Goal: Task Accomplishment & Management: Use online tool/utility

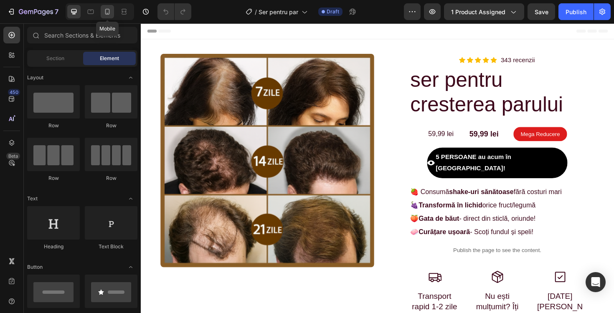
click at [108, 18] on div at bounding box center [107, 11] width 13 height 13
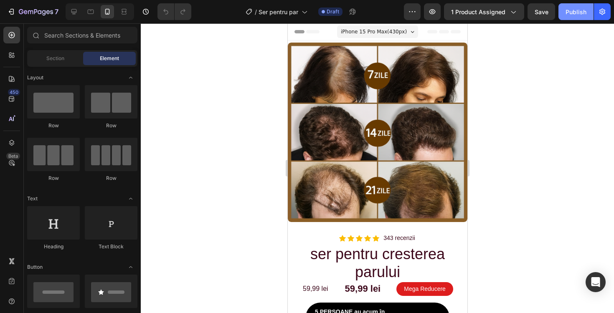
click at [561, 15] on button "Publish" at bounding box center [576, 11] width 35 height 17
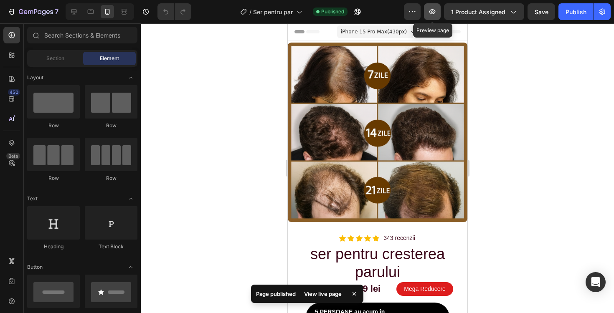
click at [437, 13] on icon "button" at bounding box center [432, 12] width 8 height 8
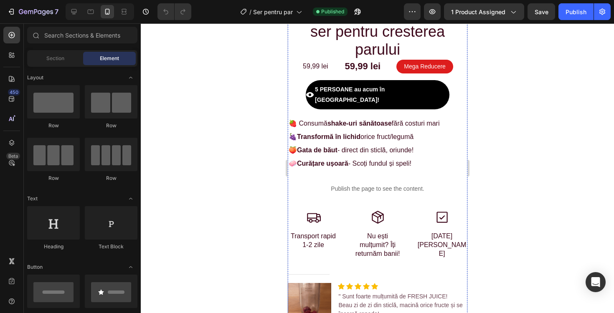
scroll to position [223, 0]
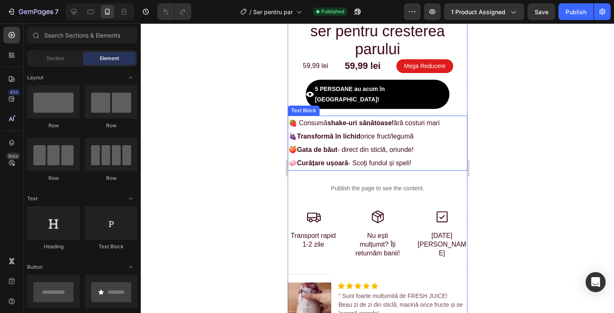
click at [315, 117] on p "🍓 Consumă shake-uri sănătoase fără costuri mari 🍇 Transformă în lichid orice fr…" at bounding box center [377, 137] width 178 height 40
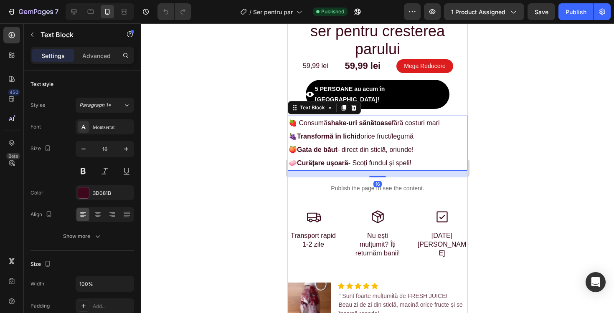
click at [371, 117] on p "🍓 Consumă shake-uri sănătoase fără costuri mari 🍇 Transformă în lichid orice fr…" at bounding box center [377, 137] width 178 height 40
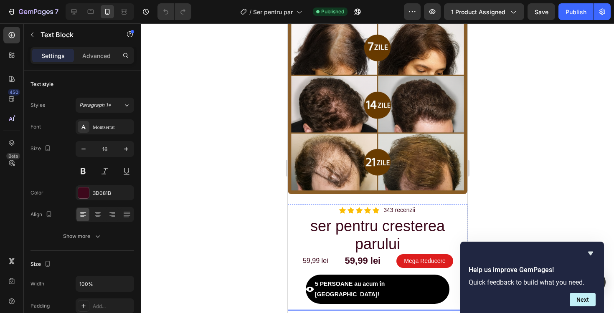
scroll to position [0, 0]
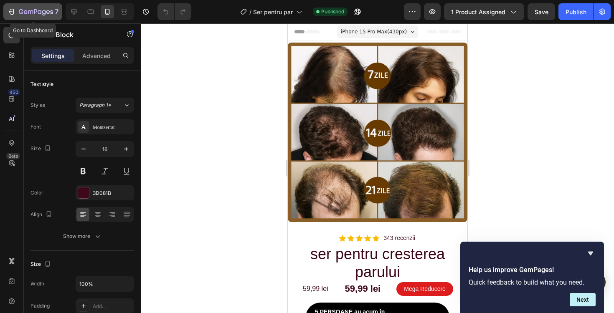
click at [30, 10] on icon "button" at bounding box center [30, 12] width 5 height 4
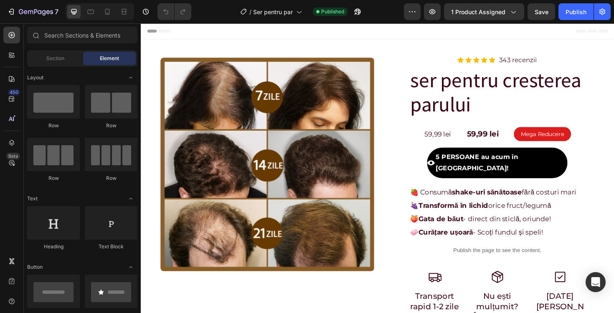
click at [482, 0] on div "7 Version history / Ser pentru par Published Preview 1 product assigned Save Pu…" at bounding box center [307, 12] width 614 height 24
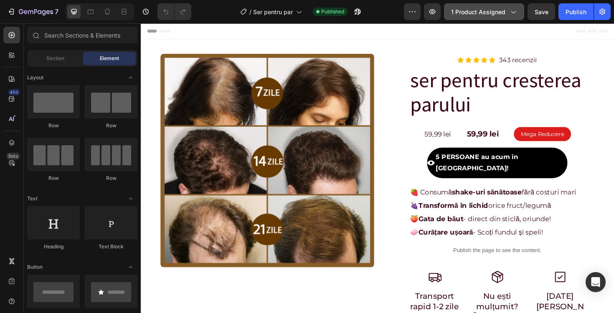
click at [481, 11] on span "1 product assigned" at bounding box center [478, 12] width 54 height 9
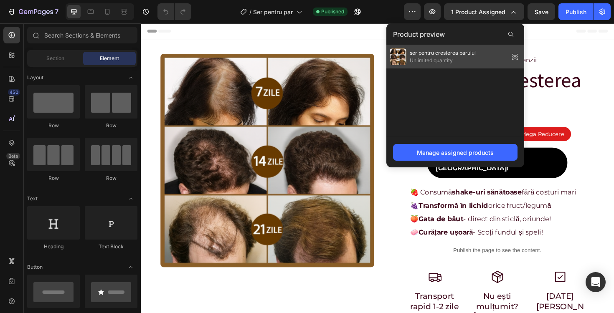
click at [459, 51] on span "ser pentru cresterea parului" at bounding box center [443, 53] width 66 height 8
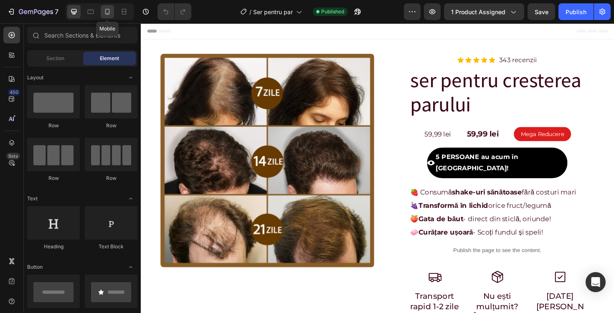
click at [108, 18] on div at bounding box center [107, 11] width 13 height 13
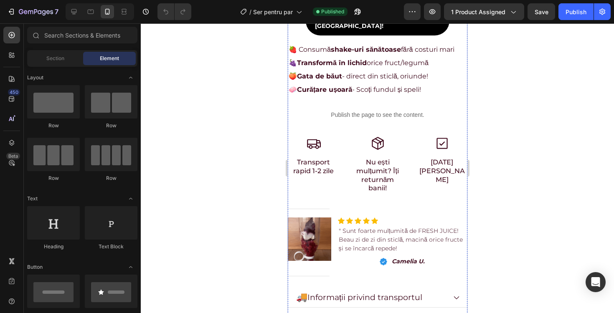
scroll to position [281, 0]
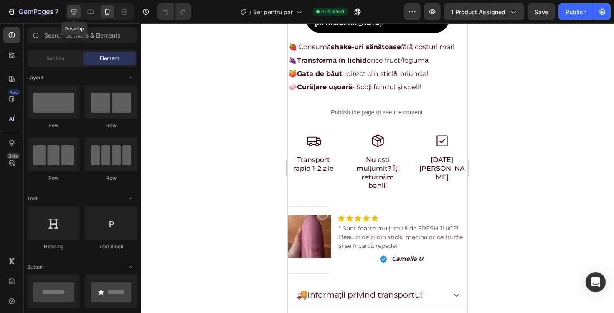
click at [71, 15] on icon at bounding box center [74, 12] width 8 height 8
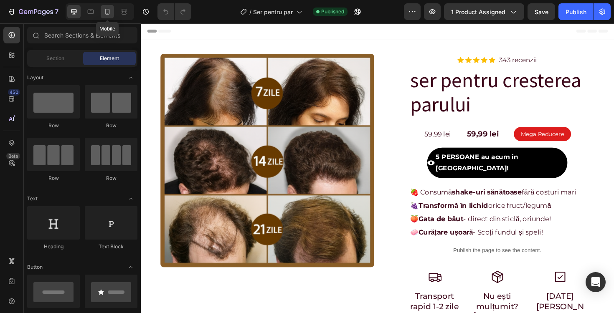
click at [106, 10] on icon at bounding box center [107, 12] width 8 height 8
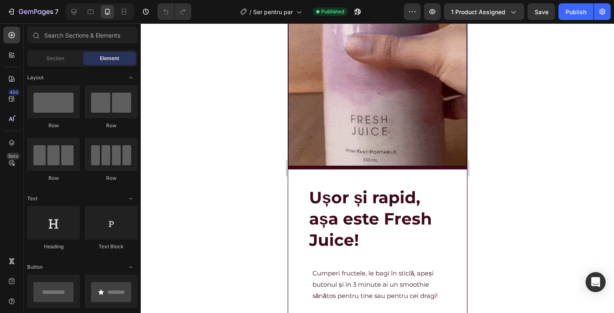
scroll to position [843, 0]
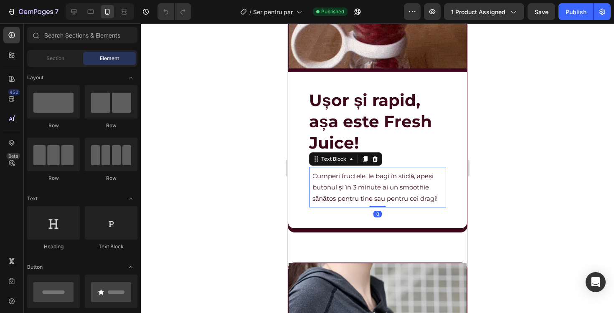
click at [329, 185] on p "Cumperi fructele, le bagi în sticlă, apeși butonul și în 3 minute ai un smoothi…" at bounding box center [377, 188] width 130 height 34
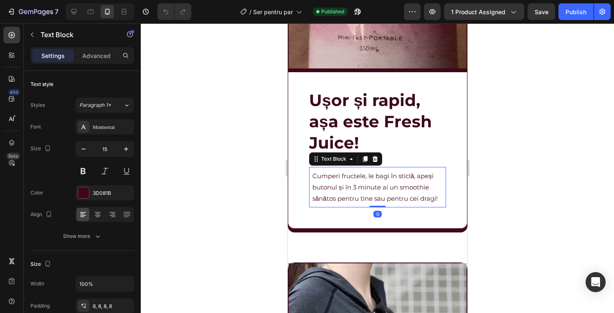
click at [345, 130] on h2 "Ușor și rapid, așa este Fresh Juice!" at bounding box center [377, 122] width 137 height 64
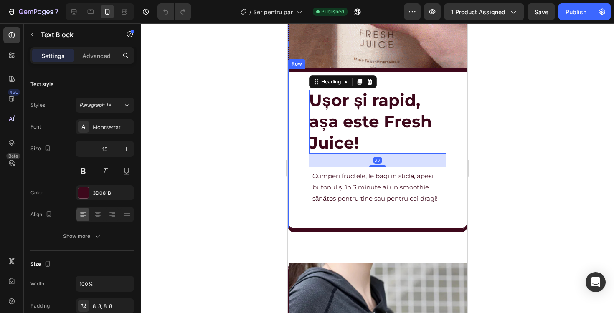
click at [381, 198] on p "Cumperi fructele, le bagi în sticlă, apeși butonul și în 3 minute ai un smoothi…" at bounding box center [377, 188] width 130 height 34
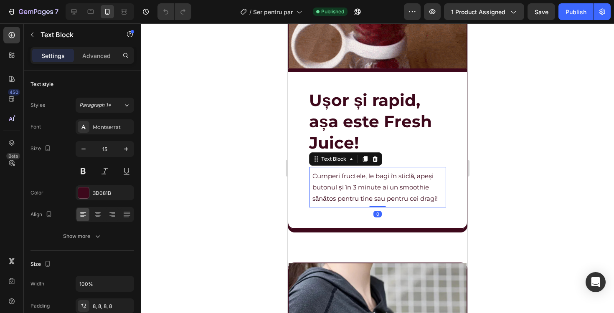
click at [324, 188] on p "Cumperi fructele, le bagi în sticlă, apeși butonul și în 3 minute ai un smoothi…" at bounding box center [377, 188] width 130 height 34
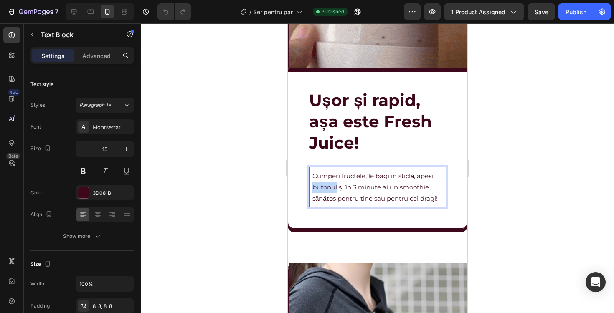
click at [324, 188] on p "Cumperi fructele, le bagi în sticlă, apeși butonul și în 3 minute ai un smoothi…" at bounding box center [377, 188] width 130 height 34
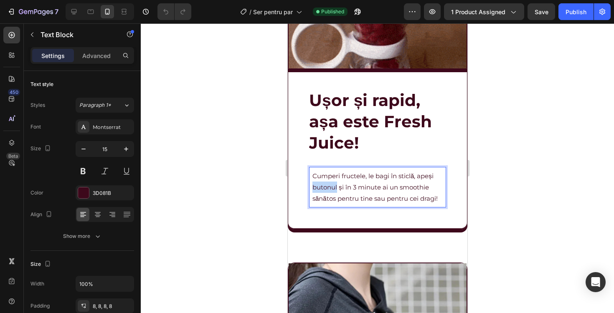
click at [324, 188] on p "Cumperi fructele, le bagi în sticlă, apeși butonul și în 3 minute ai un smoothi…" at bounding box center [377, 188] width 130 height 34
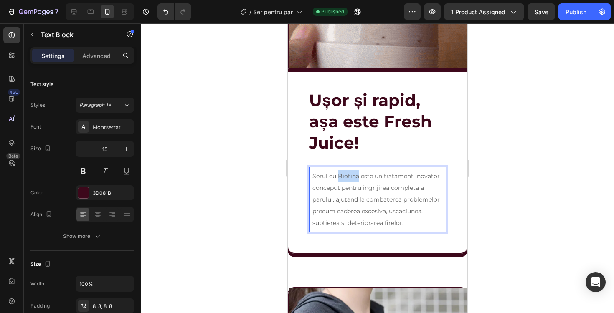
drag, startPoint x: 339, startPoint y: 176, endPoint x: 357, endPoint y: 177, distance: 18.0
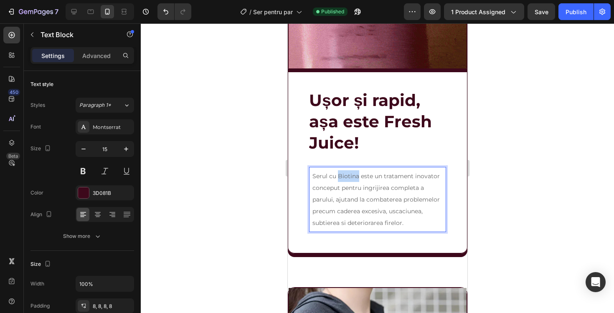
click at [357, 177] on span "Serul cu Biotina este un tratament inovator conceput pentru ingrijirea completa…" at bounding box center [375, 200] width 127 height 54
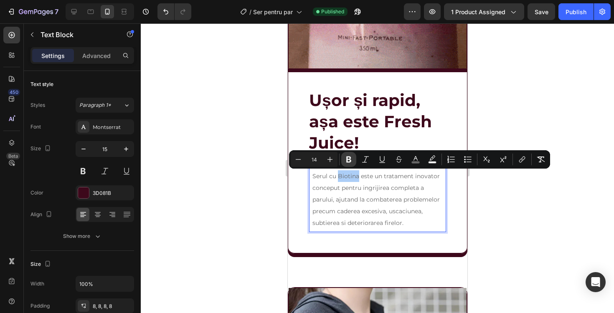
click at [347, 162] on icon "Editor contextual toolbar" at bounding box center [348, 160] width 5 height 6
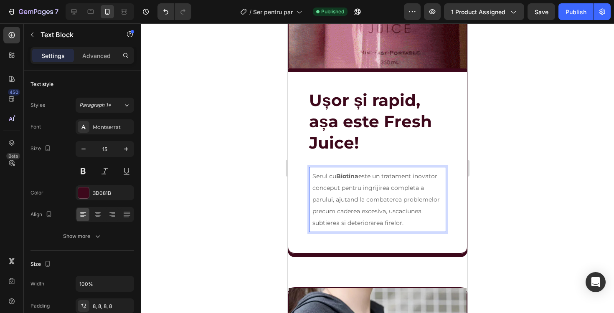
click at [350, 191] on p "Serul cu Biotina este un tratament inovator conceput pentru ingrijirea completa…" at bounding box center [377, 200] width 130 height 59
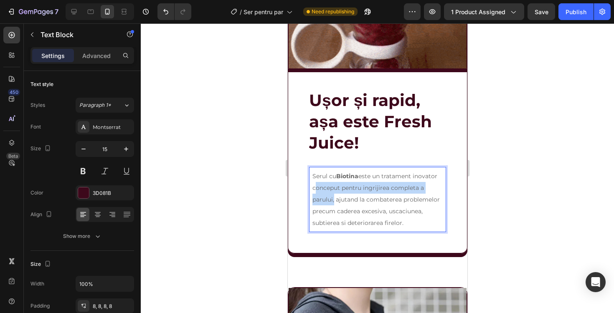
drag, startPoint x: 312, startPoint y: 187, endPoint x: 333, endPoint y: 201, distance: 25.6
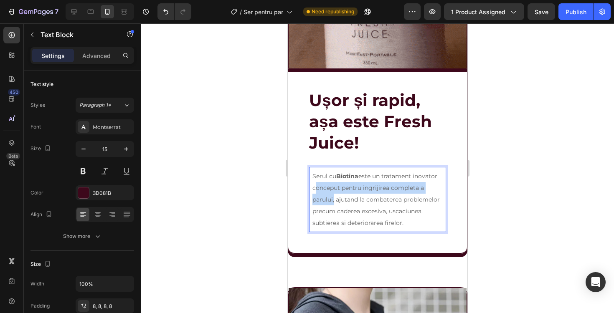
click at [333, 201] on span "Serul cu Biotina este un tratament inovator conceput pentru ingrijirea completa…" at bounding box center [375, 200] width 127 height 54
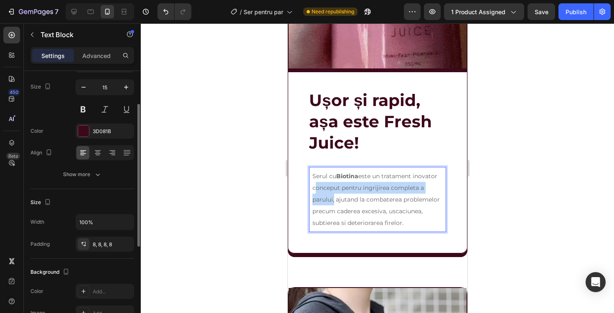
scroll to position [0, 0]
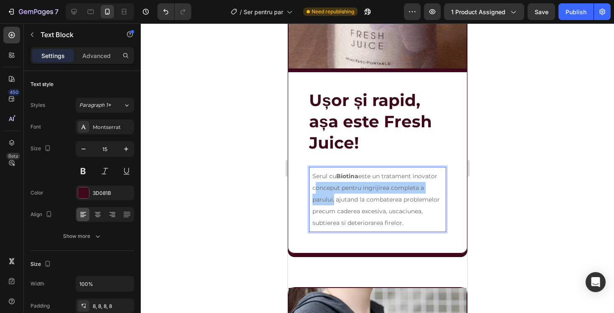
click at [106, 66] on div "Settings Advanced" at bounding box center [82, 59] width 117 height 24
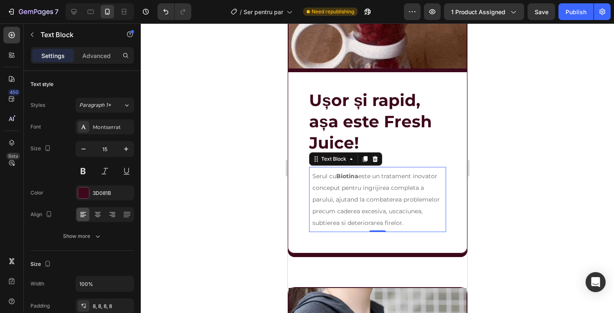
click at [104, 64] on div "Settings Advanced" at bounding box center [82, 59] width 117 height 24
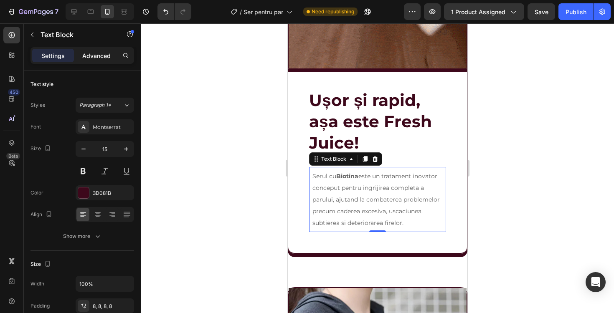
click at [100, 60] on div "Advanced" at bounding box center [97, 55] width 42 height 13
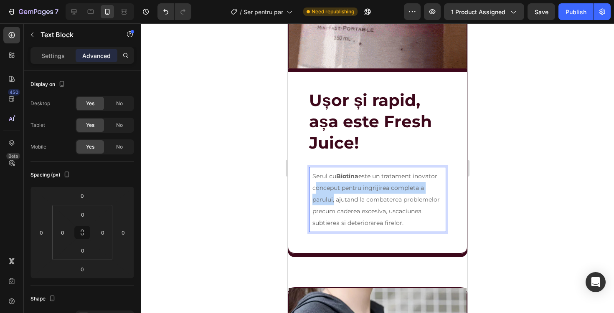
drag, startPoint x: 332, startPoint y: 199, endPoint x: 312, endPoint y: 188, distance: 23.2
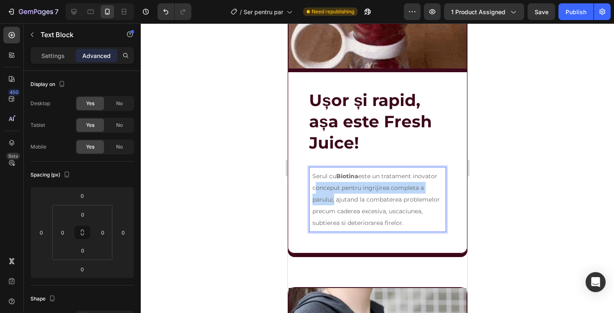
click at [312, 188] on span "Serul cu Biotina este un tratament inovator conceput pentru ingrijirea completa…" at bounding box center [375, 200] width 127 height 54
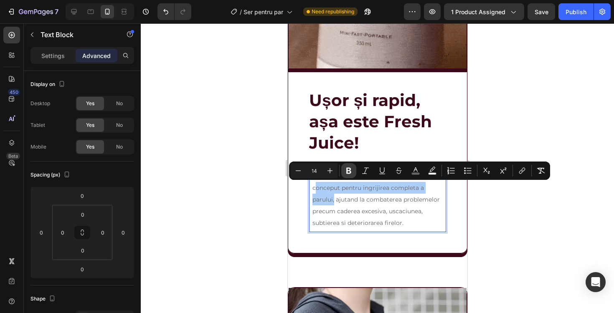
click at [351, 171] on icon "Editor contextual toolbar" at bounding box center [349, 171] width 8 height 8
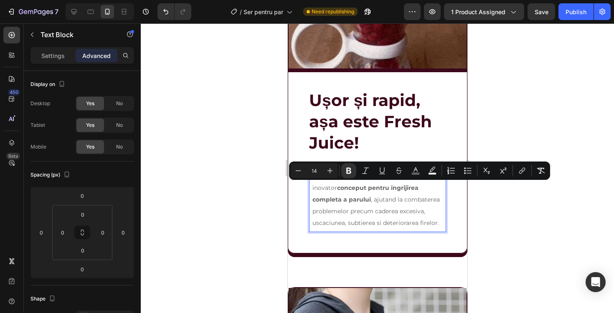
click at [356, 193] on p "Serul cu Biotina este un tratament inovator conceput pentru ingrijirea completa…" at bounding box center [377, 200] width 130 height 59
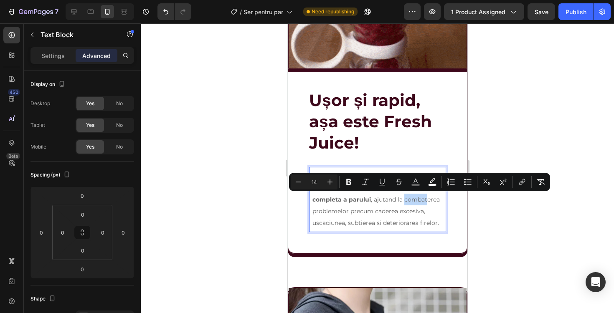
drag, startPoint x: 368, startPoint y: 199, endPoint x: 391, endPoint y: 200, distance: 23.4
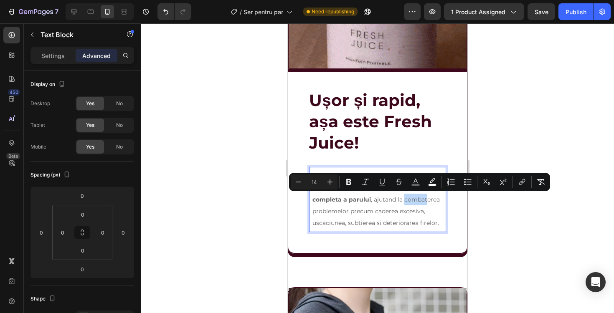
click at [391, 200] on span "Serul cu Biotina este un tratament inovator conceput pentru ingrijirea completa…" at bounding box center [375, 200] width 127 height 54
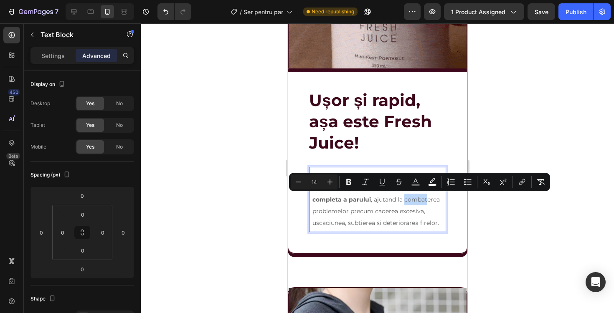
click at [391, 200] on span "Serul cu Biotina este un tratament inovator conceput pentru ingrijirea completa…" at bounding box center [375, 200] width 127 height 54
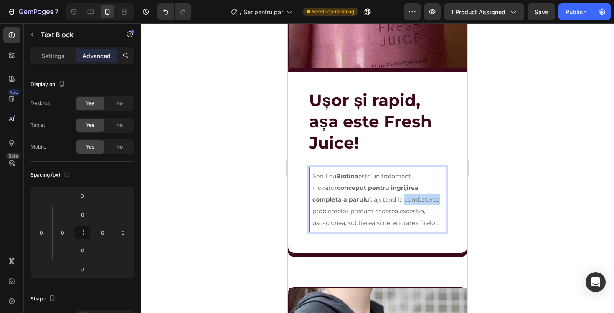
drag, startPoint x: 402, startPoint y: 201, endPoint x: 368, endPoint y: 202, distance: 33.4
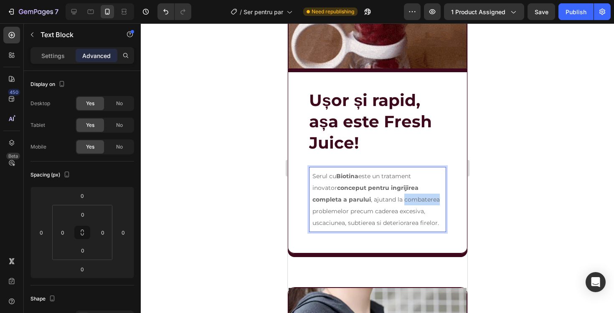
click at [368, 202] on p "Serul cu Biotina este un tratament inovator conceput pentru ingrijirea completa…" at bounding box center [377, 200] width 130 height 59
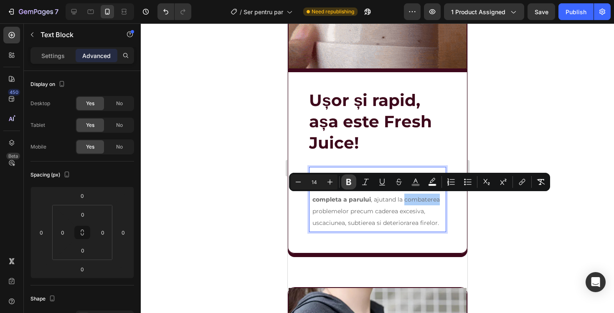
click at [347, 182] on icon "Editor contextual toolbar" at bounding box center [348, 182] width 5 height 6
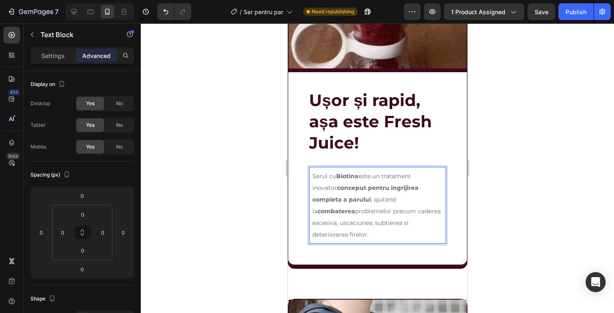
click at [350, 211] on span "Serul cu Biotina este un tratament inovator conceput pentru ingrijirea completa…" at bounding box center [376, 206] width 128 height 66
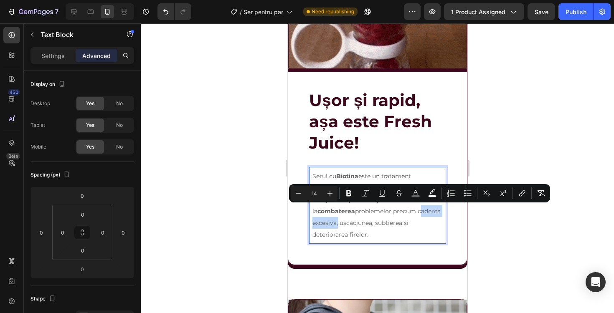
drag, startPoint x: 336, startPoint y: 210, endPoint x: 385, endPoint y: 212, distance: 49.0
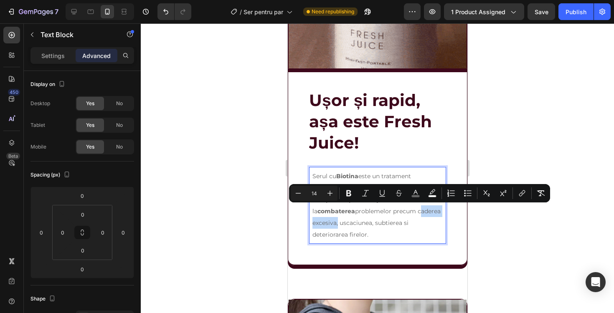
click at [385, 212] on span "Serul cu Biotina este un tratament inovator conceput pentru ingrijirea completa…" at bounding box center [376, 206] width 128 height 66
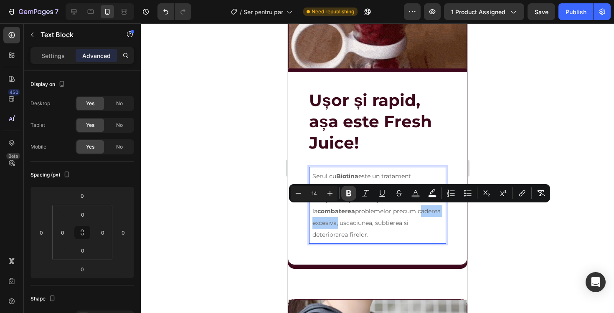
click at [350, 200] on button "Bold" at bounding box center [348, 193] width 15 height 15
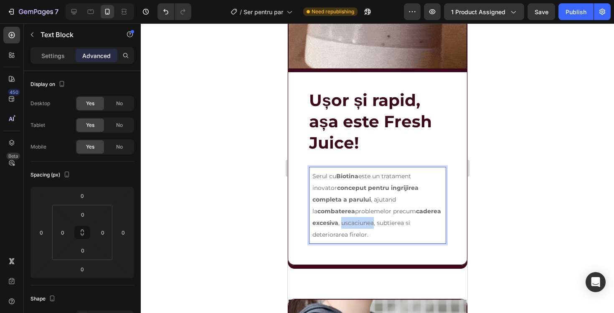
drag, startPoint x: 392, startPoint y: 209, endPoint x: 424, endPoint y: 211, distance: 32.2
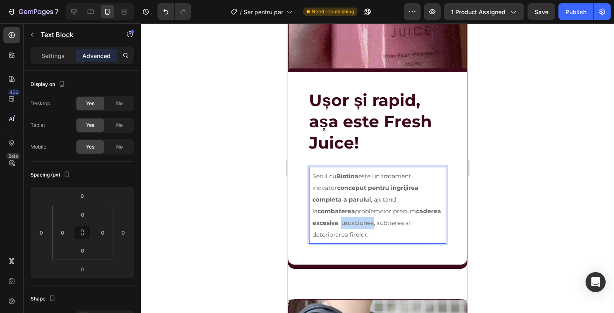
click at [424, 211] on span "Serul cu Biotina este un tratament inovator conceput pentru ingrijirea completa…" at bounding box center [376, 206] width 129 height 66
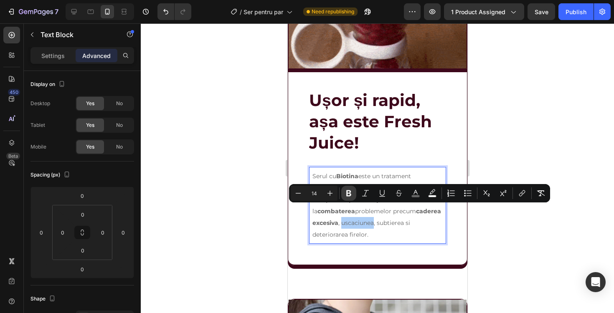
click at [350, 191] on icon "Editor contextual toolbar" at bounding box center [348, 194] width 5 height 6
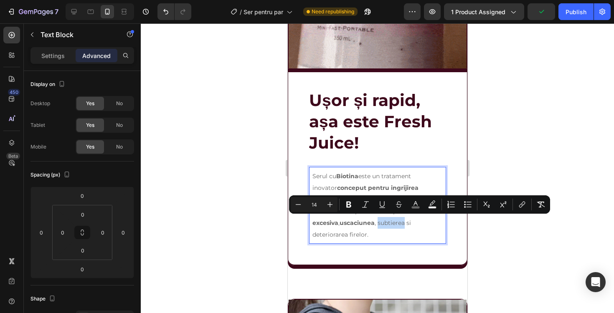
drag, startPoint x: 314, startPoint y: 220, endPoint x: 340, endPoint y: 224, distance: 26.1
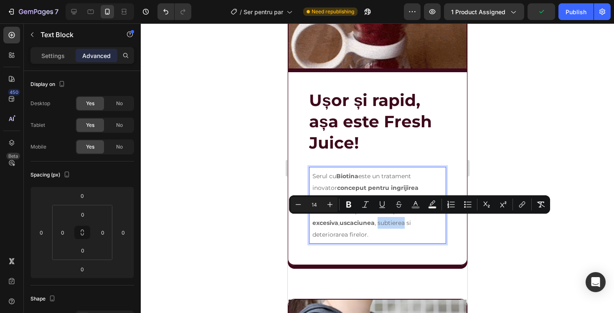
click at [340, 224] on div "Serul cu Biotina este un tratament inovator conceput pentru ingrijirea completa…" at bounding box center [377, 205] width 137 height 77
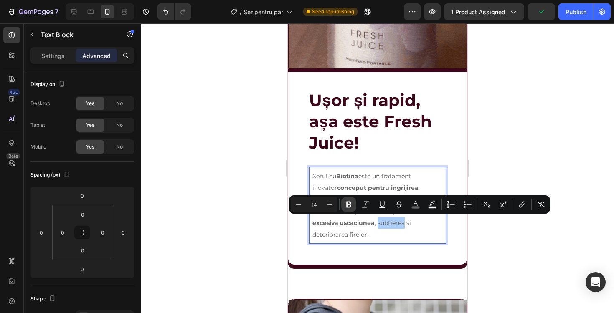
click at [350, 205] on icon "Editor contextual toolbar" at bounding box center [348, 205] width 5 height 6
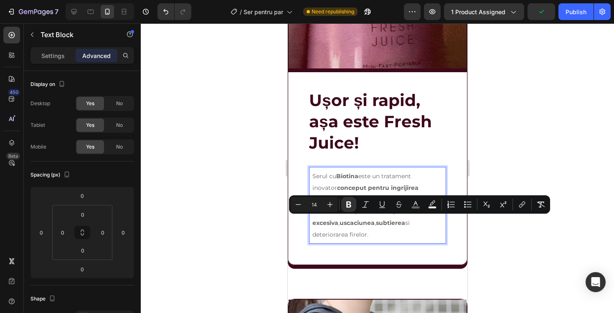
click at [353, 219] on span "Serul cu Biotina este un tratament inovator conceput pentru ingrijirea completa…" at bounding box center [376, 206] width 129 height 66
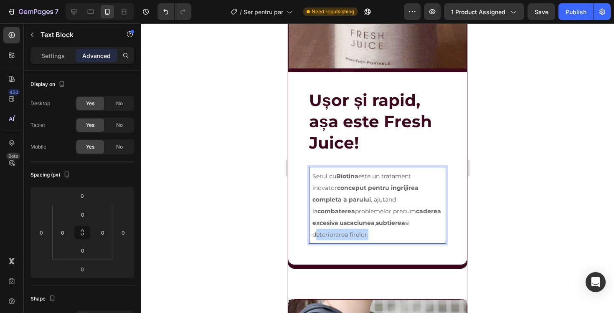
drag, startPoint x: 350, startPoint y: 219, endPoint x: 402, endPoint y: 222, distance: 52.3
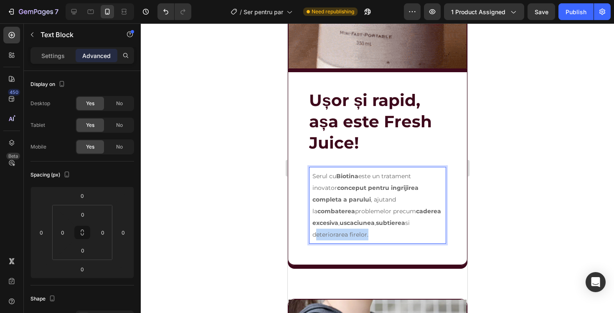
click at [402, 222] on span "Serul cu Biotina este un tratament inovator conceput pentru ingrijirea completa…" at bounding box center [376, 206] width 129 height 66
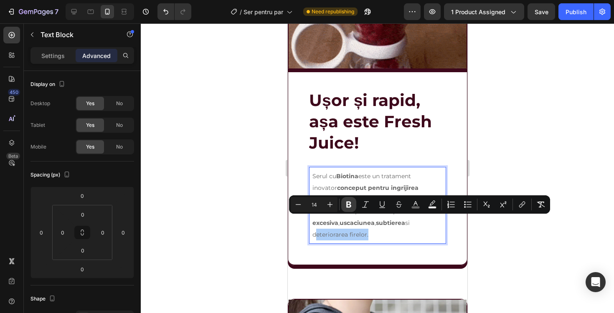
click at [346, 202] on icon "Editor contextual toolbar" at bounding box center [349, 205] width 8 height 8
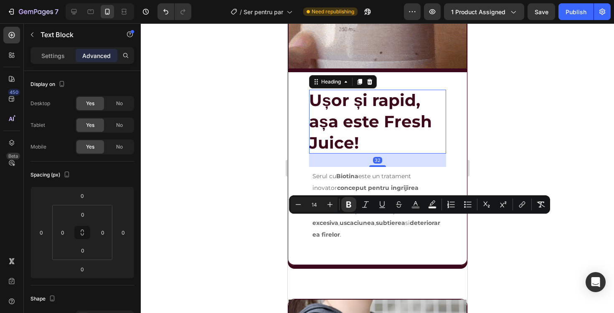
click at [423, 135] on h2 "Ușor și rapid, așa este Fresh Juice!" at bounding box center [377, 122] width 137 height 64
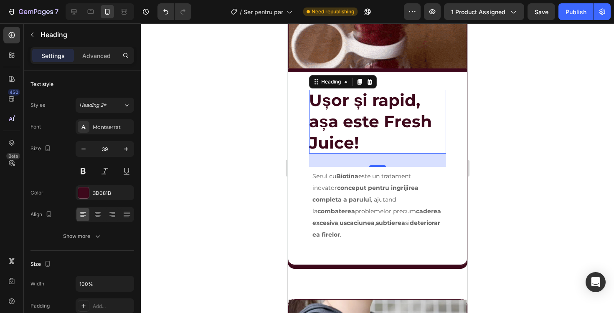
click at [342, 104] on h2 "Ușor și rapid, așa este Fresh Juice!" at bounding box center [377, 122] width 137 height 64
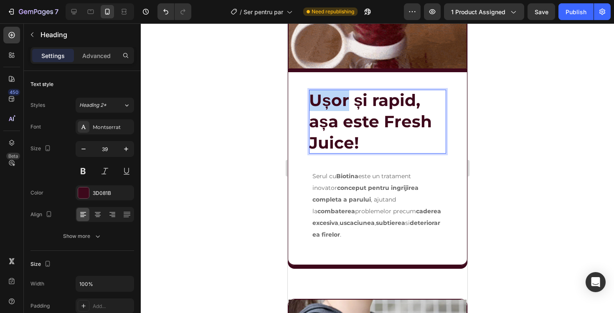
click at [342, 104] on p "Ușor și rapid, așa este Fresh Juice!" at bounding box center [377, 122] width 137 height 64
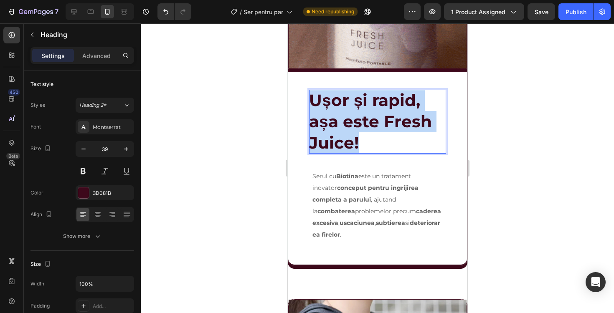
click at [342, 104] on p "Ușor și rapid, așa este Fresh Juice!" at bounding box center [377, 122] width 137 height 64
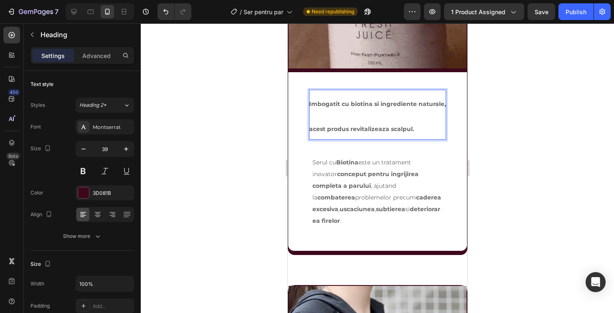
click at [329, 122] on p "Imbogatit cu biotina si ingrediente naturale, acest produs revitalizeaza scalpu…" at bounding box center [377, 115] width 137 height 50
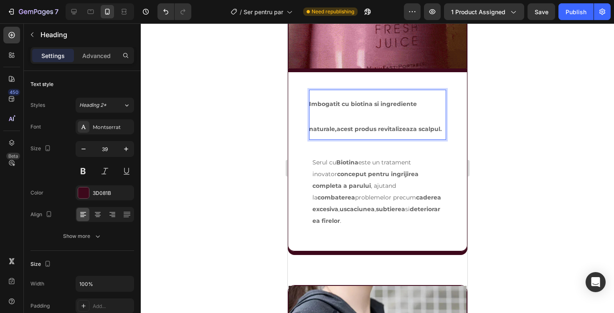
click at [341, 126] on span "Imbogatit cu biotina si ingrediente naturale,acest produs revitalizeaza scalpul." at bounding box center [375, 116] width 133 height 33
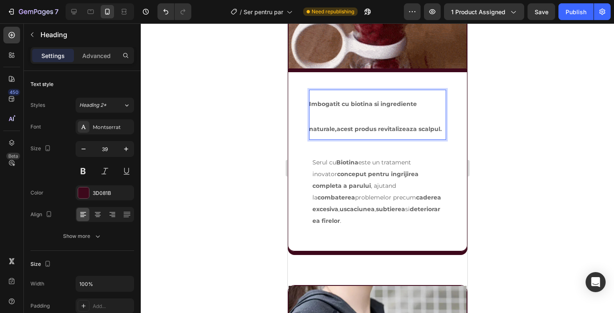
click at [341, 121] on p "Imbogatit cu biotina si ingrediente naturale,acest produs revitalizeaza scalpul." at bounding box center [377, 115] width 137 height 50
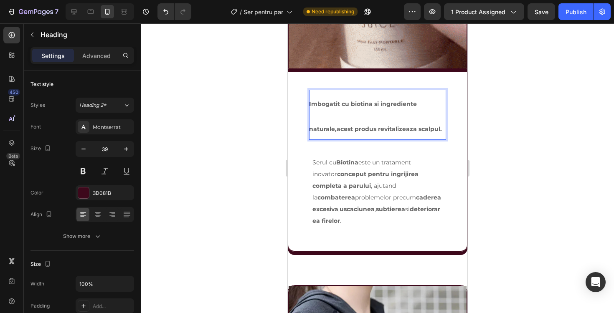
click at [341, 119] on p "Imbogatit cu biotina si ingrediente naturale,acest produs revitalizeaza scalpul." at bounding box center [377, 115] width 137 height 50
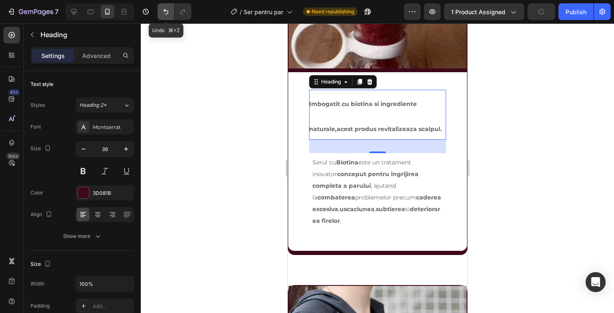
click at [165, 18] on button "Undo/Redo" at bounding box center [166, 11] width 17 height 17
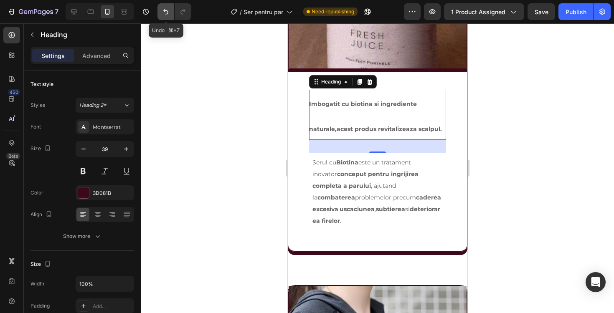
click at [165, 18] on button "Undo/Redo" at bounding box center [166, 11] width 17 height 17
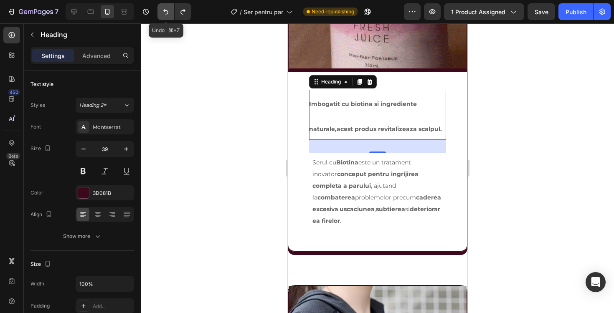
click at [165, 18] on button "Undo/Redo" at bounding box center [166, 11] width 17 height 17
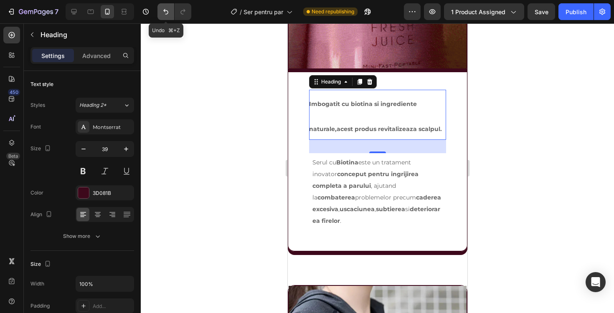
click at [165, 18] on button "Undo/Redo" at bounding box center [166, 11] width 17 height 17
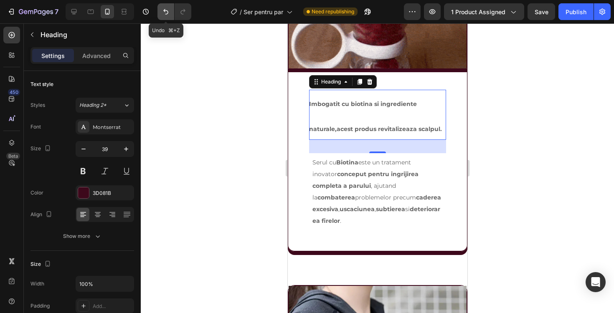
click at [165, 18] on button "Undo/Redo" at bounding box center [166, 11] width 17 height 17
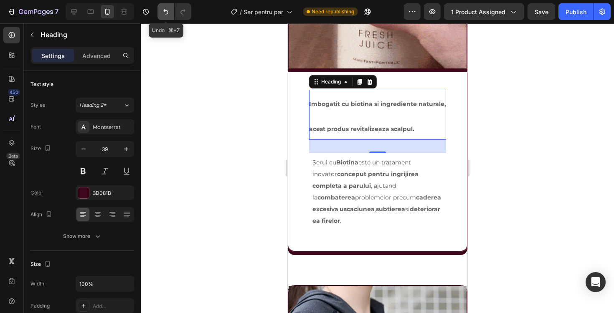
click at [165, 18] on button "Undo/Redo" at bounding box center [166, 11] width 17 height 17
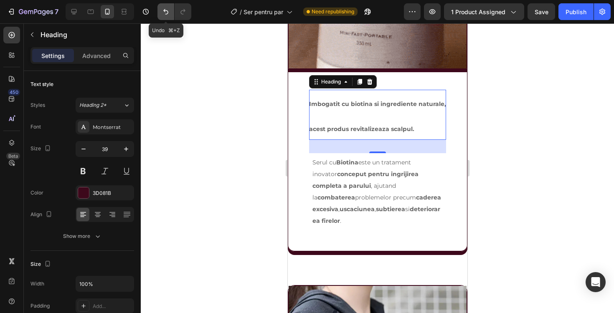
click at [165, 18] on button "Undo/Redo" at bounding box center [166, 11] width 17 height 17
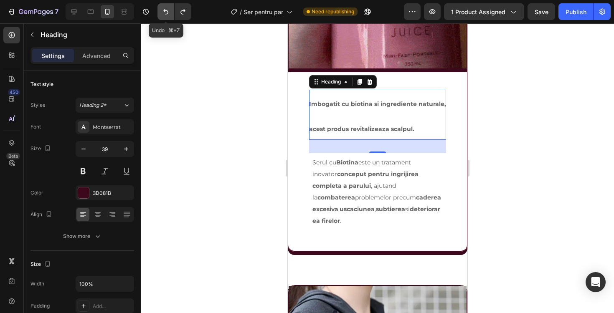
click at [165, 18] on button "Undo/Redo" at bounding box center [166, 11] width 17 height 17
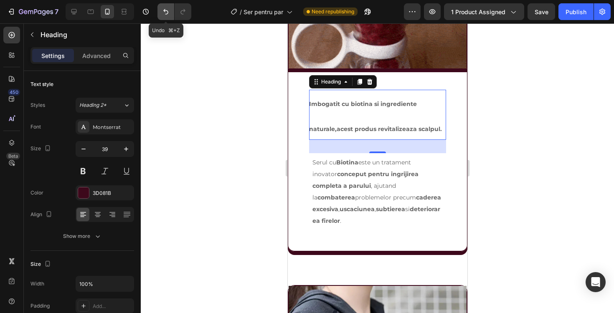
click at [165, 18] on button "Undo/Redo" at bounding box center [166, 11] width 17 height 17
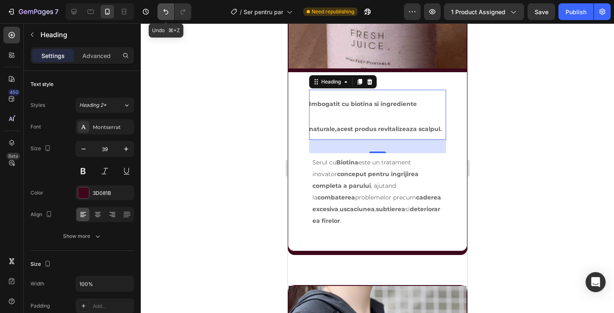
click at [160, 15] on button "Undo/Redo" at bounding box center [166, 11] width 17 height 17
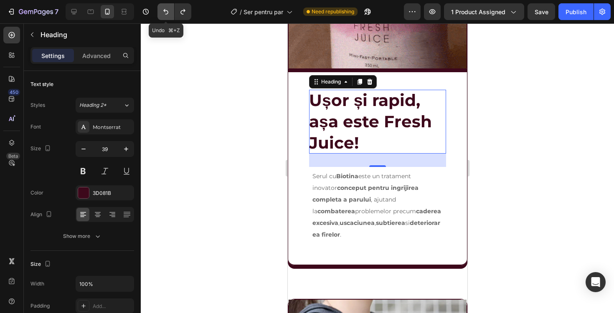
click at [160, 15] on button "Undo/Redo" at bounding box center [166, 11] width 17 height 17
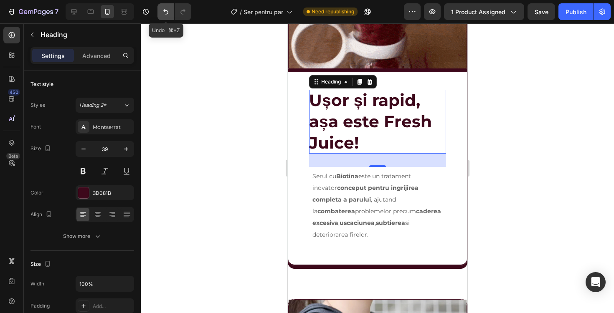
click at [160, 15] on button "Undo/Redo" at bounding box center [166, 11] width 17 height 17
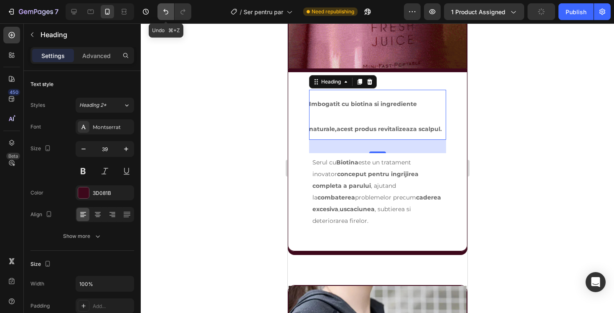
click at [163, 12] on icon "Undo/Redo" at bounding box center [166, 12] width 8 height 8
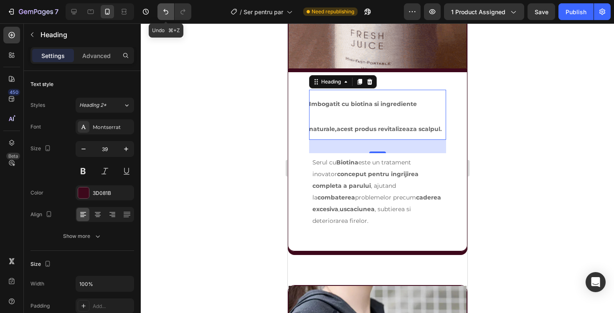
click at [167, 13] on icon "Undo/Redo" at bounding box center [166, 12] width 8 height 8
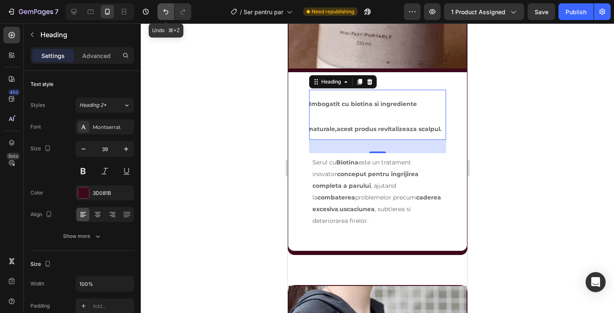
click at [166, 13] on icon "Undo/Redo" at bounding box center [166, 12] width 8 height 8
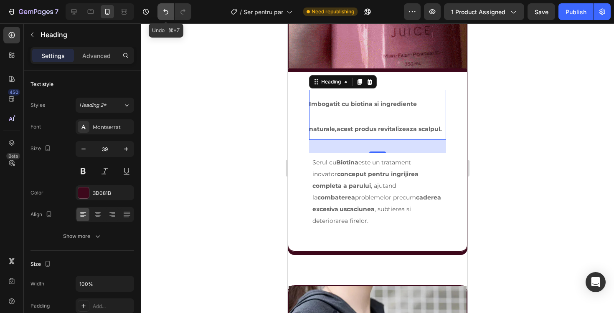
click at [166, 13] on icon "Undo/Redo" at bounding box center [166, 12] width 8 height 8
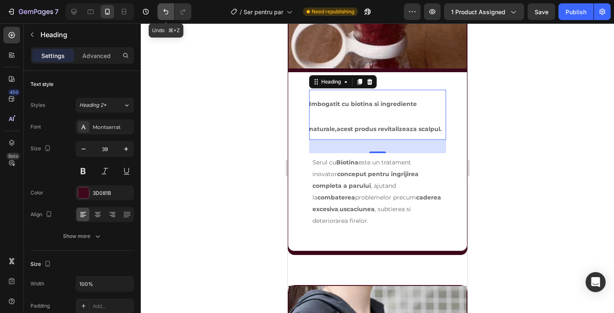
click at [166, 13] on icon "Undo/Redo" at bounding box center [166, 12] width 8 height 8
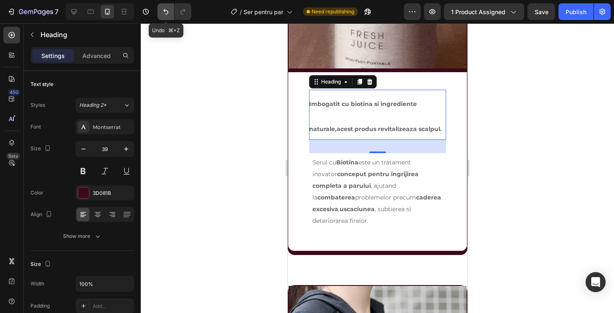
click at [166, 13] on icon "Undo/Redo" at bounding box center [166, 12] width 8 height 8
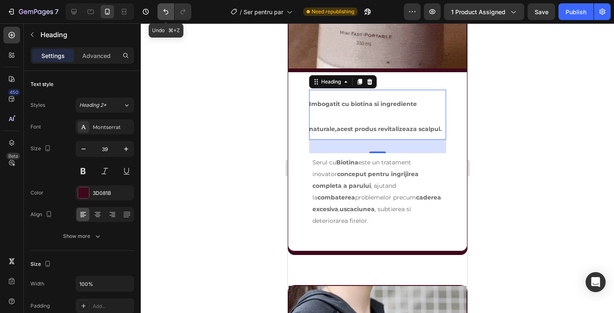
click at [166, 13] on icon "Undo/Redo" at bounding box center [166, 12] width 8 height 8
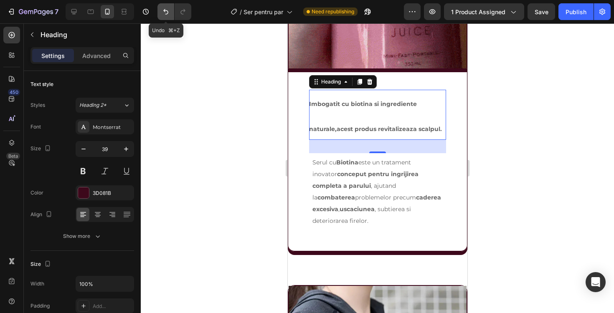
click at [166, 13] on icon "Undo/Redo" at bounding box center [166, 12] width 8 height 8
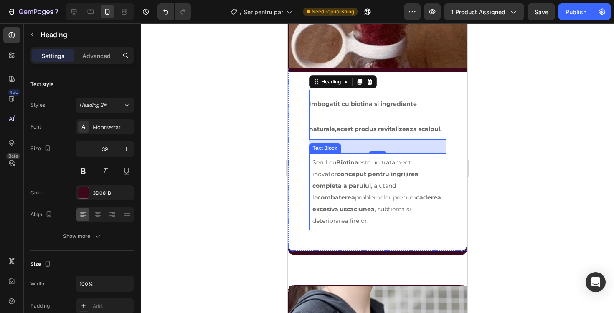
click at [353, 176] on strong "conceput pentru ingrijirea completa a parului" at bounding box center [365, 180] width 106 height 19
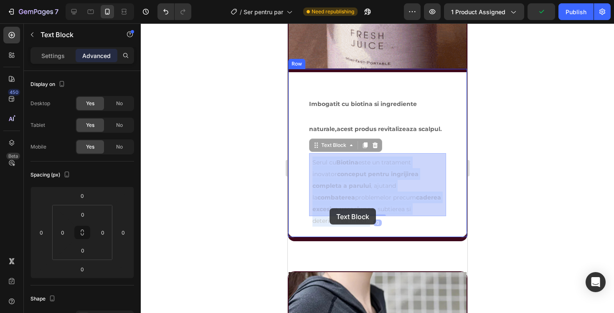
drag, startPoint x: 312, startPoint y: 208, endPoint x: 325, endPoint y: 208, distance: 13.4
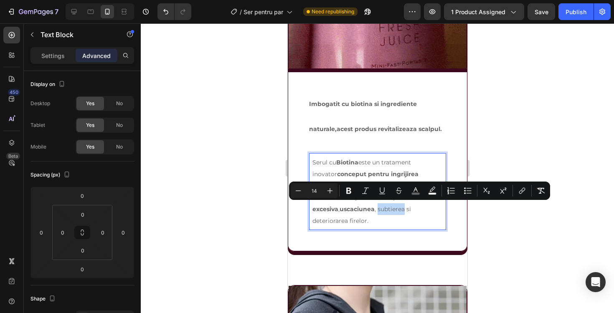
drag, startPoint x: 339, startPoint y: 209, endPoint x: 312, endPoint y: 209, distance: 26.7
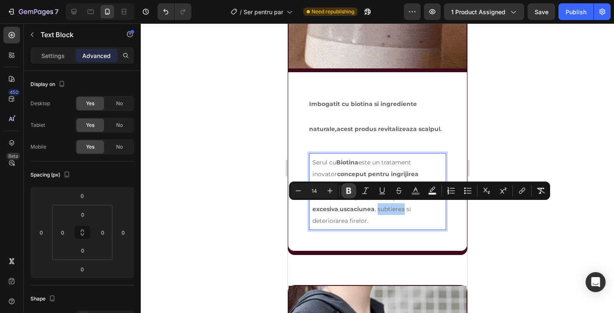
click at [350, 194] on icon "Editor contextual toolbar" at bounding box center [349, 191] width 8 height 8
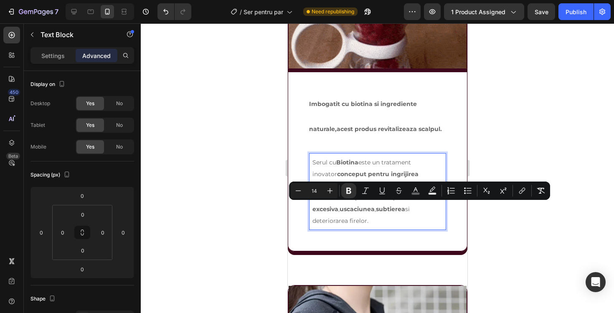
click at [357, 210] on span "Serul cu Biotina este un tratament inovator conceput pentru ingrijirea completa…" at bounding box center [376, 192] width 129 height 66
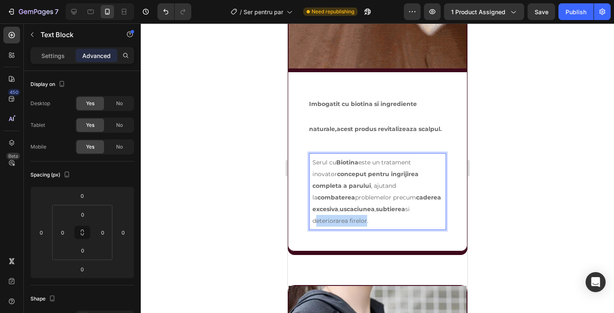
drag, startPoint x: 349, startPoint y: 209, endPoint x: 401, endPoint y: 211, distance: 52.3
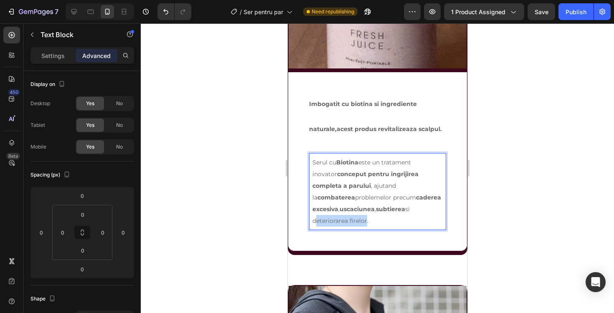
click at [401, 211] on span "Serul cu Biotina este un tratament inovator conceput pentru ingrijirea completa…" at bounding box center [376, 192] width 129 height 66
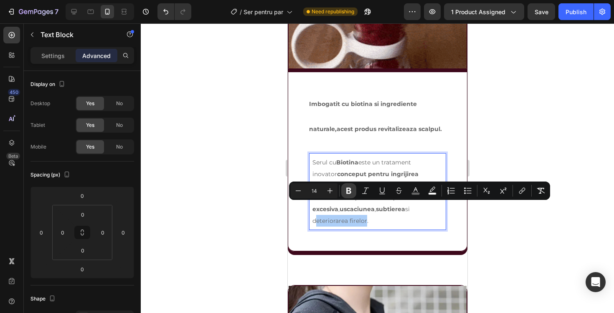
click at [348, 193] on icon "Editor contextual toolbar" at bounding box center [348, 191] width 5 height 6
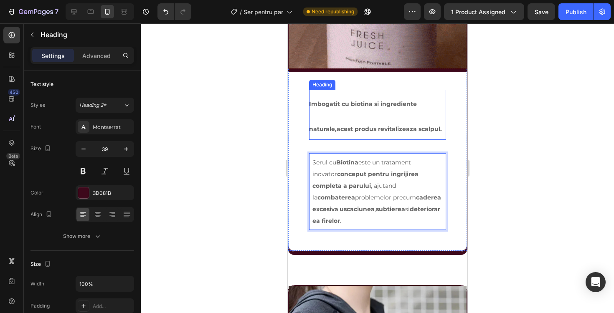
click at [385, 122] on h2 "Imbogatit cu biotina si ingrediente naturale,acest produs revitalizeaza scalpul." at bounding box center [377, 115] width 137 height 50
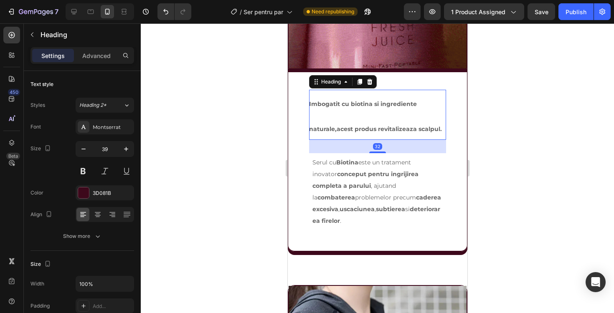
click at [368, 125] on h2 "Imbogatit cu biotina si ingrediente naturale,acest produs revitalizeaza scalpul." at bounding box center [377, 115] width 137 height 50
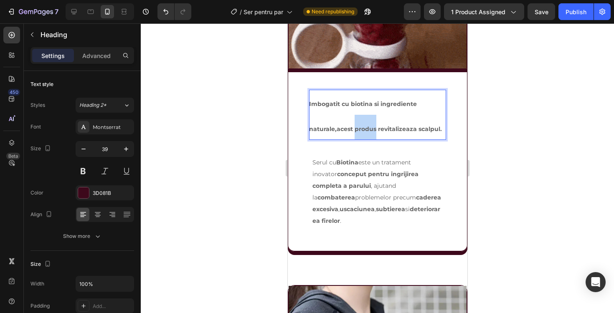
click at [368, 125] on p "Imbogatit cu biotina si ingrediente naturale,acest produs revitalizeaza scalpul." at bounding box center [377, 115] width 137 height 50
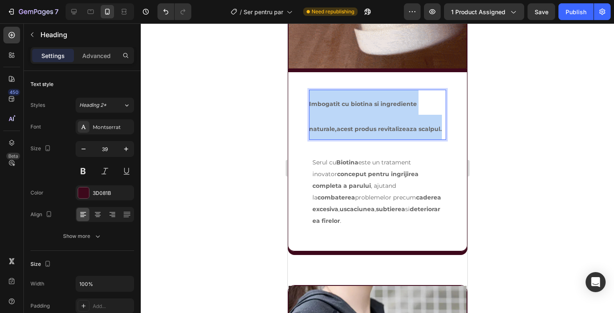
click at [368, 125] on p "Imbogatit cu biotina si ingrediente naturale,acest produs revitalizeaza scalpul." at bounding box center [377, 115] width 137 height 50
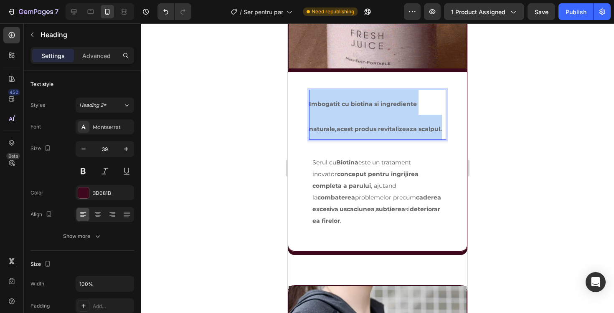
click at [368, 125] on p "Imbogatit cu biotina si ingrediente naturale,acest produs revitalizeaza scalpul." at bounding box center [377, 115] width 137 height 50
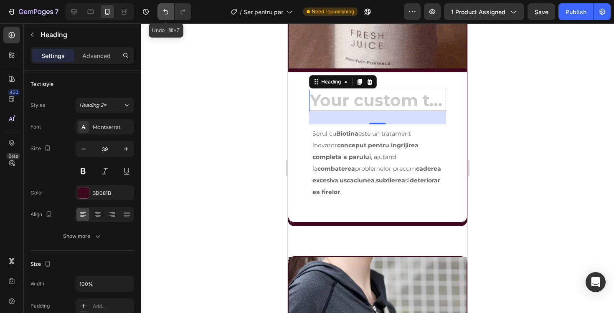
click at [163, 11] on icon "Undo/Redo" at bounding box center [166, 12] width 8 height 8
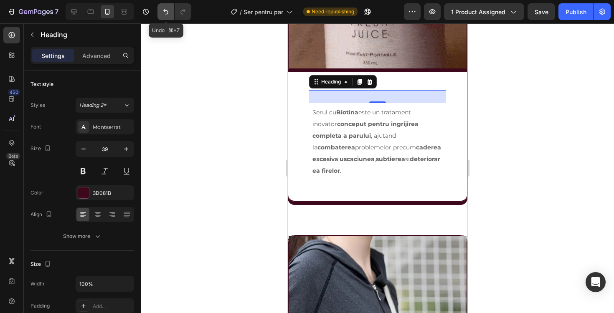
click at [163, 11] on icon "Undo/Redo" at bounding box center [166, 12] width 8 height 8
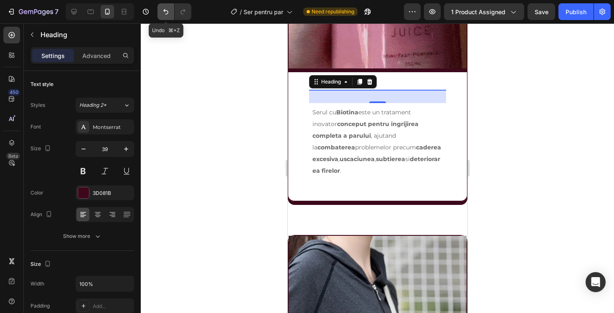
click at [169, 10] on icon "Undo/Redo" at bounding box center [166, 12] width 8 height 8
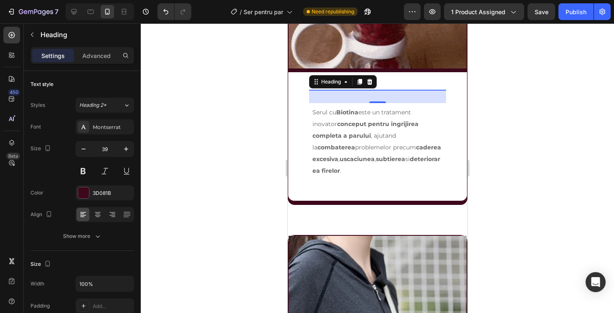
click at [363, 95] on div "32" at bounding box center [377, 96] width 137 height 13
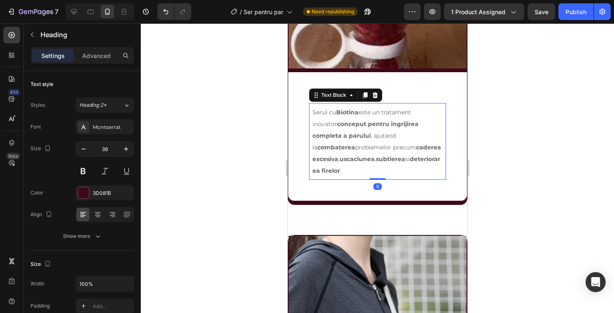
click at [334, 136] on span "Serul cu Biotina este un tratament inovator conceput pentru ingrijirea completa…" at bounding box center [376, 142] width 129 height 66
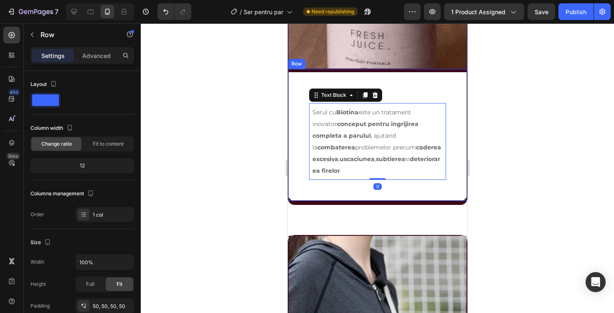
click at [408, 95] on div "Heading Serul cu Biotina este un tratament inovator conceput pentru ingrijirea …" at bounding box center [377, 135] width 137 height 90
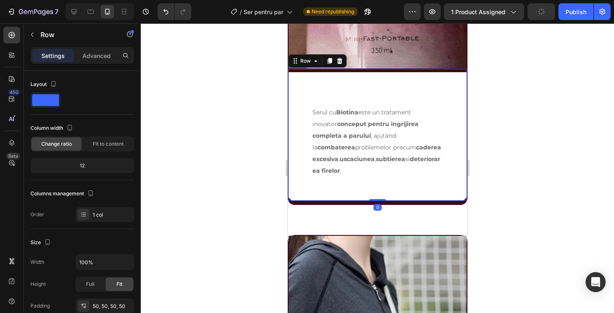
click at [408, 95] on div "Heading Serul cu Biotina este un tratament inovator conceput pentru ingrijirea …" at bounding box center [377, 135] width 137 height 90
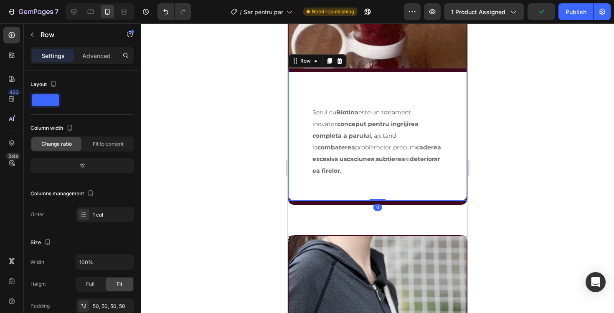
click at [396, 95] on div "Heading Serul cu Biotina este un tratament inovator conceput pentru ingrijirea …" at bounding box center [377, 135] width 137 height 90
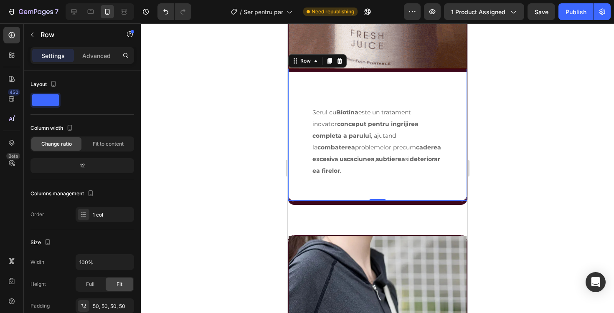
click at [396, 95] on div "Heading Serul cu Biotina este un tratament inovator conceput pentru ingrijirea …" at bounding box center [377, 135] width 137 height 90
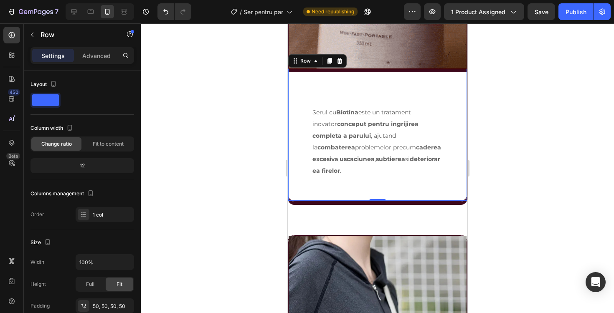
click at [368, 93] on div "Heading Serul cu Biotina este un tratament inovator conceput pentru ingrijirea …" at bounding box center [377, 135] width 137 height 90
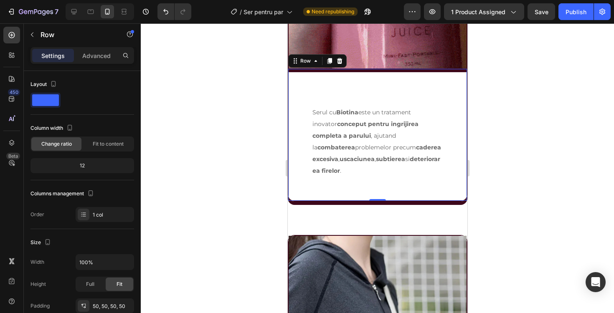
click at [349, 93] on div "Heading Serul cu Biotina este un tratament inovator conceput pentru ingrijirea …" at bounding box center [377, 135] width 137 height 90
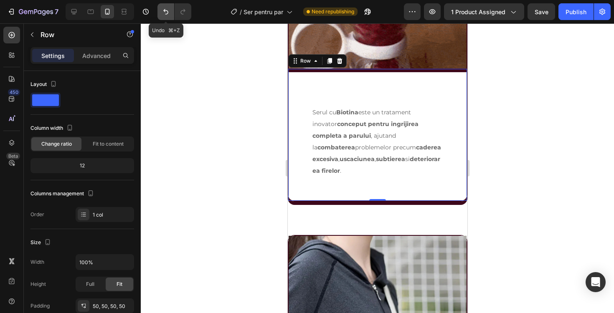
click at [165, 14] on icon "Undo/Redo" at bounding box center [166, 12] width 8 height 8
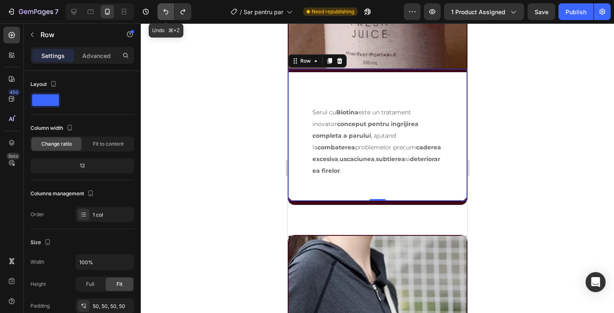
click at [165, 14] on icon "Undo/Redo" at bounding box center [166, 12] width 8 height 8
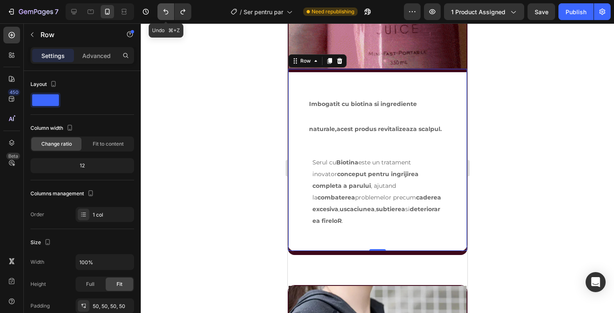
click at [165, 14] on icon "Undo/Redo" at bounding box center [166, 12] width 8 height 8
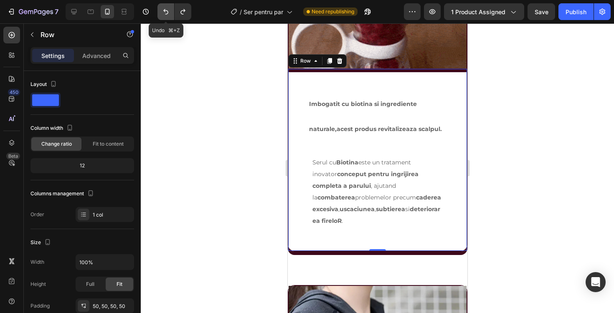
click at [165, 14] on icon "Undo/Redo" at bounding box center [166, 12] width 8 height 8
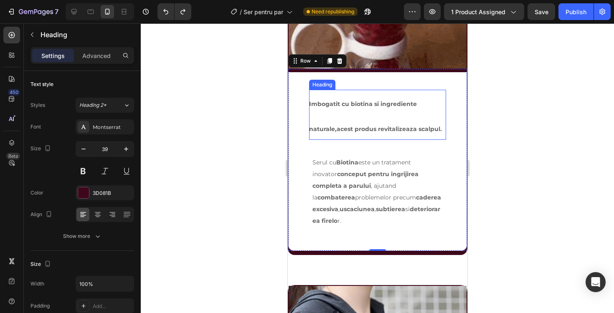
click at [388, 107] on span "Imbogatit cu biotina si ingrediente naturale,acest produs revitalizeaza scalpul." at bounding box center [375, 116] width 133 height 33
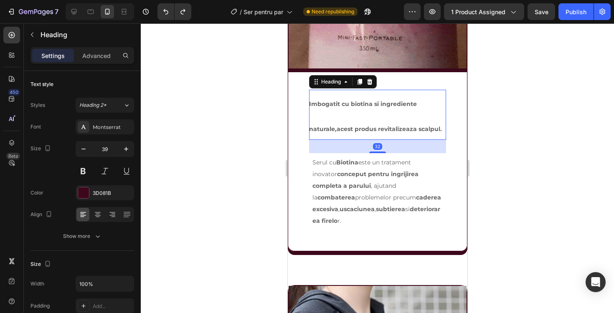
click at [384, 111] on h2 "Imbogatit cu biotina si ingrediente naturale,acest produs revitalizeaza scalpul." at bounding box center [377, 115] width 137 height 50
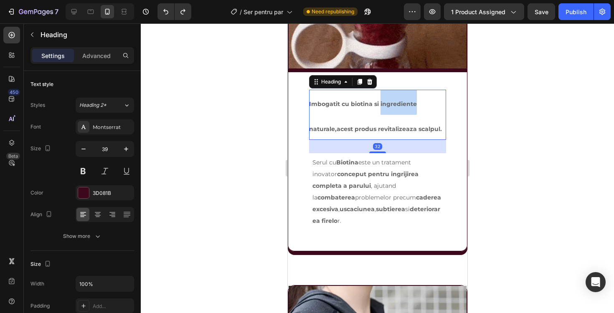
click at [384, 111] on p "Imbogatit cu biotina si ingrediente naturale,acest produs revitalizeaza scalpul." at bounding box center [377, 115] width 137 height 50
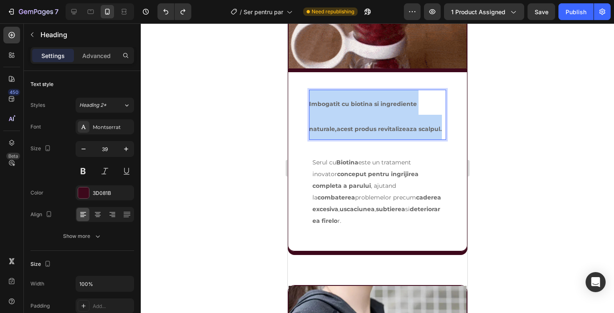
click at [384, 111] on p "Imbogatit cu biotina si ingrediente naturale,acest produs revitalizeaza scalpul." at bounding box center [377, 115] width 137 height 50
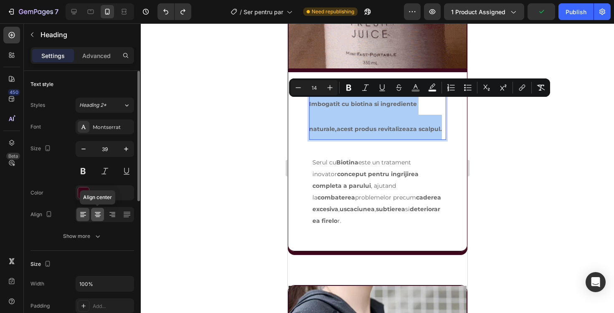
click at [98, 217] on icon at bounding box center [98, 217] width 4 height 1
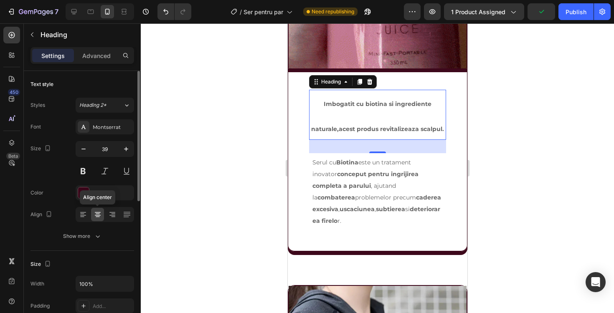
click at [98, 217] on icon at bounding box center [98, 217] width 4 height 1
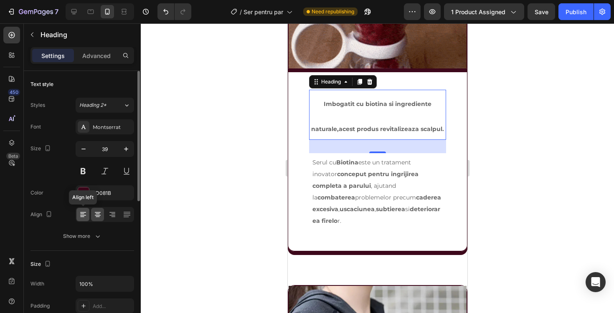
click at [85, 215] on icon at bounding box center [83, 215] width 8 height 8
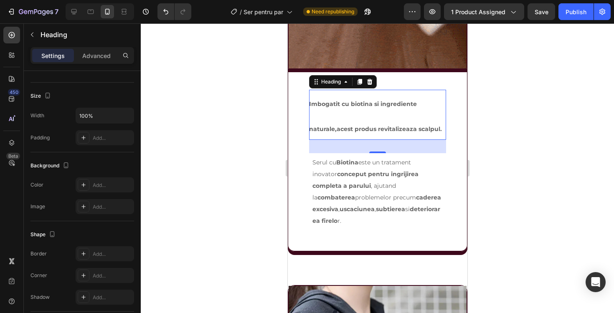
scroll to position [10, 0]
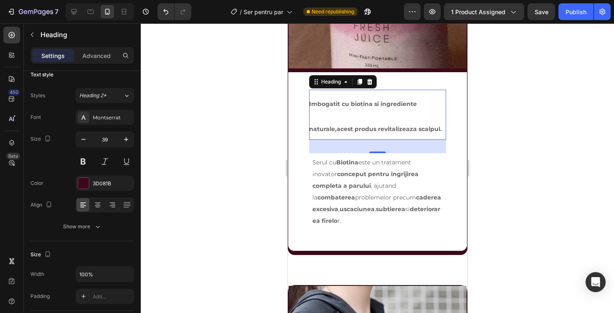
click at [358, 116] on p "Imbogatit cu biotina si ingrediente naturale,acest produs revitalizeaza scalpul." at bounding box center [377, 115] width 137 height 50
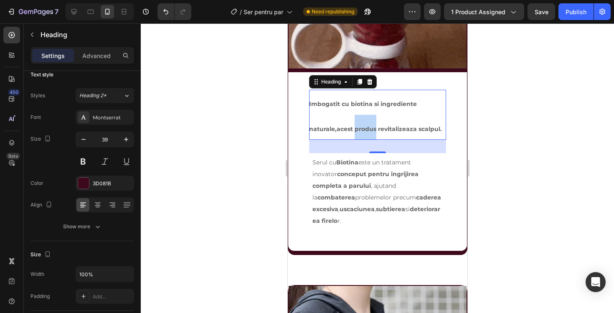
click at [358, 116] on p "Imbogatit cu biotina si ingrediente naturale,acest produs revitalizeaza scalpul." at bounding box center [377, 115] width 137 height 50
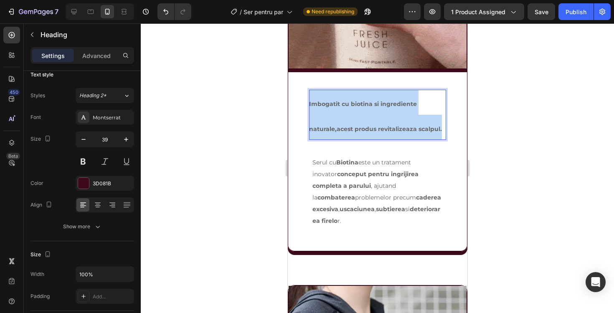
click at [358, 116] on p "Imbogatit cu biotina si ingrediente naturale,acest produs revitalizeaza scalpul." at bounding box center [377, 115] width 137 height 50
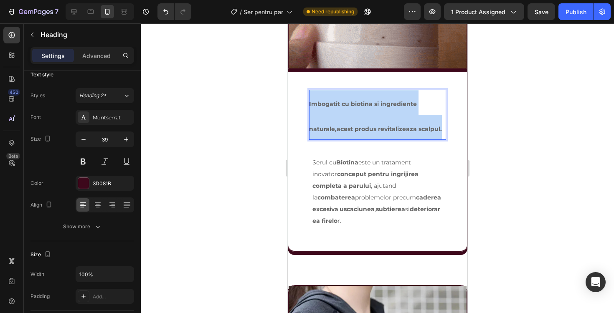
click at [358, 116] on p "Imbogatit cu biotina si ingrediente naturale,acest produs revitalizeaza scalpul." at bounding box center [377, 115] width 137 height 50
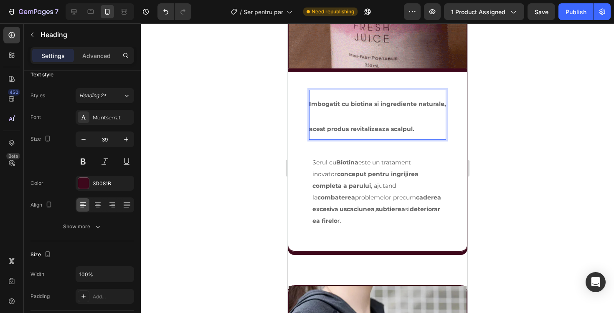
click at [317, 125] on p "Imbogatit cu biotina si ingrediente naturale, acest produs revitalizeaza scalpu…" at bounding box center [377, 115] width 137 height 50
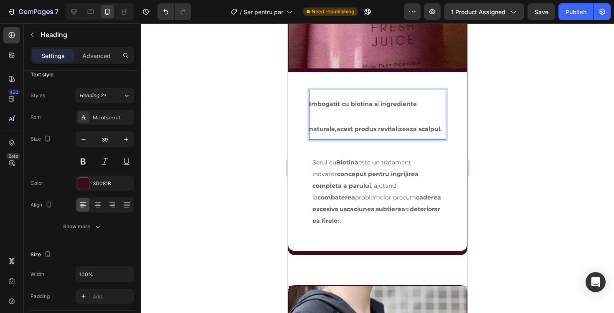
click at [335, 118] on p "Imbogatit cu biotina si ingrediente naturale,acest produs revitalizeaza scalpul." at bounding box center [377, 115] width 137 height 50
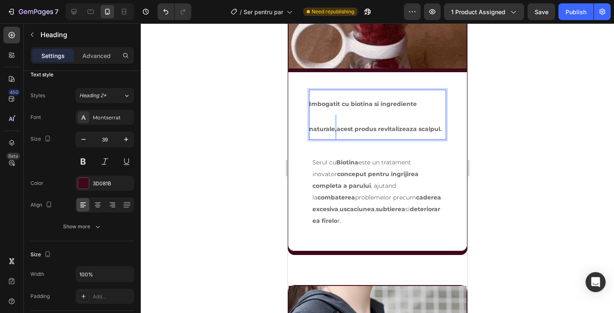
click at [335, 118] on p "Imbogatit cu biotina si ingrediente naturale,acest produs revitalizeaza scalpul." at bounding box center [377, 115] width 137 height 50
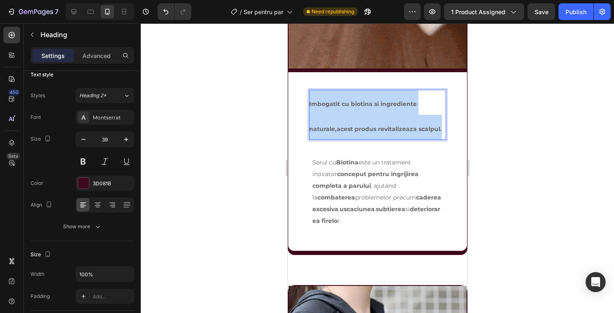
click at [335, 118] on p "Imbogatit cu biotina si ingrediente naturale,acest produs revitalizeaza scalpul." at bounding box center [377, 115] width 137 height 50
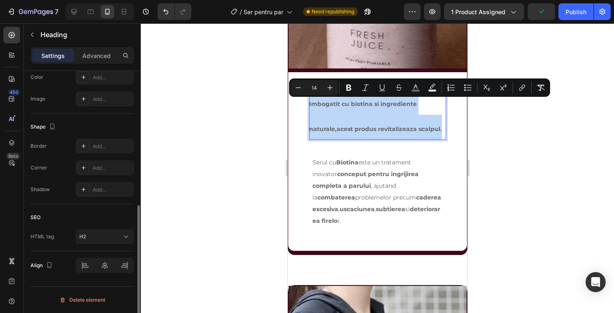
scroll to position [0, 0]
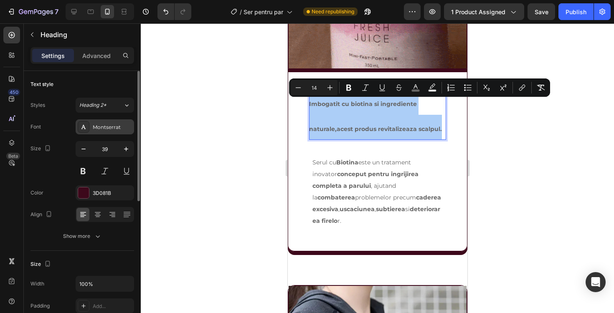
click at [115, 132] on div "Montserrat" at bounding box center [105, 127] width 59 height 15
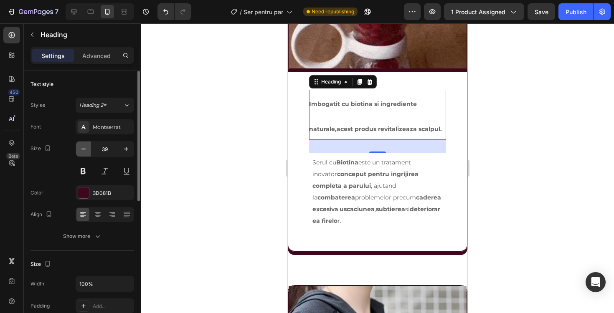
click at [83, 150] on icon "button" at bounding box center [83, 149] width 8 height 8
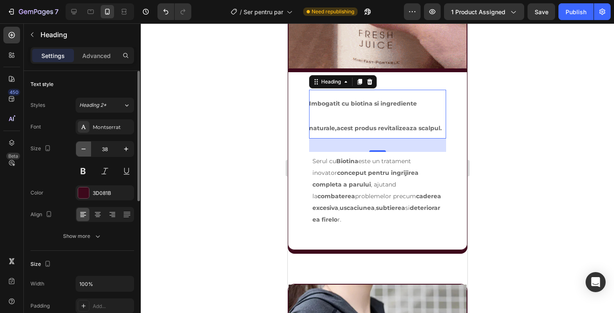
click at [83, 150] on icon "button" at bounding box center [83, 149] width 8 height 8
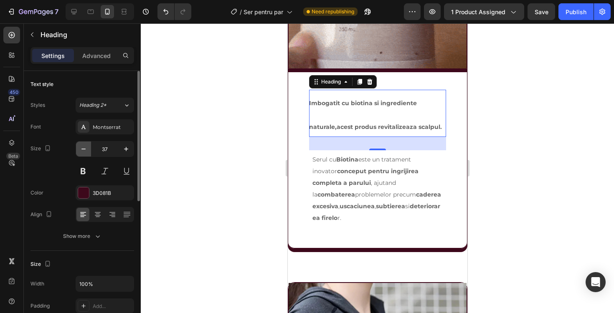
click at [83, 150] on icon "button" at bounding box center [83, 149] width 8 height 8
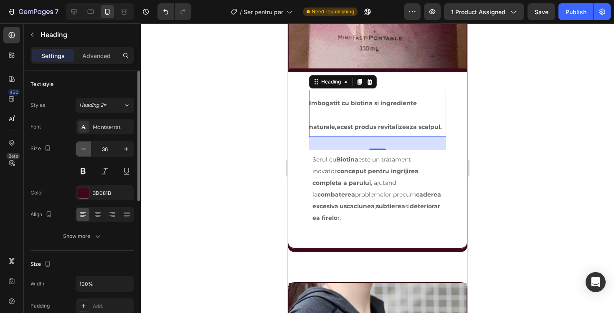
click at [83, 150] on icon "button" at bounding box center [83, 149] width 8 height 8
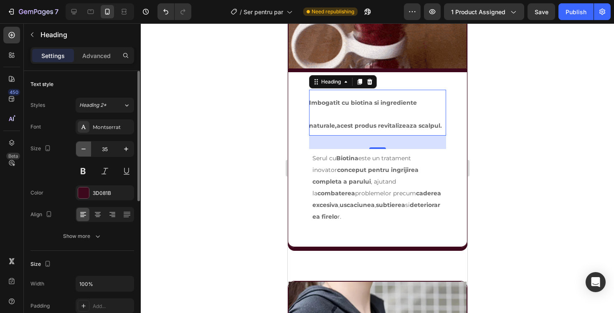
click at [83, 150] on icon "button" at bounding box center [83, 149] width 8 height 8
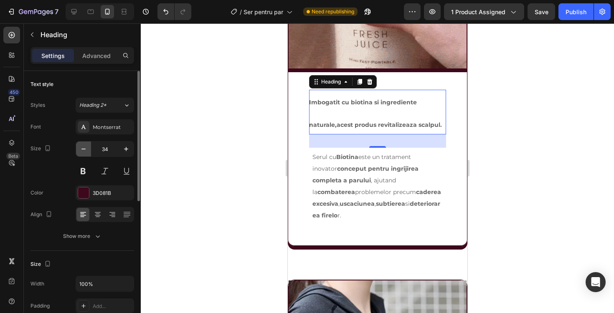
click at [83, 150] on icon "button" at bounding box center [83, 149] width 8 height 8
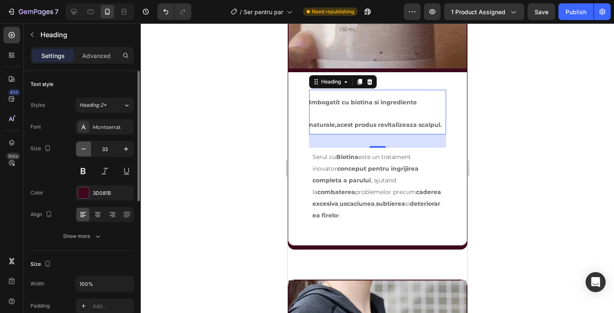
click at [83, 150] on icon "button" at bounding box center [83, 149] width 8 height 8
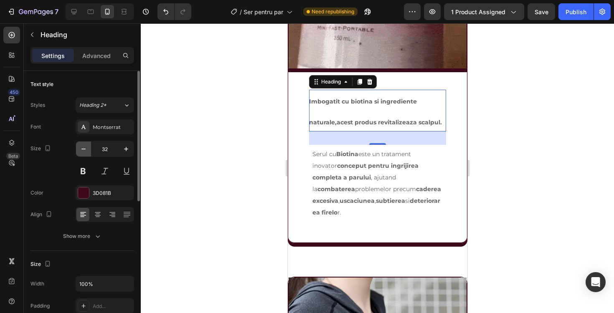
click at [83, 150] on icon "button" at bounding box center [83, 149] width 8 height 8
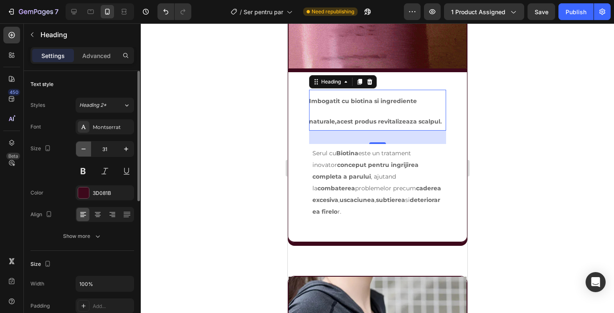
click at [83, 150] on icon "button" at bounding box center [83, 149] width 8 height 8
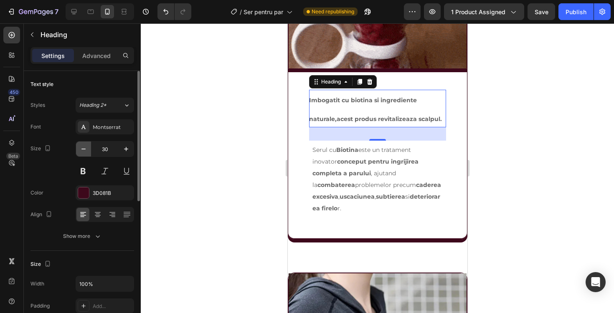
click at [83, 150] on icon "button" at bounding box center [83, 149] width 8 height 8
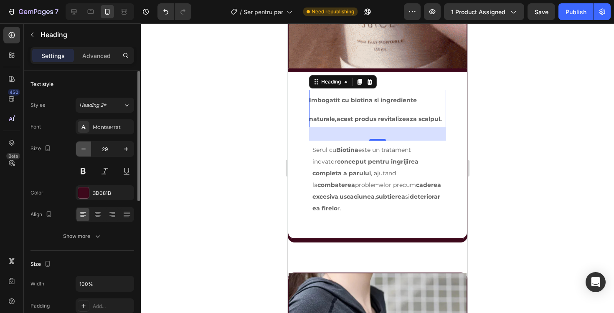
click at [83, 150] on icon "button" at bounding box center [83, 149] width 8 height 8
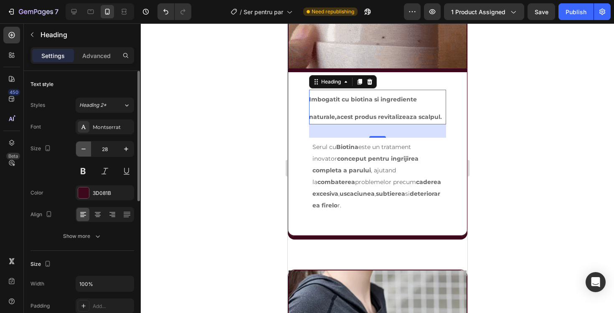
click at [83, 150] on icon "button" at bounding box center [83, 149] width 8 height 8
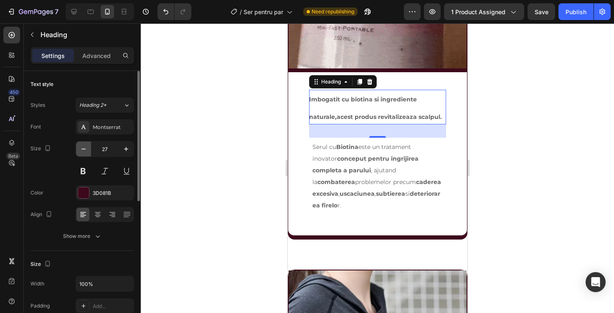
click at [83, 150] on icon "button" at bounding box center [83, 149] width 8 height 8
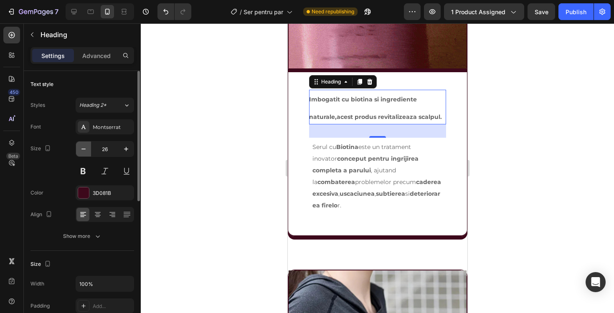
click at [83, 150] on icon "button" at bounding box center [83, 149] width 8 height 8
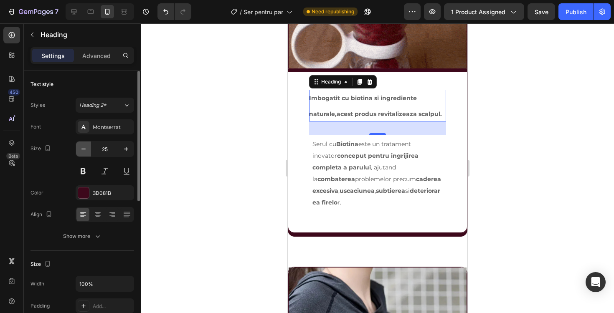
click at [83, 150] on icon "button" at bounding box center [83, 149] width 8 height 8
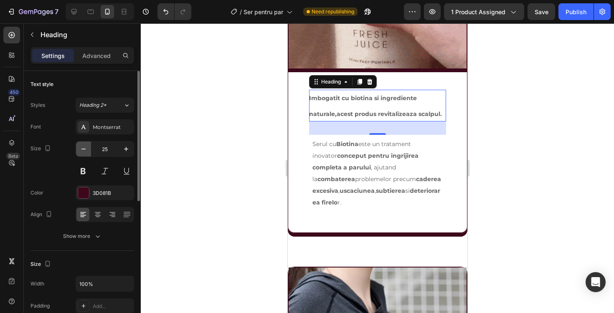
click at [83, 150] on icon "button" at bounding box center [83, 149] width 8 height 8
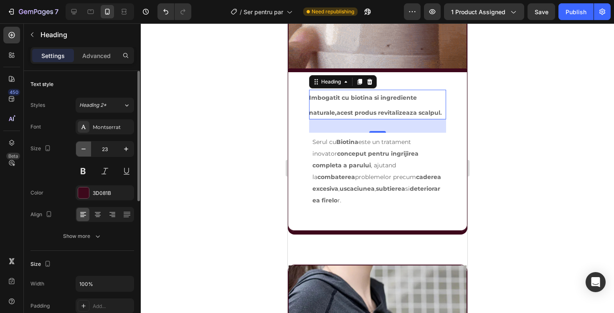
click at [83, 150] on icon "button" at bounding box center [83, 149] width 8 height 8
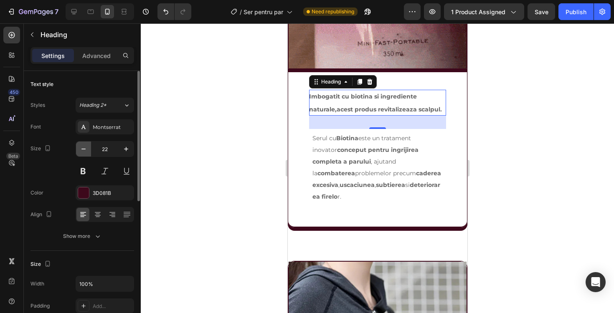
click at [83, 150] on icon "button" at bounding box center [83, 149] width 8 height 8
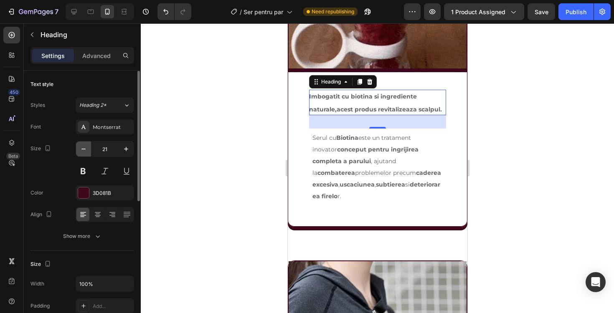
click at [83, 150] on icon "button" at bounding box center [83, 149] width 8 height 8
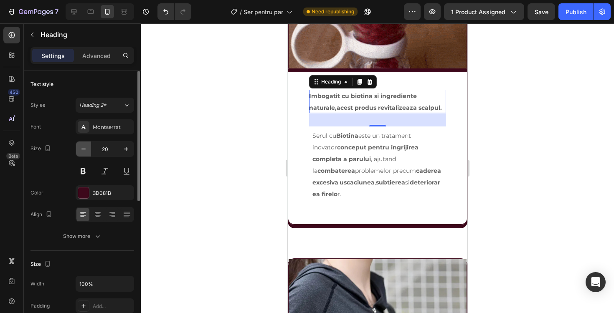
click at [83, 150] on icon "button" at bounding box center [83, 149] width 8 height 8
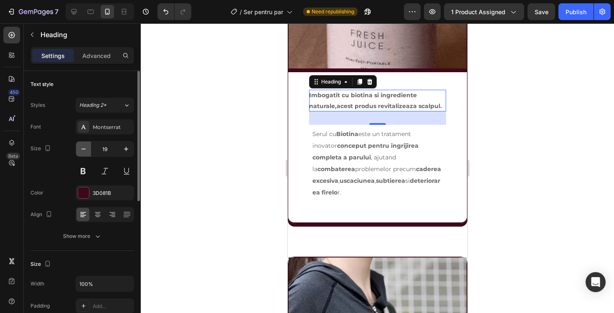
click at [83, 150] on icon "button" at bounding box center [83, 149] width 8 height 8
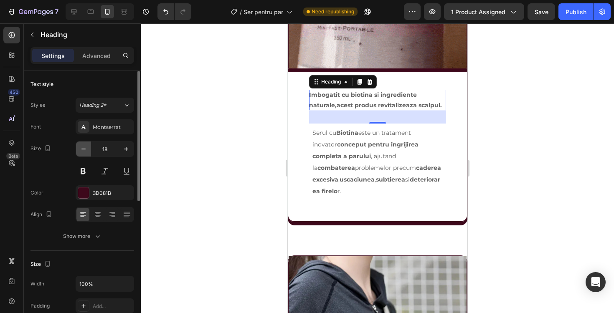
click at [83, 150] on icon "button" at bounding box center [83, 149] width 8 height 8
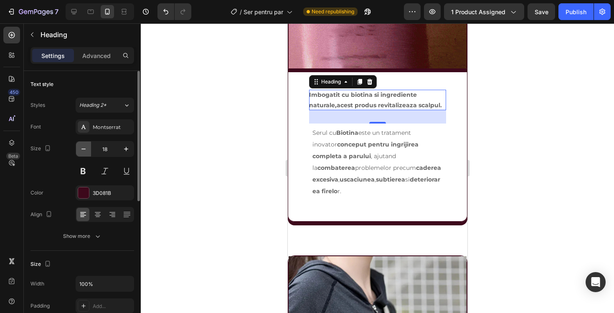
type input "17"
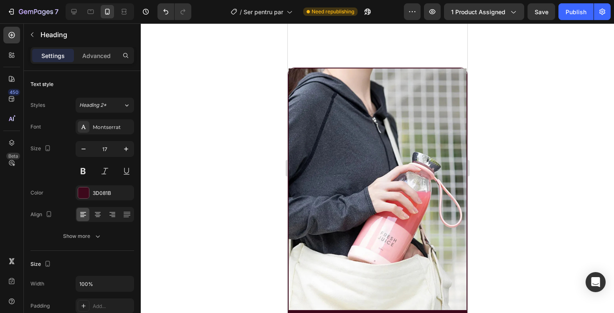
scroll to position [1133, 0]
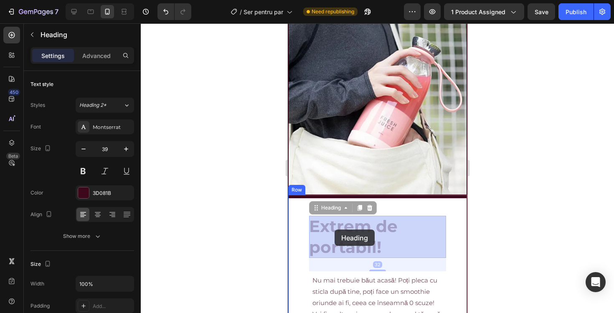
drag, startPoint x: 311, startPoint y: 227, endPoint x: 319, endPoint y: 227, distance: 8.8
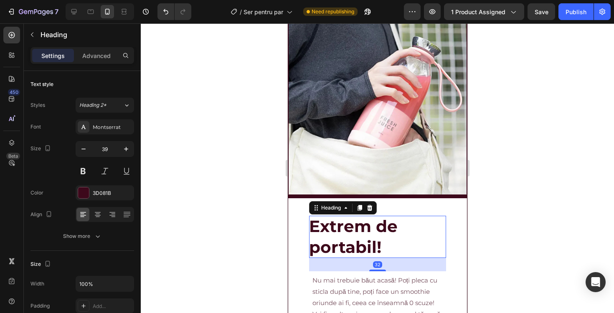
click at [340, 232] on h2 "Extrem de portabil!" at bounding box center [377, 237] width 137 height 42
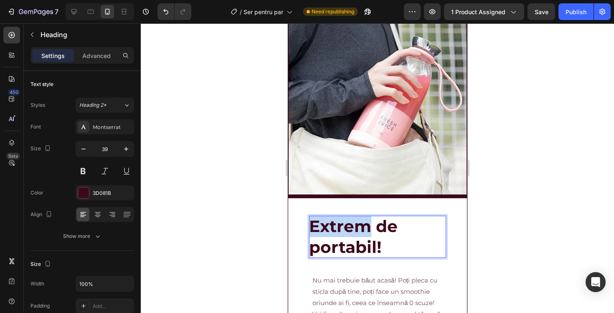
click at [340, 232] on p "Extrem de portabil!" at bounding box center [377, 237] width 137 height 42
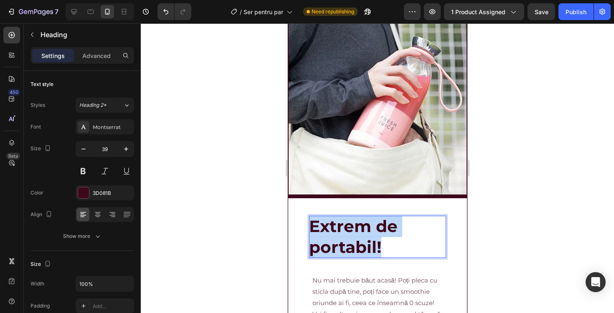
click at [340, 232] on p "Extrem de portabil!" at bounding box center [377, 237] width 137 height 42
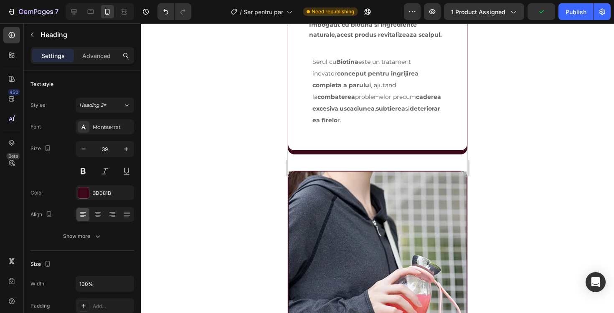
scroll to position [781, 0]
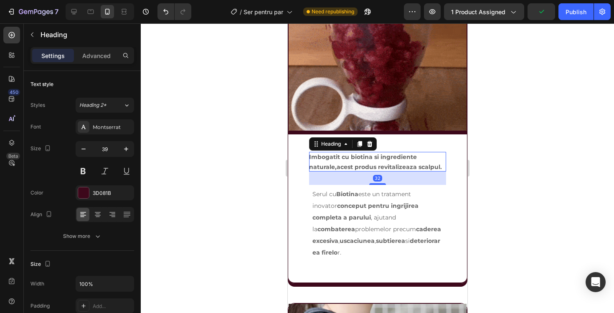
click at [357, 165] on span "Imbogatit cu biotina si ingrediente naturale,acest produs revitalizeaza scalpul." at bounding box center [375, 161] width 133 height 17
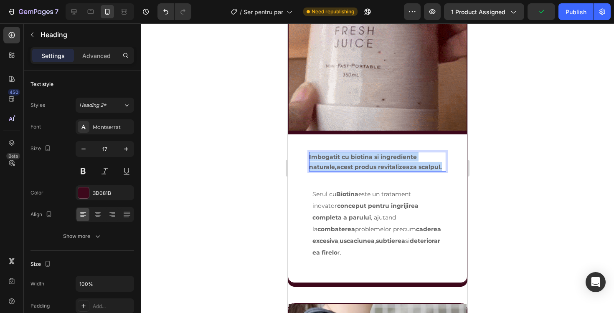
click at [357, 165] on span "Imbogatit cu biotina si ingrediente naturale,acest produs revitalizeaza scalpul." at bounding box center [375, 161] width 133 height 17
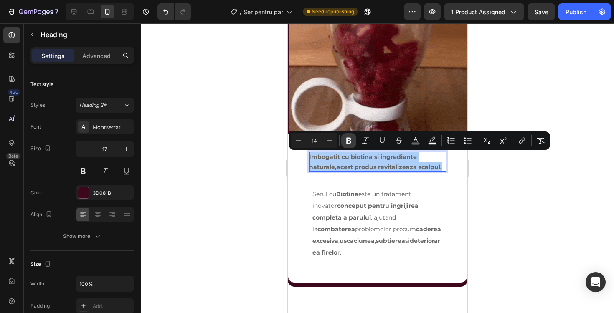
click at [344, 140] on button "Bold" at bounding box center [348, 140] width 15 height 15
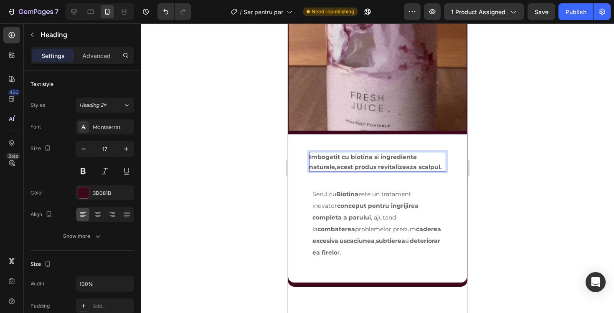
click at [343, 157] on strong "Imbogatit cu biotina si ingrediente naturale,acest produs revitalizeaza scalpul." at bounding box center [375, 161] width 133 height 17
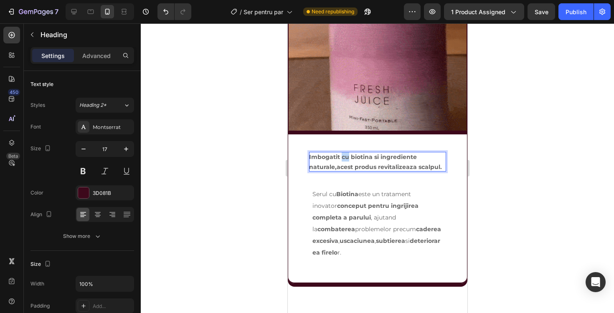
click at [343, 157] on strong "Imbogatit cu biotina si ingrediente naturale,acest produs revitalizeaza scalpul." at bounding box center [375, 161] width 133 height 17
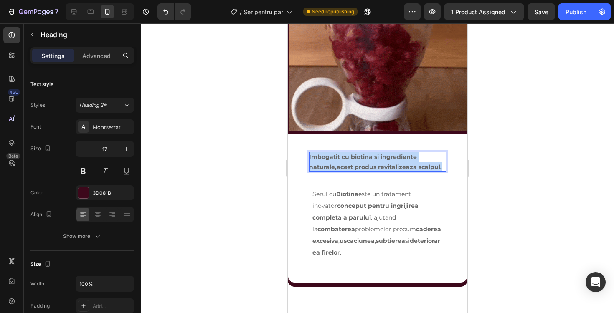
click at [343, 157] on strong "Imbogatit cu biotina si ingrediente naturale,acest produs revitalizeaza scalpul." at bounding box center [375, 161] width 133 height 17
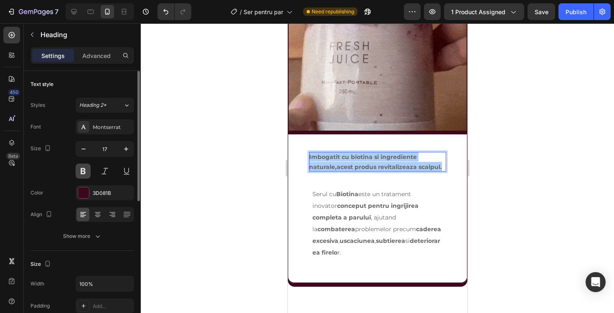
click at [85, 171] on button at bounding box center [83, 171] width 15 height 15
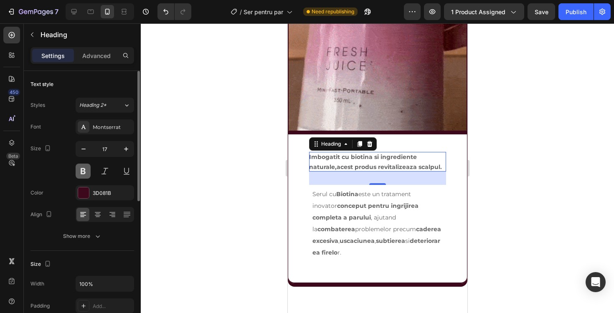
click at [85, 171] on button at bounding box center [83, 171] width 15 height 15
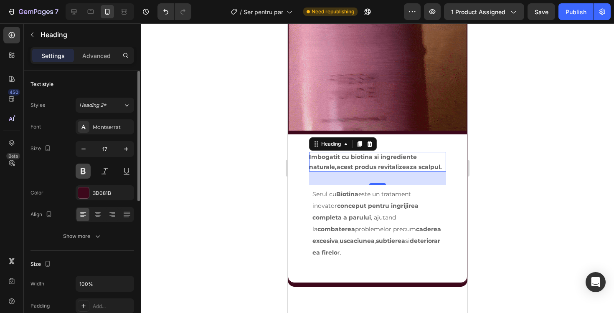
click at [85, 171] on button at bounding box center [83, 171] width 15 height 15
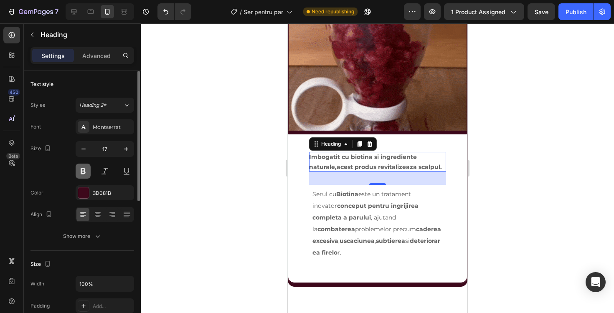
click at [85, 171] on button at bounding box center [83, 171] width 15 height 15
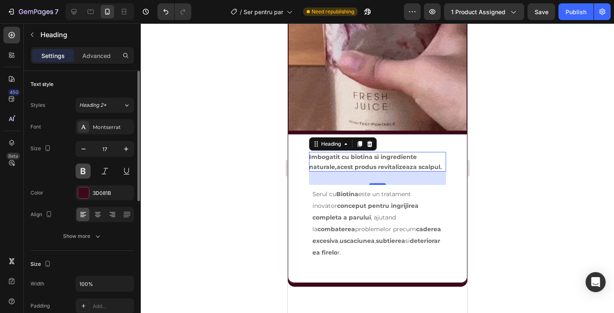
click at [85, 171] on button at bounding box center [83, 171] width 15 height 15
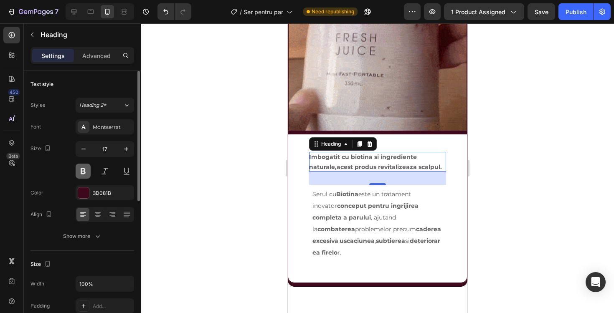
click at [85, 171] on button at bounding box center [83, 171] width 15 height 15
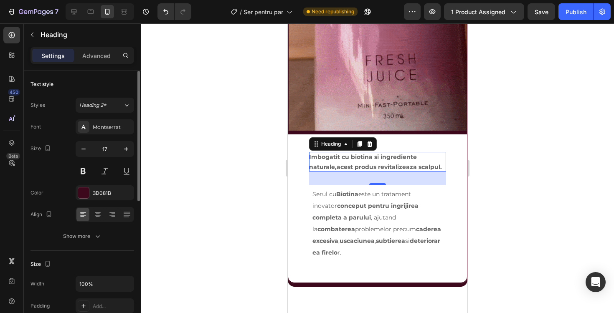
click at [64, 174] on div "Size 17" at bounding box center [83, 160] width 104 height 38
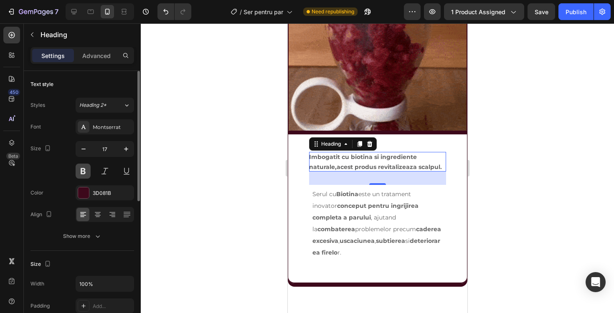
click at [81, 173] on button at bounding box center [83, 171] width 15 height 15
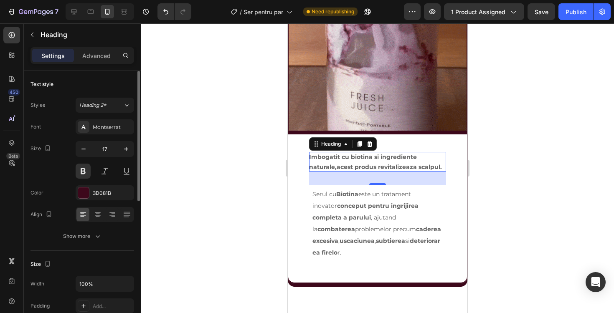
click at [59, 173] on div "Size 17" at bounding box center [83, 160] width 104 height 38
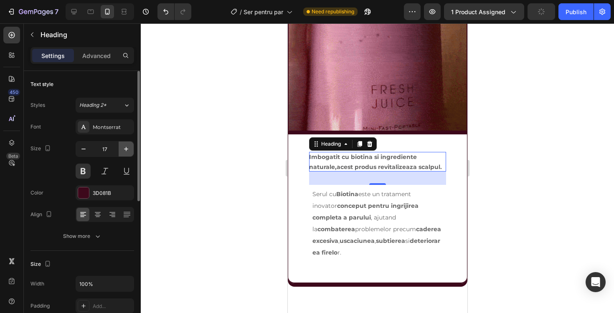
click at [132, 148] on button "button" at bounding box center [126, 149] width 15 height 15
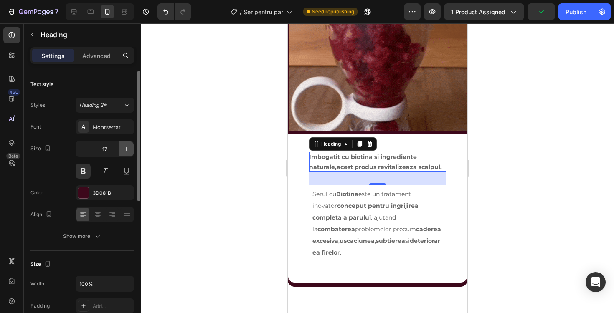
click at [132, 148] on button "button" at bounding box center [126, 149] width 15 height 15
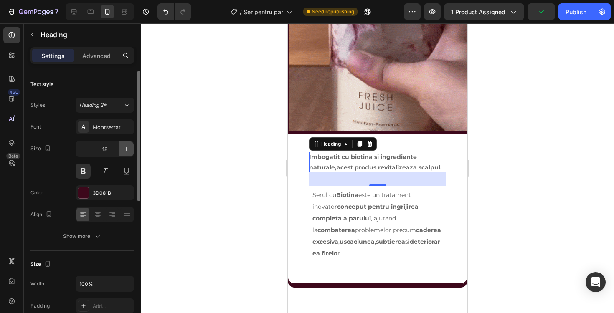
click at [132, 148] on button "button" at bounding box center [126, 149] width 15 height 15
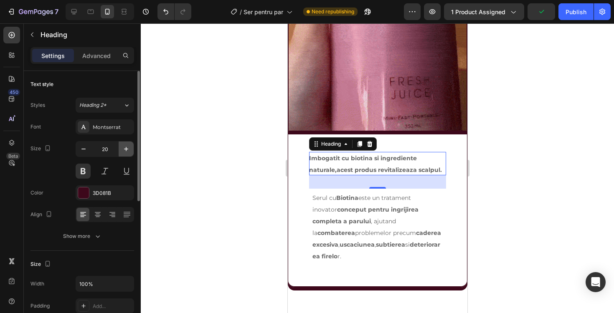
click at [132, 148] on button "button" at bounding box center [126, 149] width 15 height 15
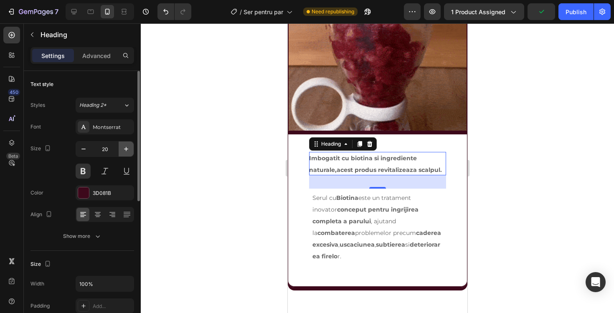
click at [132, 148] on button "button" at bounding box center [126, 149] width 15 height 15
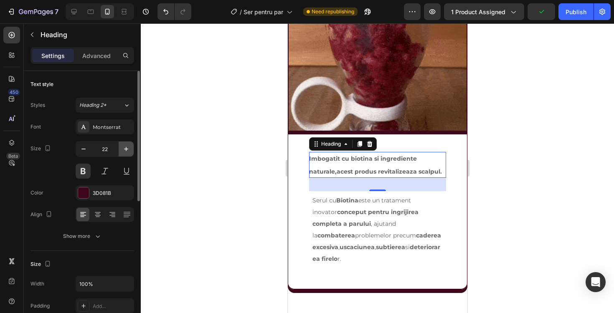
click at [132, 148] on button "button" at bounding box center [126, 149] width 15 height 15
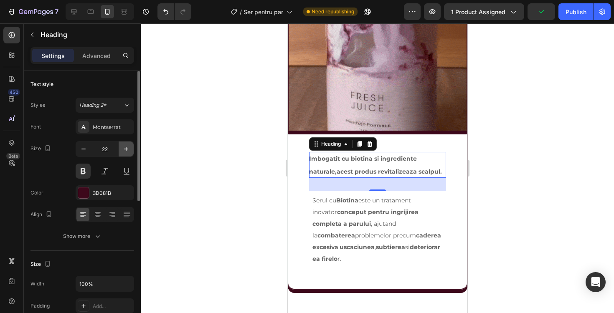
type input "23"
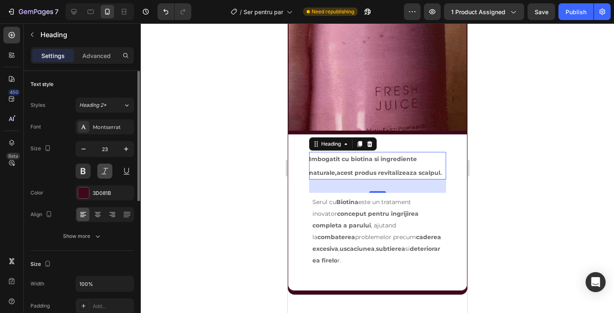
click at [103, 173] on button at bounding box center [104, 171] width 15 height 15
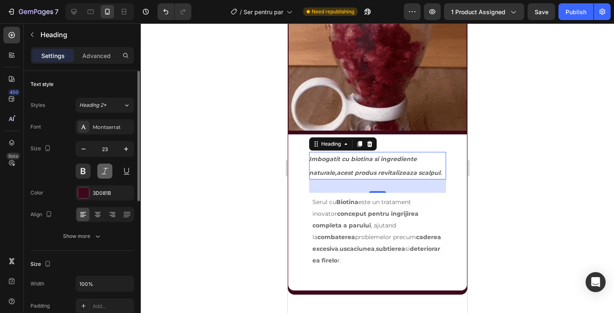
click at [103, 173] on button at bounding box center [104, 171] width 15 height 15
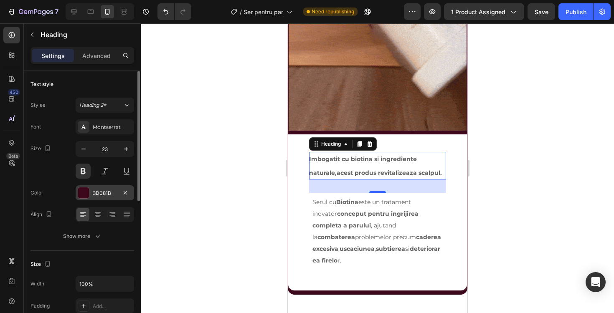
click at [83, 189] on div at bounding box center [83, 193] width 11 height 11
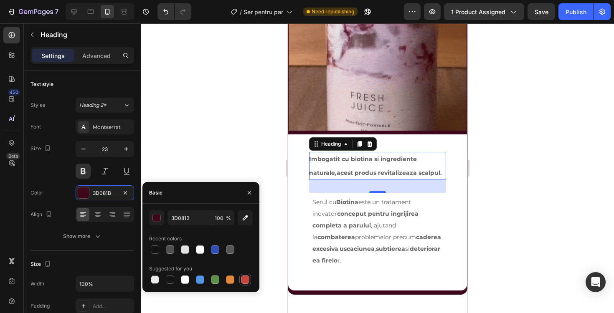
click at [241, 280] on div at bounding box center [245, 280] width 8 height 8
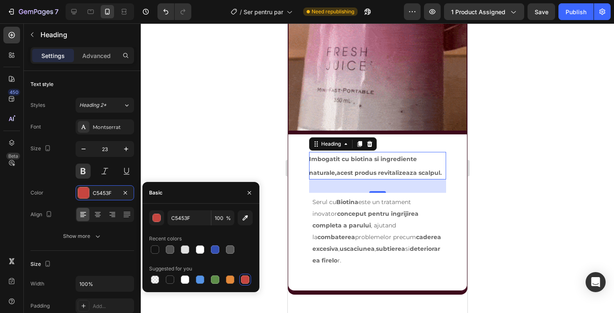
click at [221, 280] on div at bounding box center [201, 280] width 104 height 12
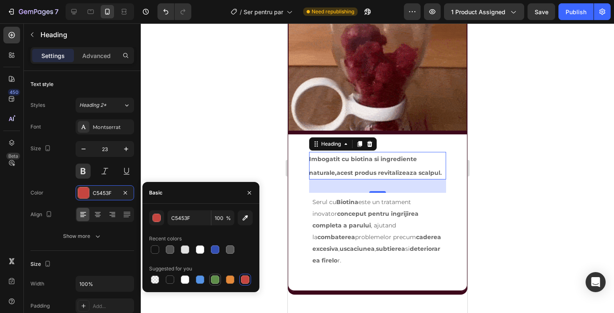
click at [215, 280] on div at bounding box center [215, 280] width 8 height 8
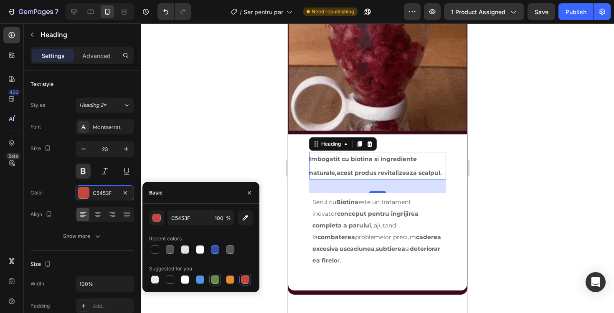
type input "5E8E49"
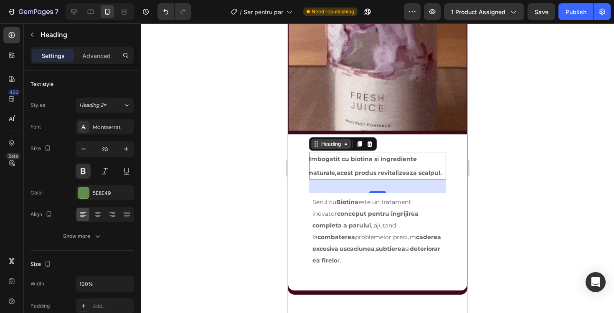
click at [348, 139] on div "Heading" at bounding box center [331, 144] width 40 height 10
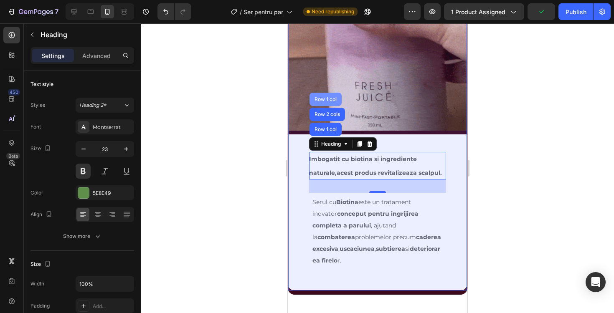
click at [329, 99] on div "Row 1 col" at bounding box center [325, 99] width 25 height 5
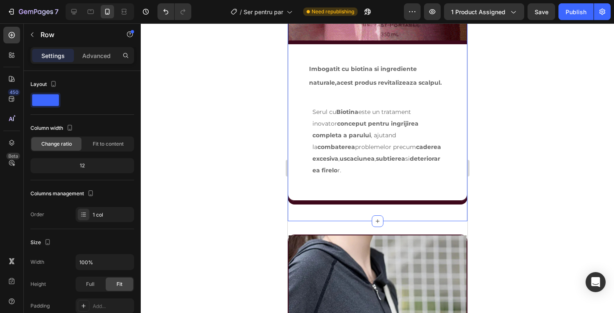
scroll to position [851, 0]
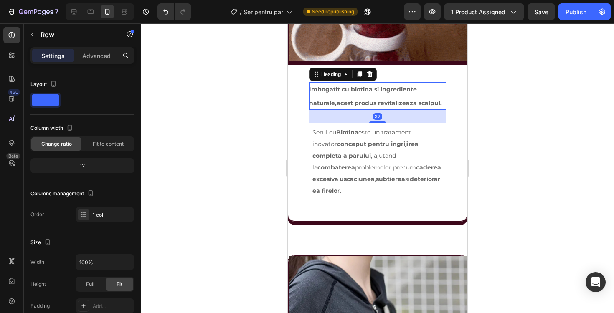
click at [386, 88] on strong "Imbogatit cu biotina si ingrediente naturale,acest produs revitalizeaza scalpul." at bounding box center [375, 96] width 133 height 21
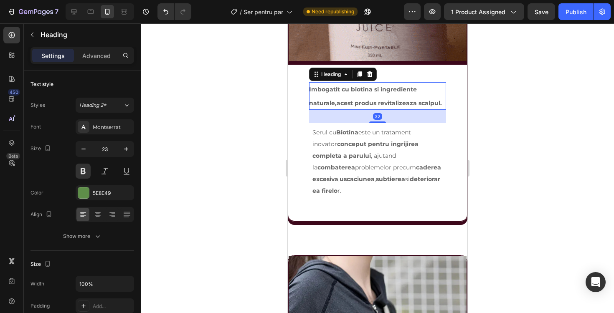
click at [369, 98] on h2 "Imbogatit cu biotina si ingrediente naturale,acest produs revitalizeaza scalpul." at bounding box center [377, 96] width 137 height 28
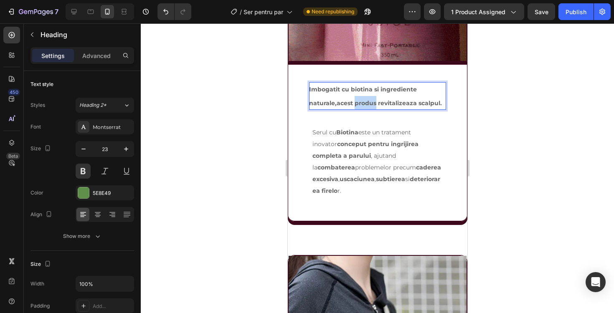
click at [369, 98] on p "Imbogatit cu biotina si ingrediente naturale,acest produs revitalizeaza scalpul." at bounding box center [377, 96] width 137 height 28
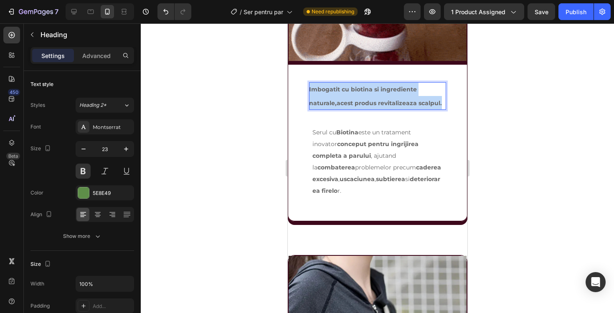
click at [369, 98] on p "Imbogatit cu biotina si ingrediente naturale,acest produs revitalizeaza scalpul." at bounding box center [377, 96] width 137 height 28
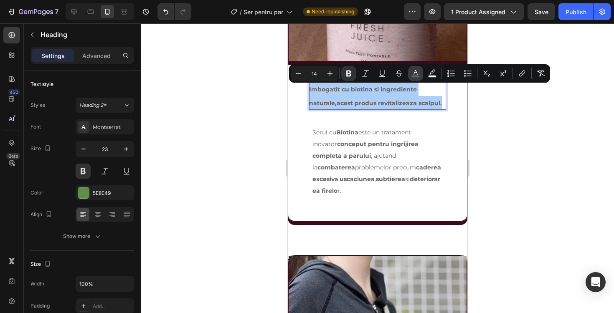
click at [418, 73] on icon "Editor contextual toolbar" at bounding box center [416, 73] width 8 height 8
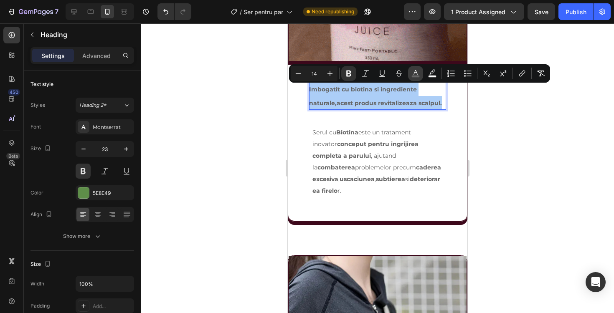
type input "666666"
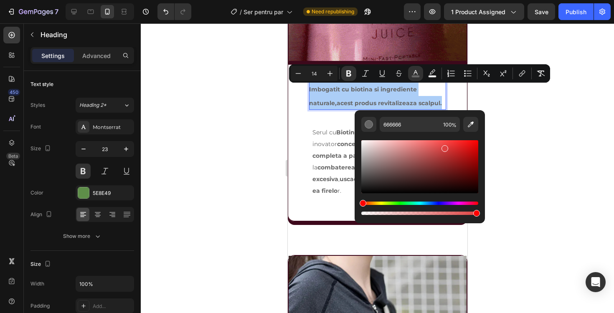
click at [444, 147] on div "Editor contextual toolbar" at bounding box center [419, 166] width 117 height 53
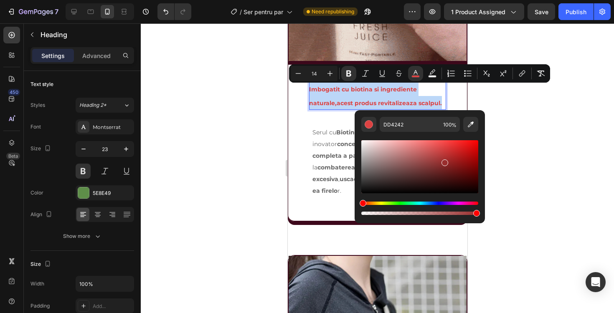
click at [444, 161] on div "Editor contextual toolbar" at bounding box center [419, 166] width 117 height 53
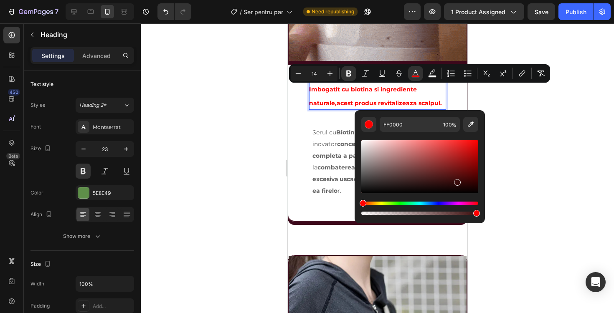
type input "350A0A"
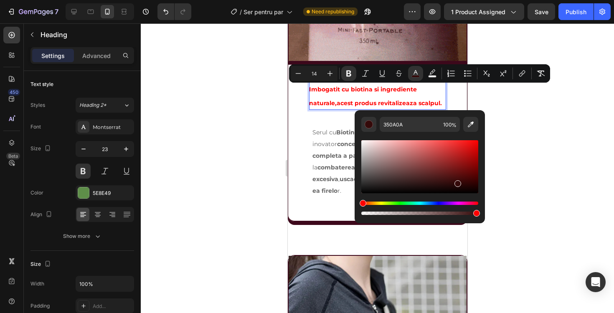
drag, startPoint x: 444, startPoint y: 161, endPoint x: 456, endPoint y: 182, distance: 24.4
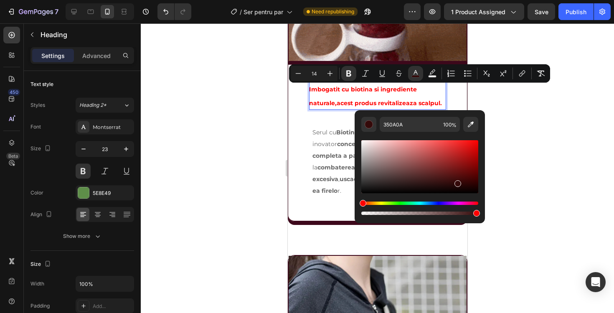
click at [456, 182] on div "Editor contextual toolbar" at bounding box center [458, 184] width 7 height 7
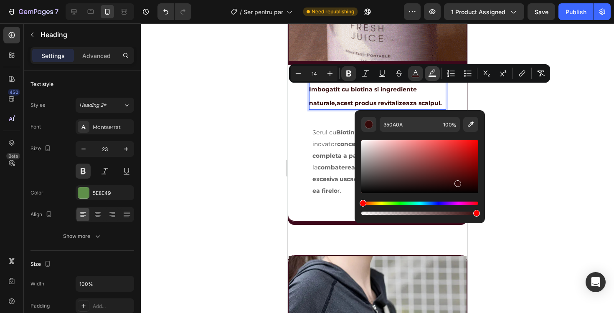
click at [435, 74] on icon "Editor contextual toolbar" at bounding box center [432, 73] width 8 height 8
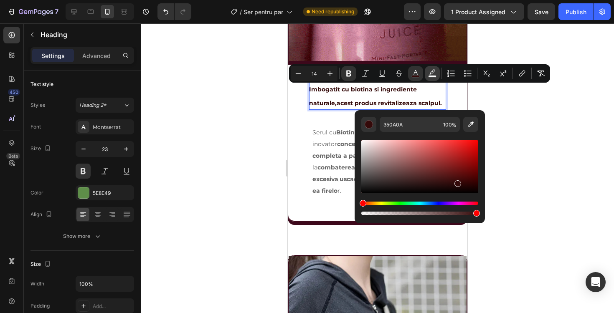
type input "FFFFFF"
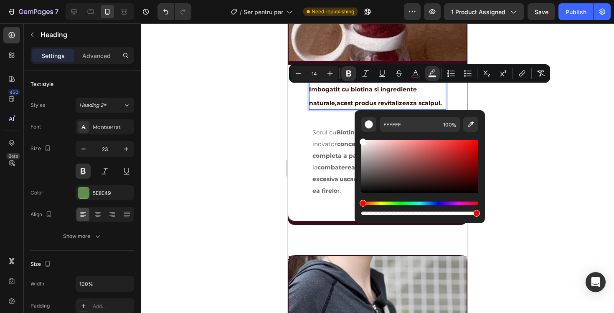
click at [435, 165] on div "Editor contextual toolbar" at bounding box center [419, 166] width 117 height 53
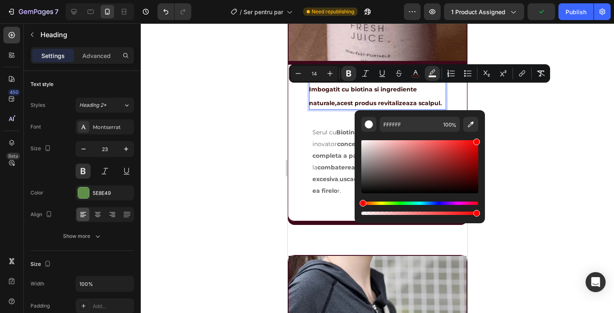
drag, startPoint x: 435, startPoint y: 165, endPoint x: 502, endPoint y: 115, distance: 83.3
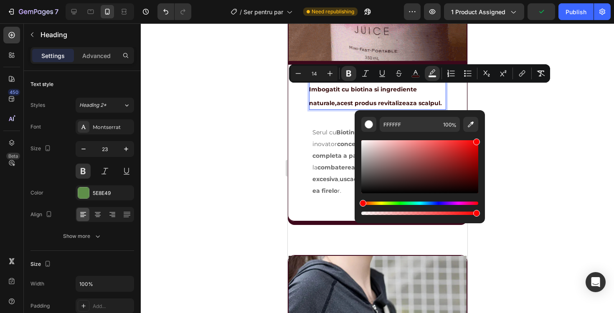
click at [502, 0] on body "7 Version history / Ser pentru par Need republishing Preview 1 product assigned…" at bounding box center [307, 0] width 614 height 0
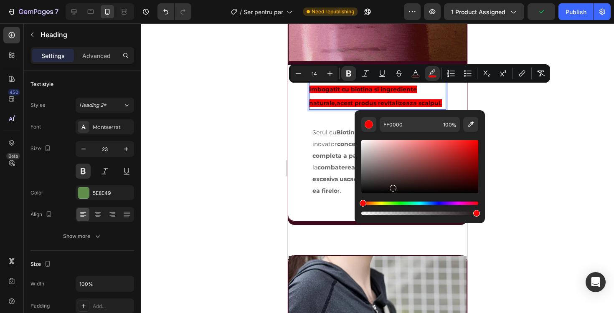
drag, startPoint x: 459, startPoint y: 141, endPoint x: 392, endPoint y: 187, distance: 81.1
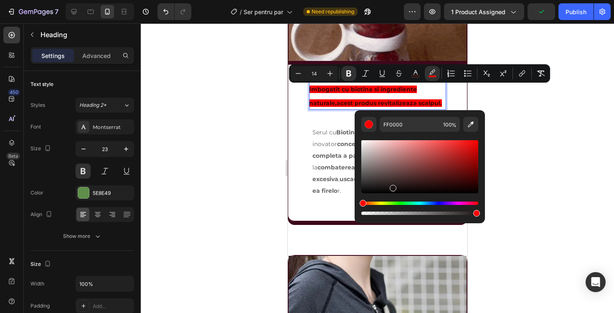
click at [392, 187] on div "Editor contextual toolbar" at bounding box center [419, 166] width 117 height 53
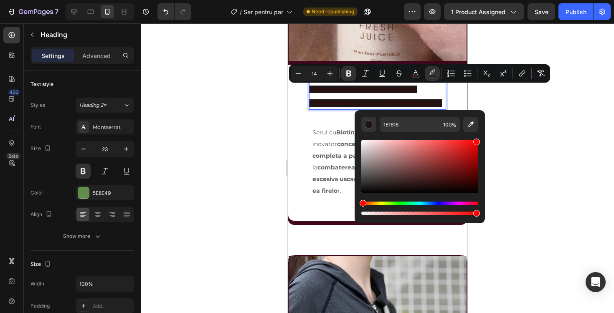
drag, startPoint x: 392, startPoint y: 187, endPoint x: 497, endPoint y: 124, distance: 121.8
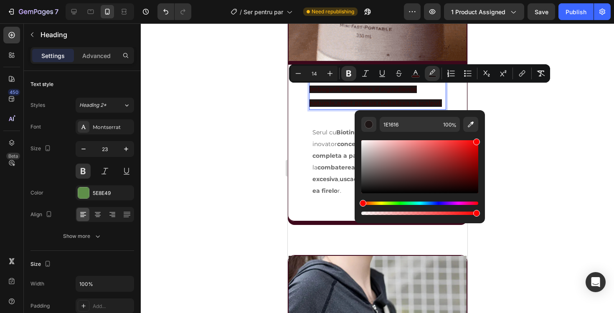
click at [497, 0] on body "7 Version history / Ser pentru par Need republishing Preview 1 product assigned…" at bounding box center [307, 0] width 614 height 0
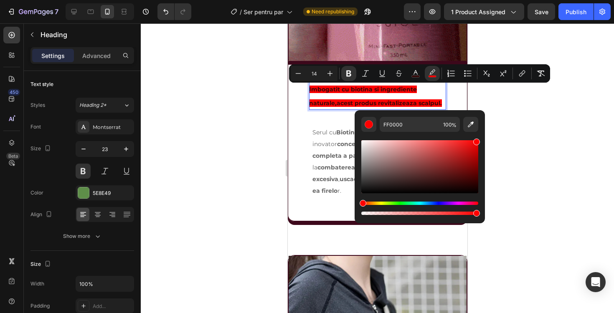
click at [456, 148] on div "Editor contextual toolbar" at bounding box center [419, 166] width 117 height 53
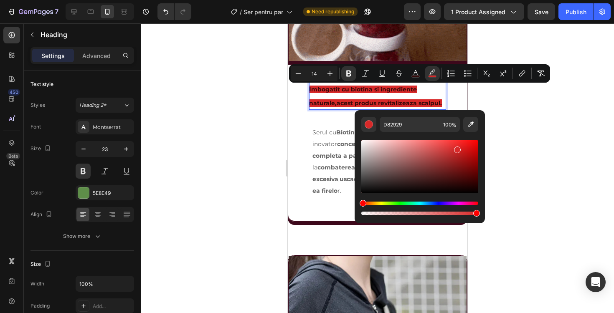
click at [429, 156] on div "Editor contextual toolbar" at bounding box center [419, 166] width 117 height 53
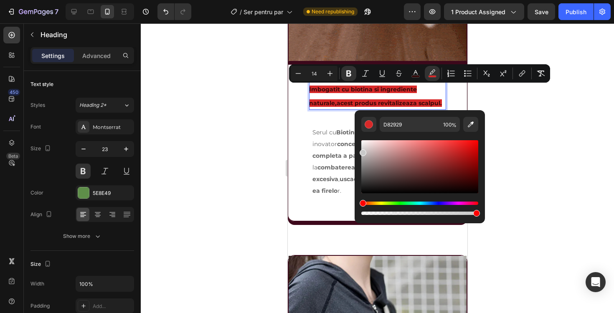
type input "C9C9C9"
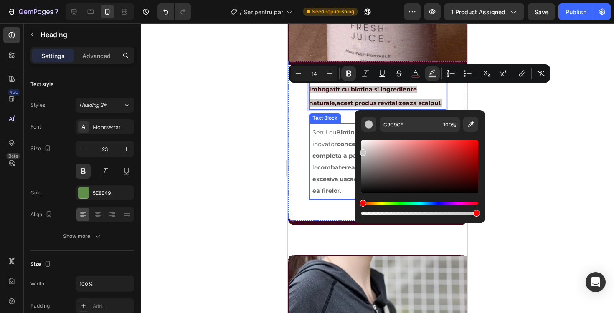
drag, startPoint x: 717, startPoint y: 179, endPoint x: 349, endPoint y: 127, distance: 371.4
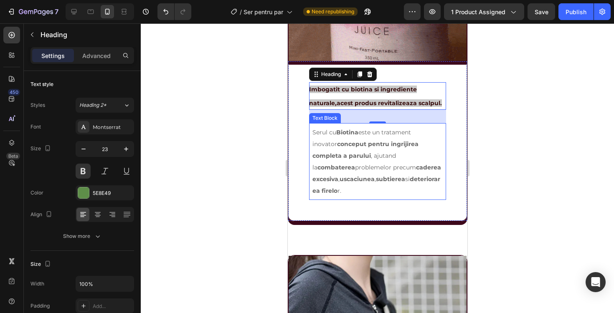
drag, startPoint x: 646, startPoint y: 173, endPoint x: 358, endPoint y: 141, distance: 289.3
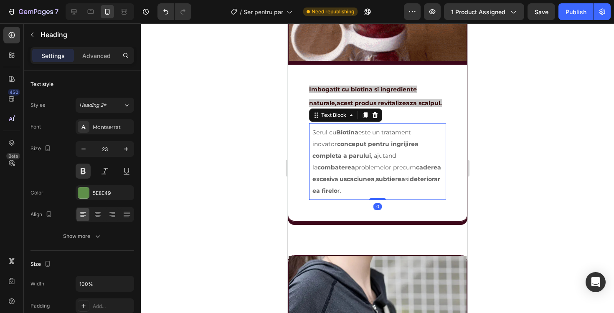
click at [341, 141] on strong "conceput pentru ingrijirea completa a parului" at bounding box center [365, 149] width 106 height 19
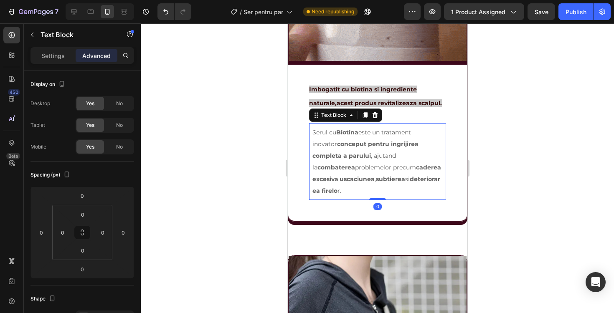
click at [342, 166] on strong "caderea excesiva" at bounding box center [376, 173] width 129 height 19
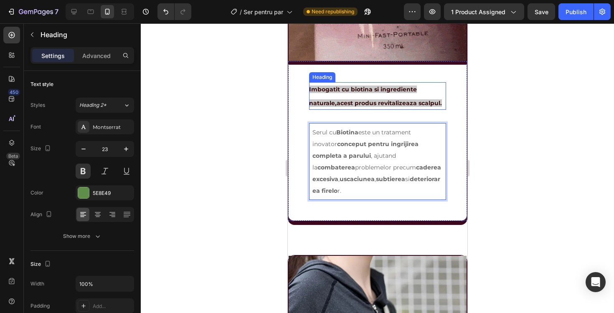
click at [389, 91] on strong "Imbogatit cu biotina si ingrediente naturale,acest produs revitalizeaza scalpul." at bounding box center [375, 96] width 133 height 21
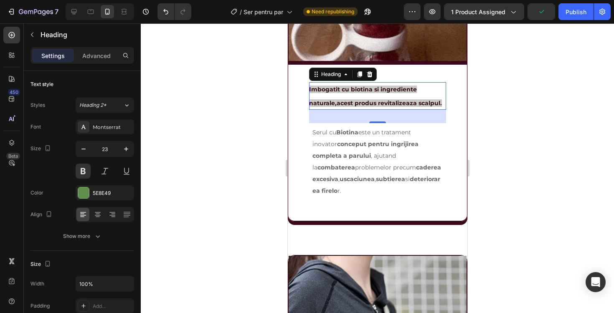
click at [343, 81] on div "Heading" at bounding box center [343, 74] width 68 height 13
click at [343, 74] on icon at bounding box center [345, 74] width 7 height 7
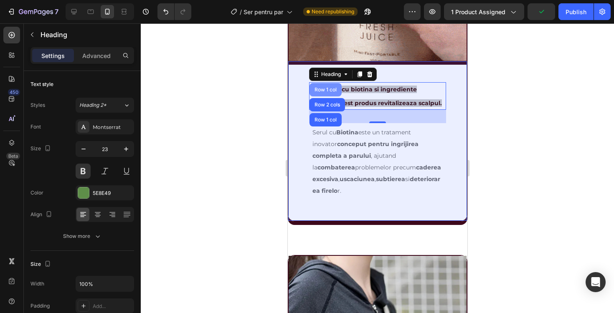
click at [331, 94] on div "Row 1 col" at bounding box center [325, 89] width 32 height 13
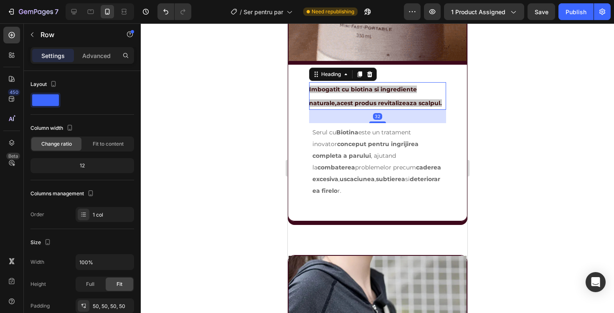
click at [347, 101] on strong "Imbogatit cu biotina si ingrediente naturale,acest produs revitalizeaza scalpul." at bounding box center [375, 96] width 133 height 21
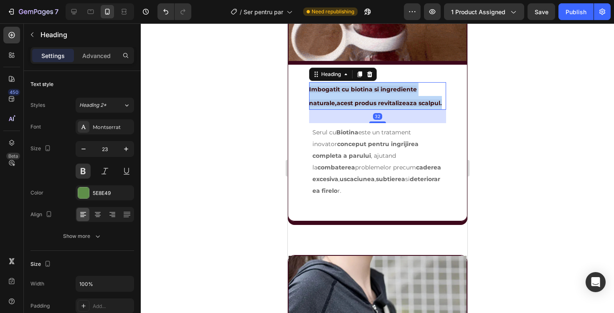
click at [347, 101] on strong "Imbogatit cu biotina si ingrediente naturale,acest produs revitalizeaza scalpul." at bounding box center [375, 96] width 133 height 21
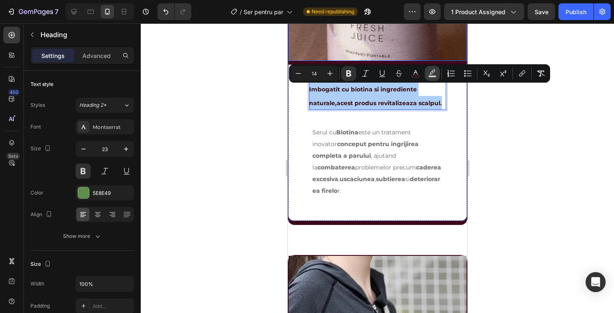
click at [430, 76] on rect "Editor contextual toolbar" at bounding box center [433, 77] width 8 height 2
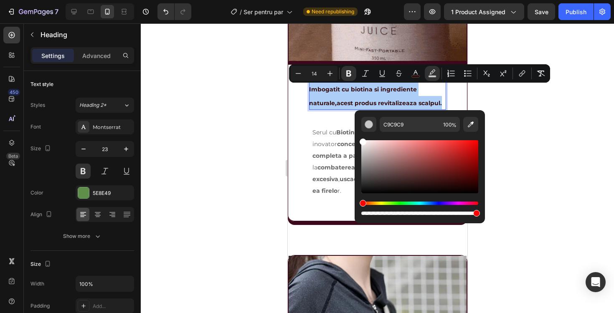
drag, startPoint x: 362, startPoint y: 153, endPoint x: 360, endPoint y: 133, distance: 19.8
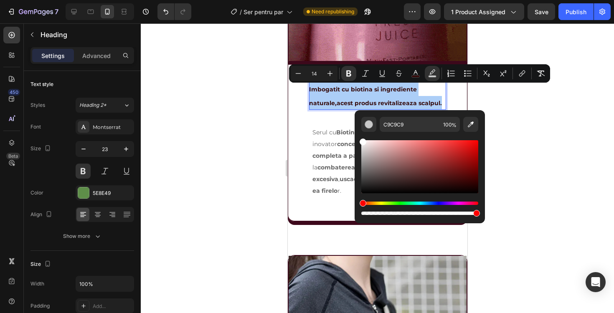
click at [360, 133] on div "C9C9C9 100 %" at bounding box center [420, 163] width 130 height 107
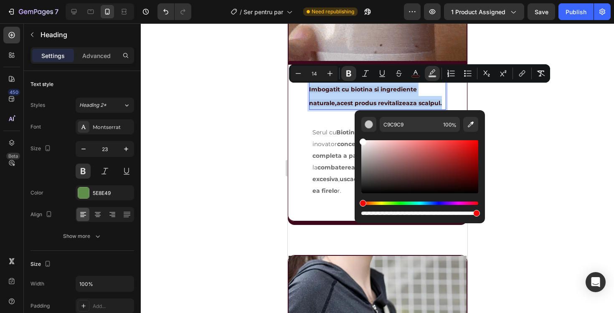
type input "FFFFFF"
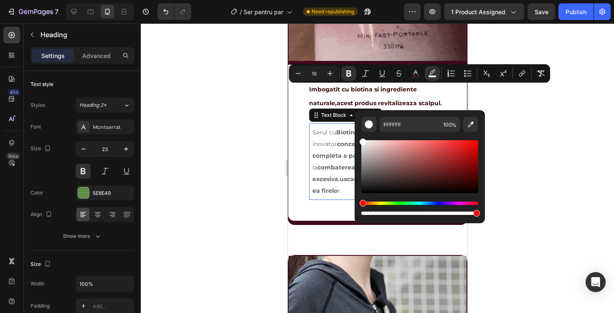
click at [336, 137] on p "Serul cu Biotina este un tratament inovator conceput pentru ingrijirea completa…" at bounding box center [377, 162] width 130 height 70
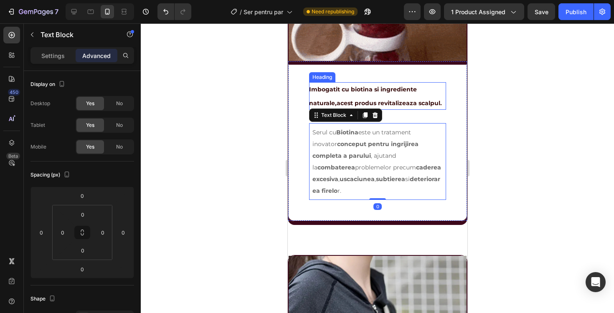
click at [389, 96] on p "⁠⁠⁠⁠⁠⁠⁠ Imbogatit cu biotina si ingrediente naturale,acest produs revitalizeaza…" at bounding box center [377, 96] width 137 height 28
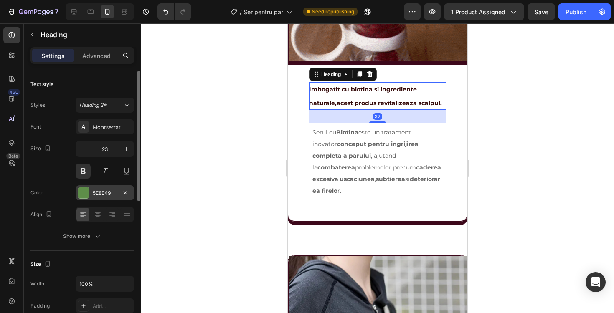
click at [115, 192] on div "5E8E49" at bounding box center [105, 194] width 24 height 8
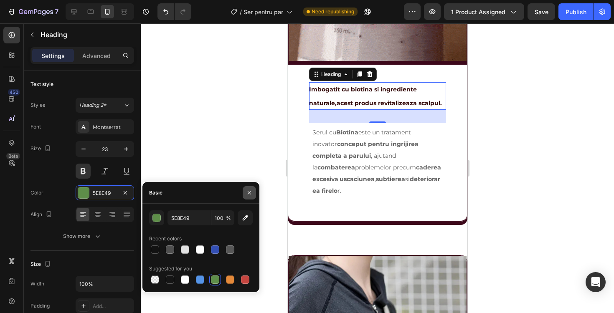
click at [250, 192] on icon "button" at bounding box center [249, 193] width 7 height 7
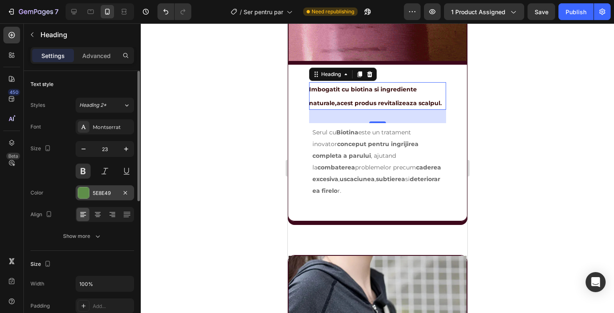
click at [120, 192] on div "5E8E49" at bounding box center [105, 193] width 59 height 15
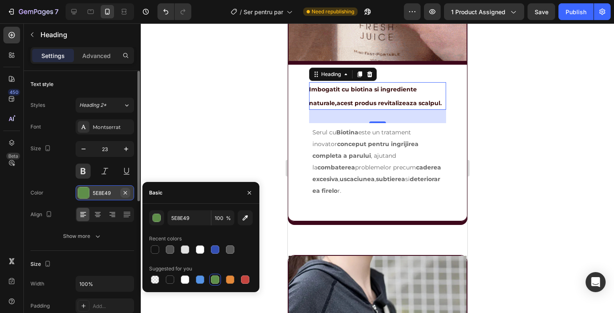
click at [122, 192] on button "button" at bounding box center [125, 193] width 10 height 10
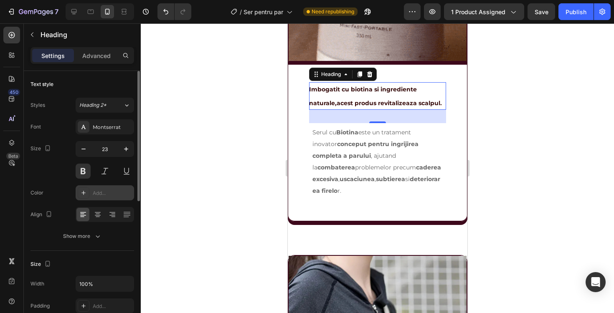
click at [110, 191] on div "Add..." at bounding box center [112, 194] width 39 height 8
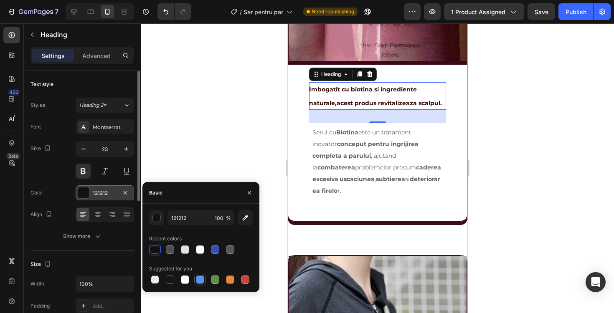
click at [202, 280] on div at bounding box center [200, 280] width 8 height 8
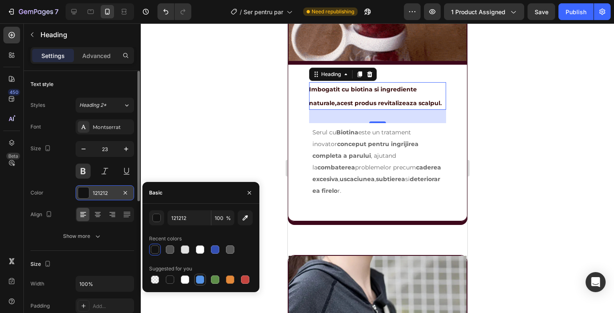
type input "5594E7"
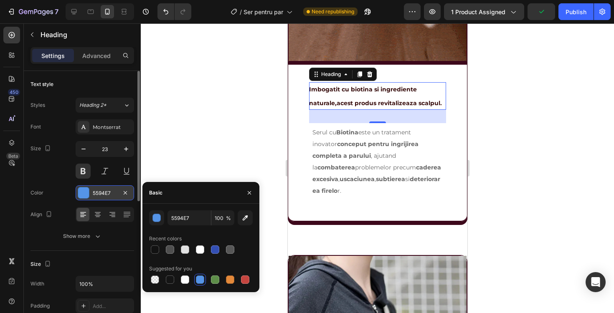
click at [225, 138] on div at bounding box center [377, 168] width 473 height 290
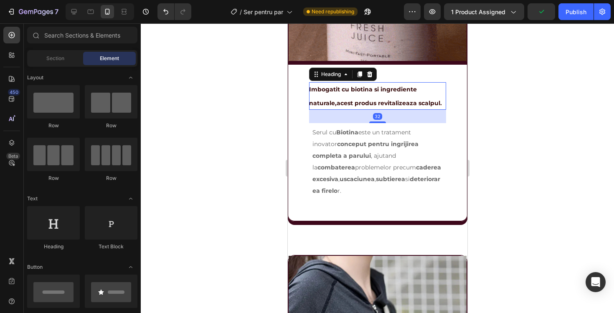
click at [336, 90] on strong "Imbogatit cu biotina si ingrediente naturale,acest produs revitalizeaza scalpul." at bounding box center [375, 96] width 133 height 21
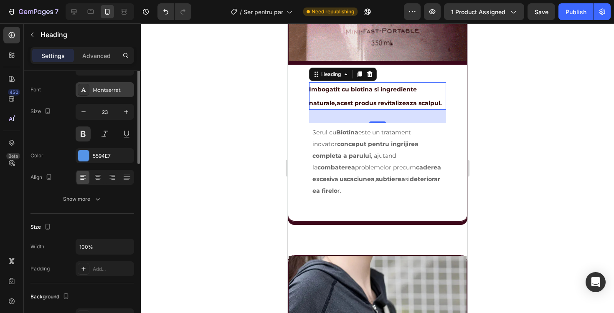
scroll to position [0, 0]
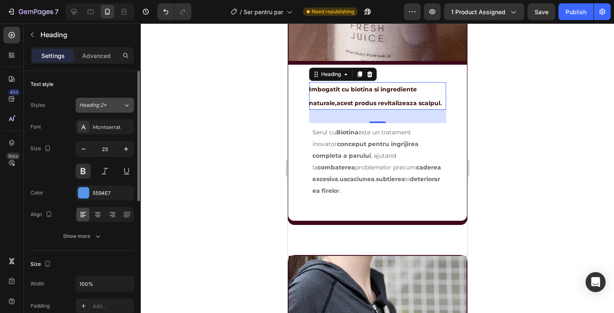
click at [114, 102] on div "Heading 2*" at bounding box center [101, 106] width 44 height 8
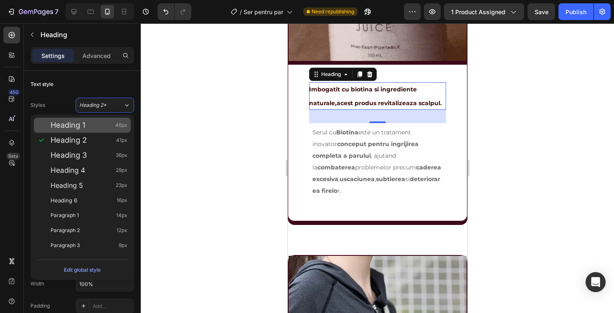
click at [97, 129] on div "Heading 1 46px" at bounding box center [89, 125] width 77 height 8
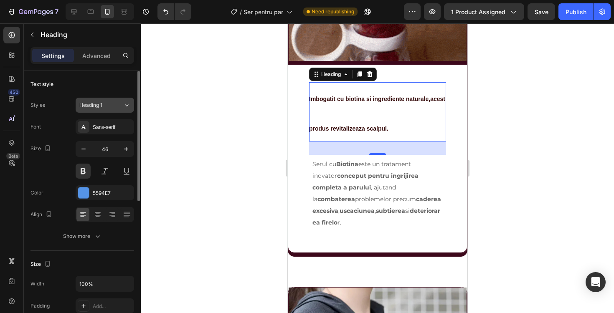
click at [110, 109] on button "Heading 1" at bounding box center [105, 105] width 59 height 15
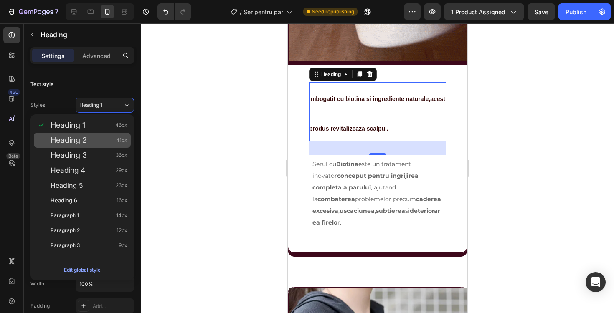
click at [96, 140] on div "Heading 2 41px" at bounding box center [89, 140] width 77 height 8
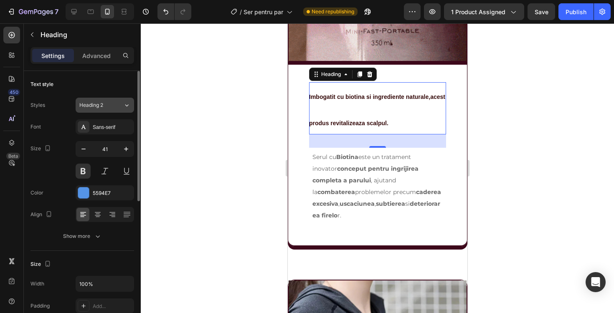
click at [119, 103] on div "Heading 2" at bounding box center [101, 106] width 44 height 8
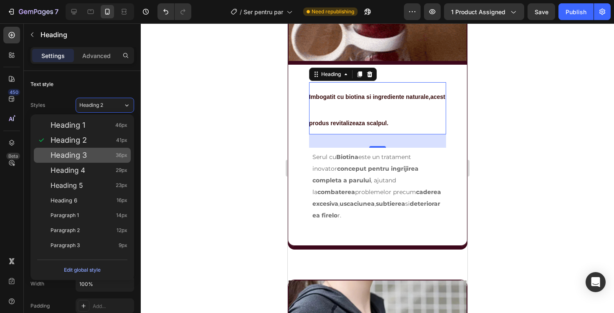
click at [96, 162] on div "Heading 3 36px" at bounding box center [82, 155] width 97 height 15
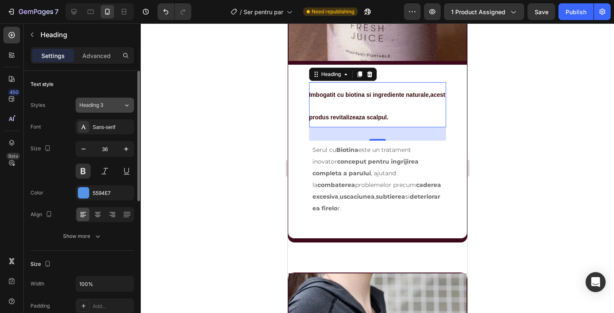
click at [122, 103] on div "Heading 3" at bounding box center [101, 106] width 44 height 8
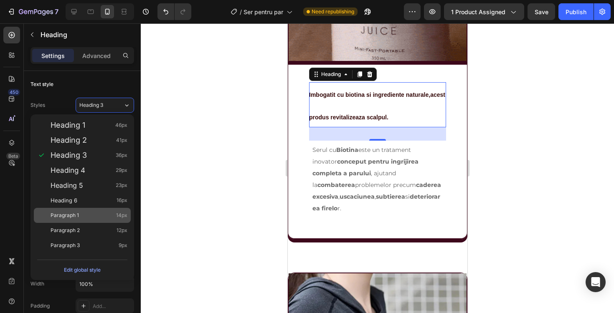
click at [95, 219] on div "Paragraph 1 14px" at bounding box center [89, 215] width 77 height 8
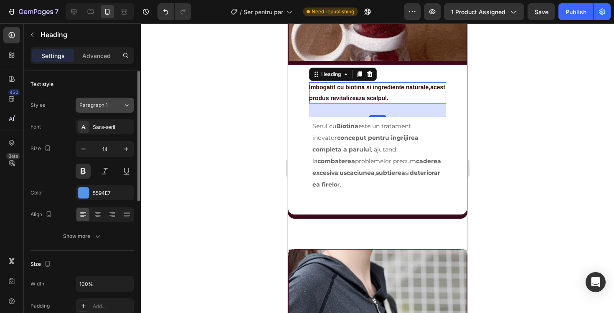
click at [121, 103] on div "Paragraph 1" at bounding box center [101, 106] width 44 height 8
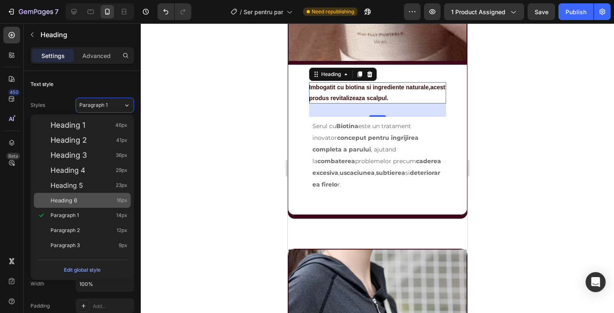
click at [89, 198] on div "Heading 6 16px" at bounding box center [89, 200] width 77 height 8
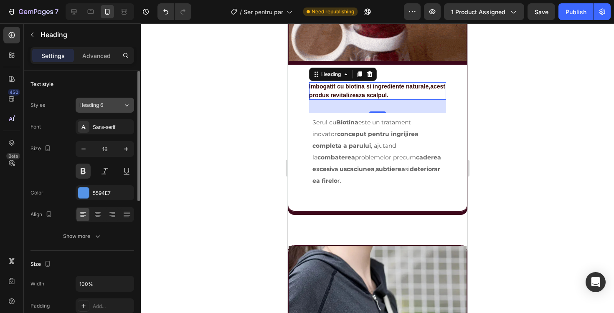
click at [122, 102] on div "Heading 6" at bounding box center [101, 106] width 44 height 8
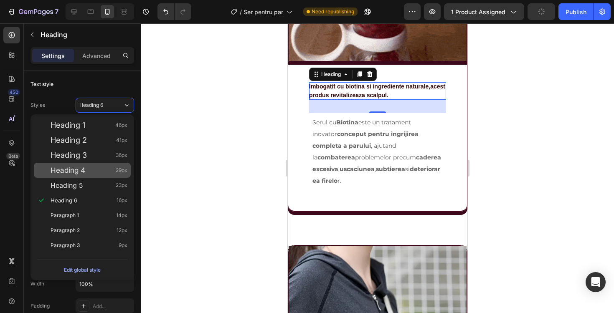
click at [85, 170] on div "Heading 4 29px" at bounding box center [89, 170] width 77 height 8
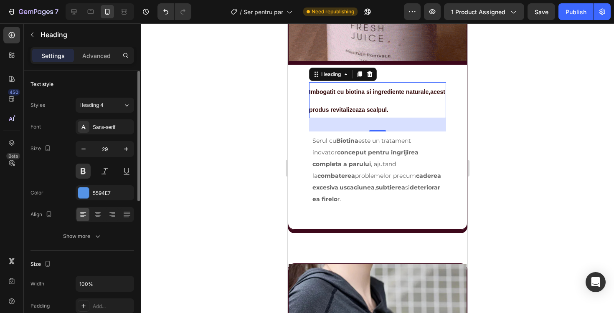
click at [118, 97] on div "Styles Heading 4 Font Sans-serif Size 29 Color 5594E7 Align Show more" at bounding box center [83, 170] width 104 height 148
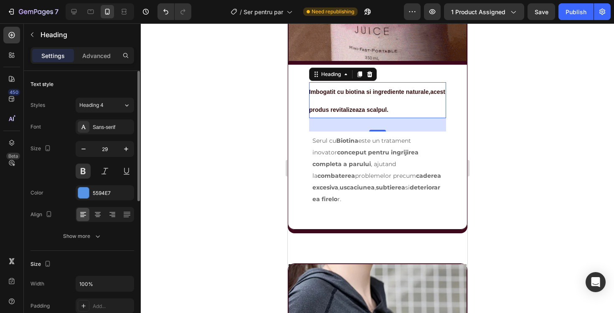
click at [118, 97] on div "Styles Heading 4 Font Sans-serif Size 29 Color 5594E7 Align Show more" at bounding box center [83, 170] width 104 height 148
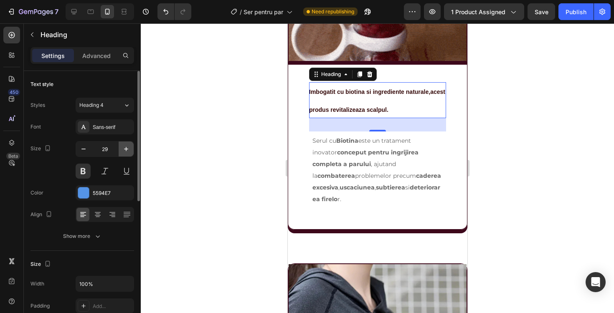
click at [122, 145] on button "button" at bounding box center [126, 149] width 15 height 15
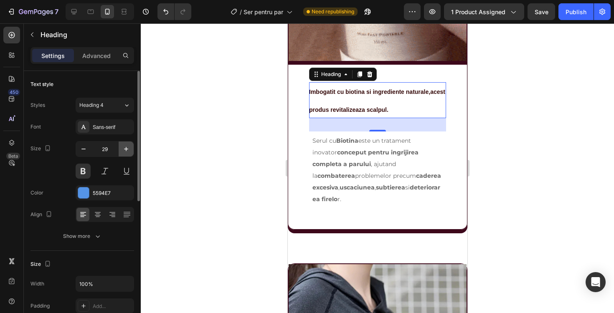
click at [122, 145] on button "button" at bounding box center [126, 149] width 15 height 15
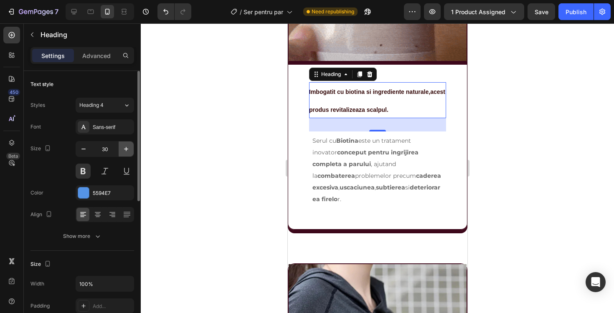
click at [122, 145] on button "button" at bounding box center [126, 149] width 15 height 15
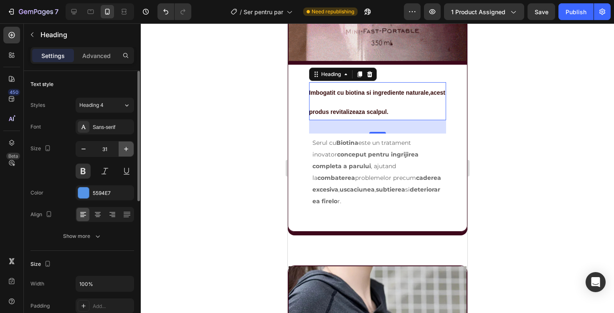
click at [122, 145] on button "button" at bounding box center [126, 149] width 15 height 15
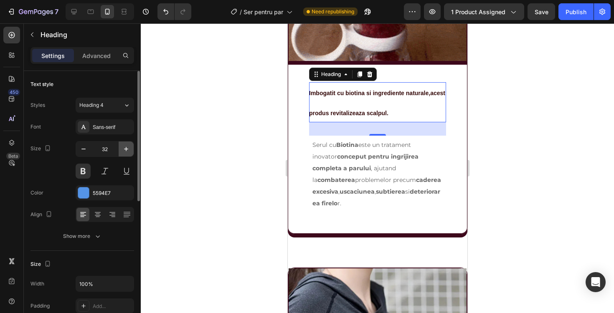
click at [122, 145] on button "button" at bounding box center [126, 149] width 15 height 15
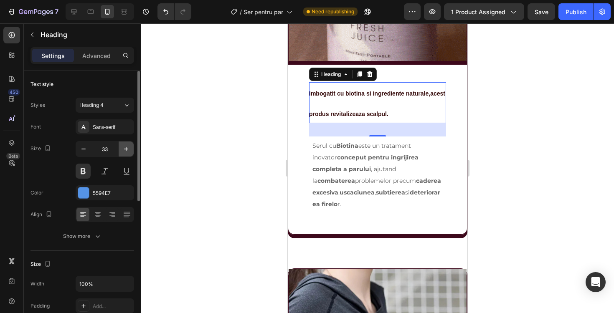
click at [122, 145] on button "button" at bounding box center [126, 149] width 15 height 15
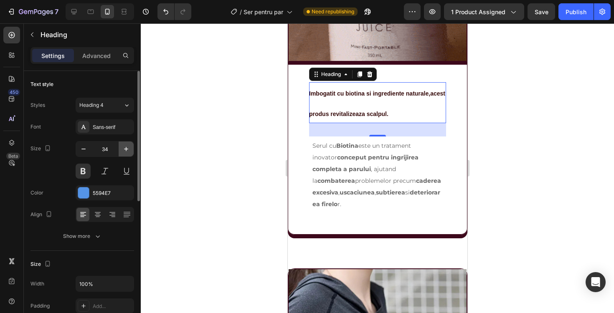
click at [122, 145] on button "button" at bounding box center [126, 149] width 15 height 15
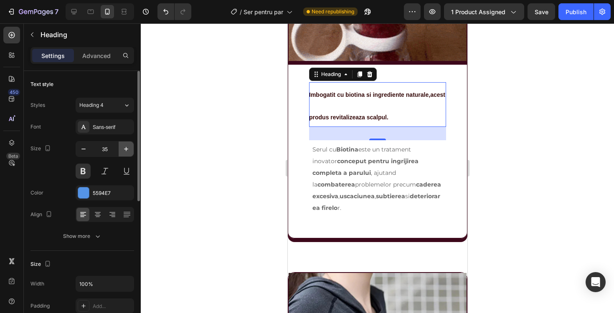
click at [122, 145] on button "button" at bounding box center [126, 149] width 15 height 15
type input "36"
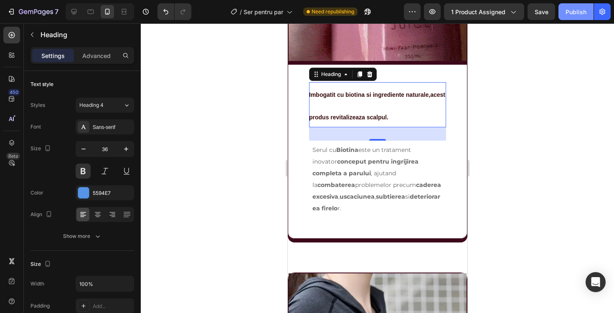
click at [575, 15] on div "Publish" at bounding box center [576, 12] width 21 height 9
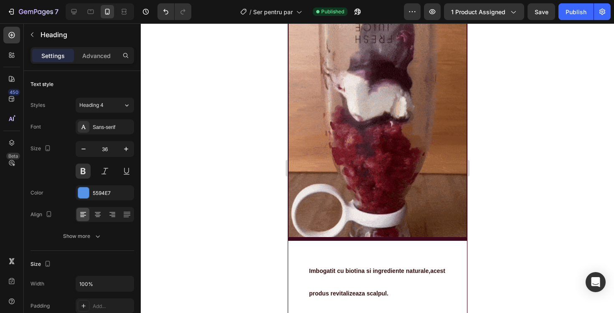
scroll to position [726, 0]
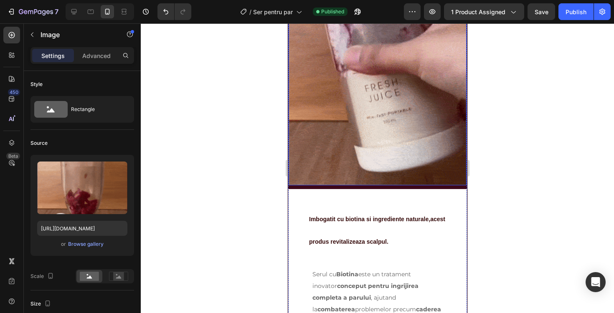
click at [412, 134] on img at bounding box center [377, 65] width 178 height 242
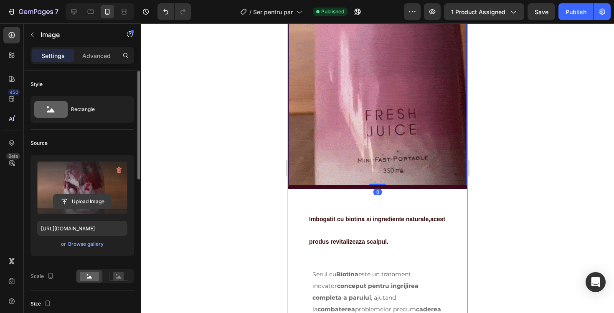
click at [75, 206] on input "file" at bounding box center [82, 202] width 58 height 14
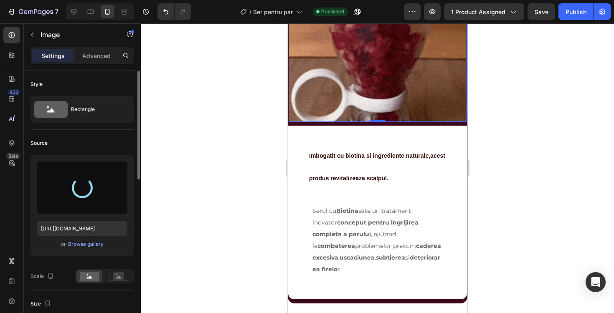
scroll to position [790, 0]
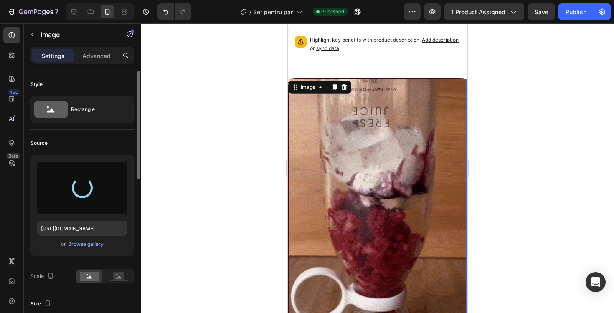
type input "https://cdn.shopify.com/s/files/1/0942/9096/8950/files/gempages_585269645284475…"
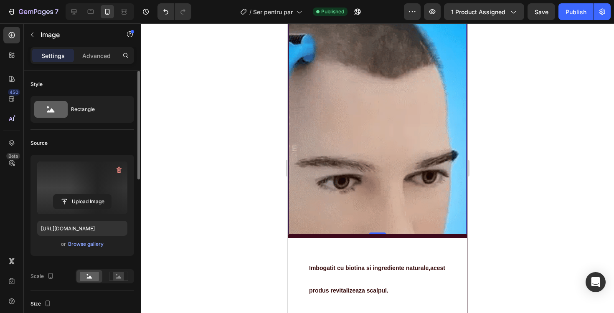
scroll to position [687, 0]
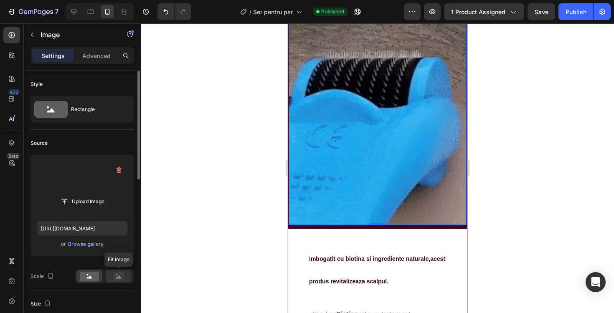
click at [113, 282] on div at bounding box center [119, 276] width 26 height 13
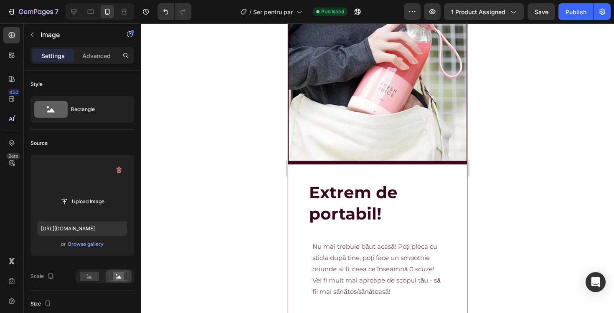
scroll to position [1245, 0]
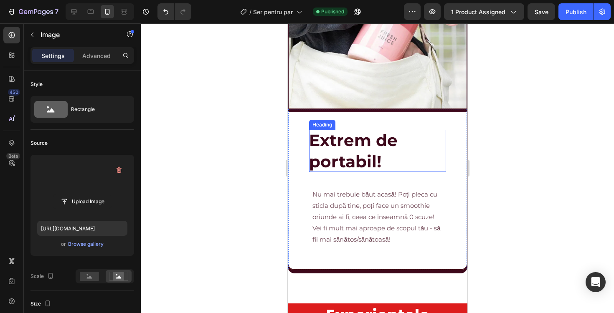
click at [354, 147] on h2 "Extrem de portabil!" at bounding box center [377, 151] width 137 height 42
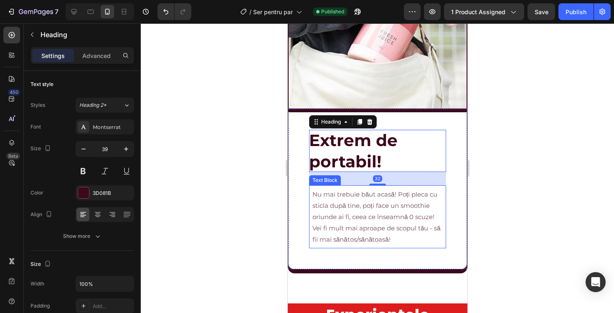
click at [332, 219] on span "Nu mai trebuie băut acasă! Poți pleca cu sticla după tine, poți face un smoothi…" at bounding box center [374, 206] width 125 height 31
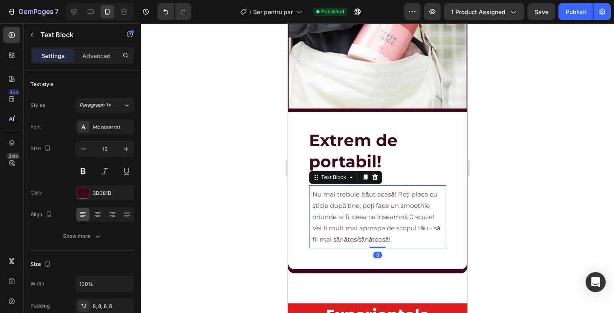
click at [332, 219] on span "Nu mai trebuie băut acasă! Poți pleca cu sticla după tine, poți face un smoothi…" at bounding box center [374, 206] width 125 height 31
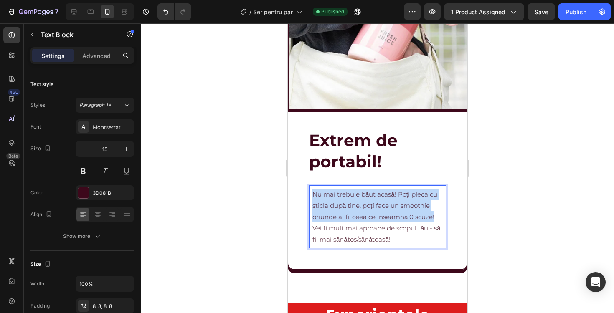
click at [332, 219] on span "Nu mai trebuie băut acasă! Poți pleca cu sticla după tine, poți face un smoothi…" at bounding box center [374, 206] width 125 height 31
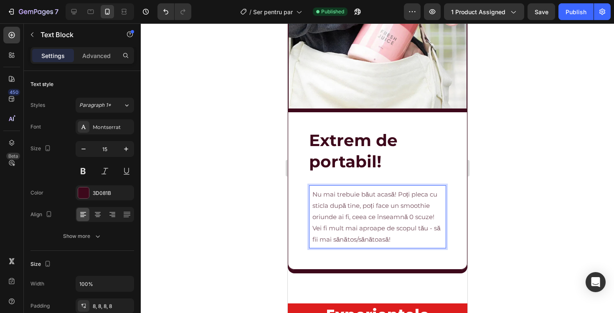
click at [369, 228] on span "Vei fi mult mai aproape de scopul tău - să fii mai sănătos/sănătoasă!" at bounding box center [376, 233] width 128 height 19
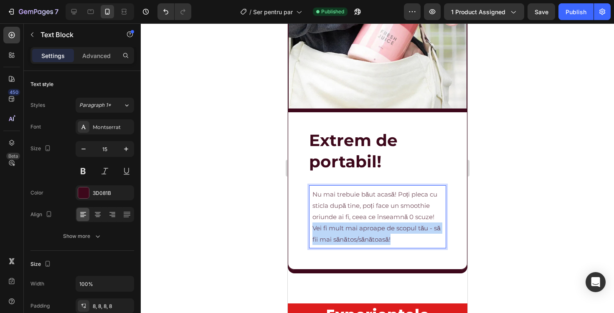
click at [369, 228] on span "Vei fi mult mai aproape de scopul tău - să fii mai sănătos/sănătoasă!" at bounding box center [376, 233] width 128 height 19
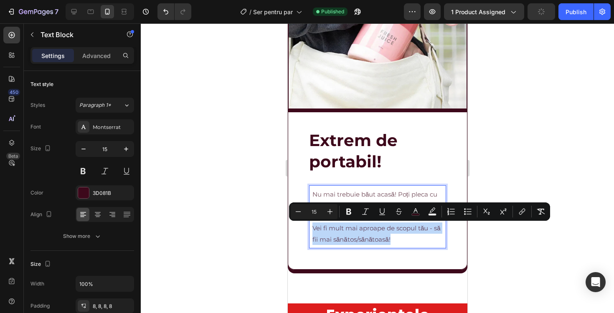
click at [395, 241] on p "Vei fi mult mai aproape de scopul tău - să fii mai sănătos/sănătoasă!" at bounding box center [377, 234] width 130 height 23
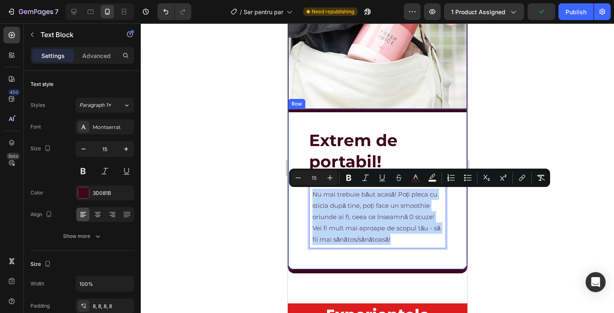
drag, startPoint x: 395, startPoint y: 241, endPoint x: 308, endPoint y: 191, distance: 100.4
click at [308, 191] on div "Extrem de portabil! Heading Nu mai trebuie băut acasă! Poți pleca cu sticla dup…" at bounding box center [377, 189] width 179 height 160
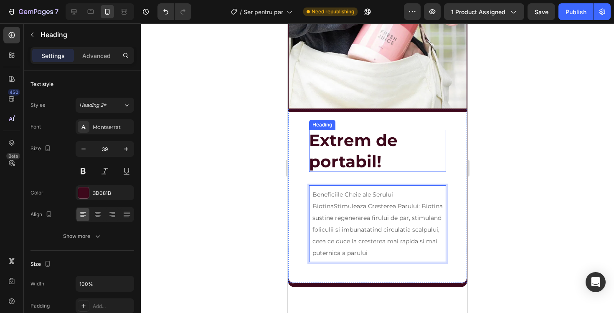
click at [353, 168] on h2 "Extrem de portabil!" at bounding box center [377, 151] width 137 height 42
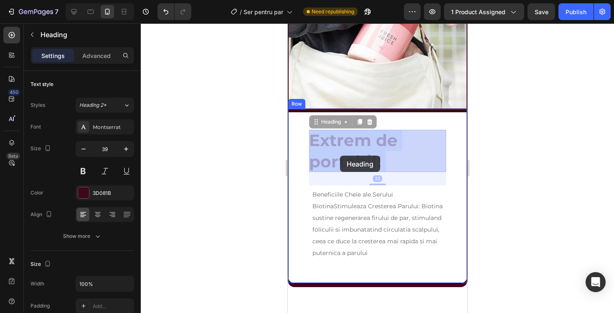
drag, startPoint x: 382, startPoint y: 163, endPoint x: 340, endPoint y: 156, distance: 43.2
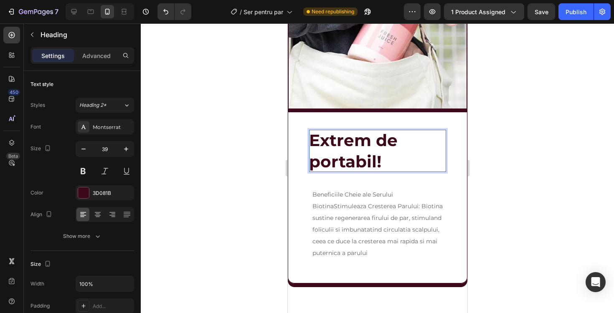
click at [384, 163] on p "Extrem de portabil!" at bounding box center [377, 151] width 137 height 42
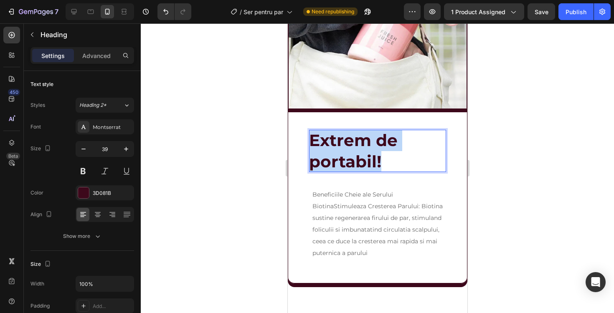
click at [384, 163] on p "Extrem de portabil!" at bounding box center [377, 151] width 137 height 42
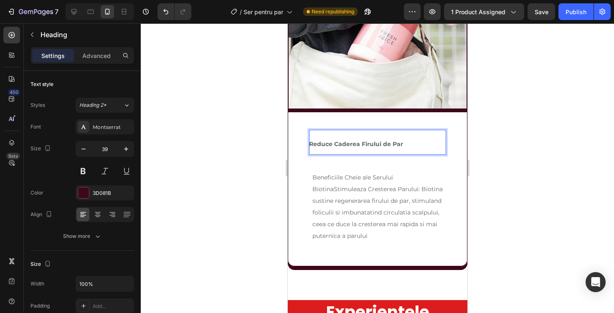
click at [362, 145] on span "Reduce Caderea Firului de Par" at bounding box center [356, 144] width 94 height 8
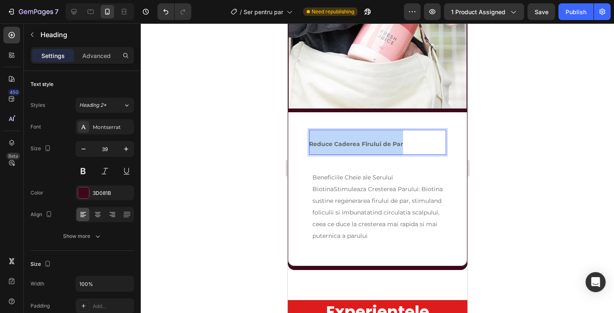
click at [362, 145] on span "Reduce Caderea Firului de Par" at bounding box center [356, 144] width 94 height 8
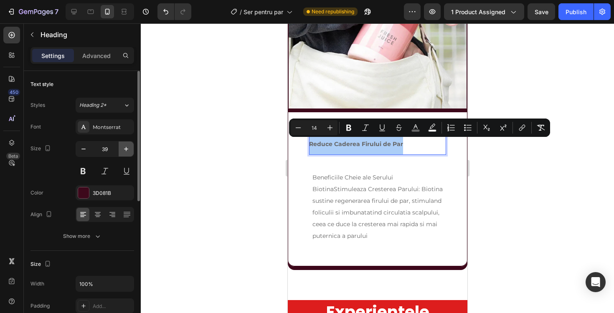
click at [126, 146] on icon "button" at bounding box center [126, 149] width 8 height 8
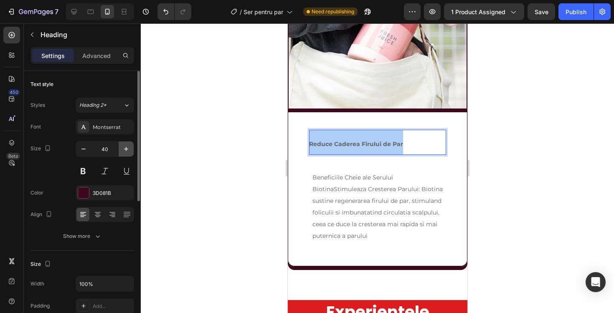
click at [126, 146] on icon "button" at bounding box center [126, 149] width 8 height 8
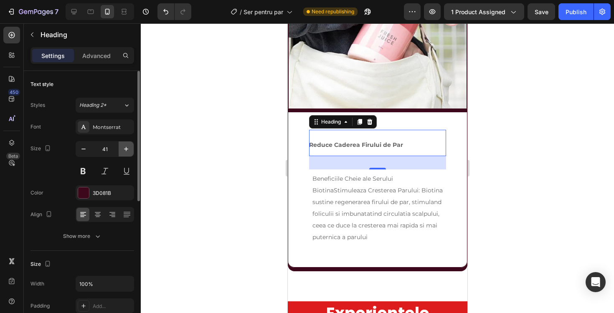
click at [126, 146] on icon "button" at bounding box center [126, 149] width 8 height 8
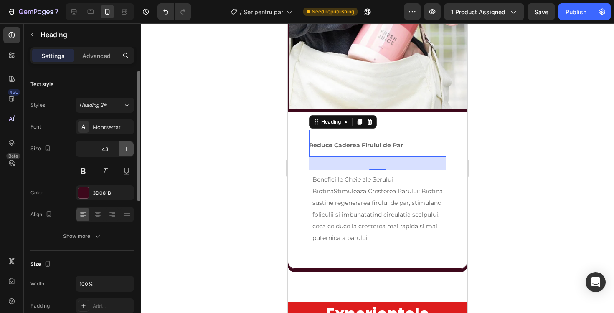
click at [126, 146] on icon "button" at bounding box center [126, 149] width 8 height 8
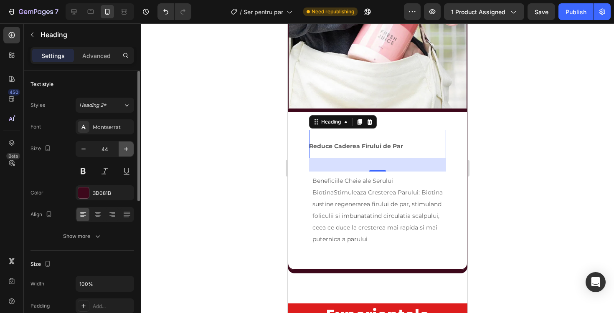
click at [126, 146] on icon "button" at bounding box center [126, 149] width 8 height 8
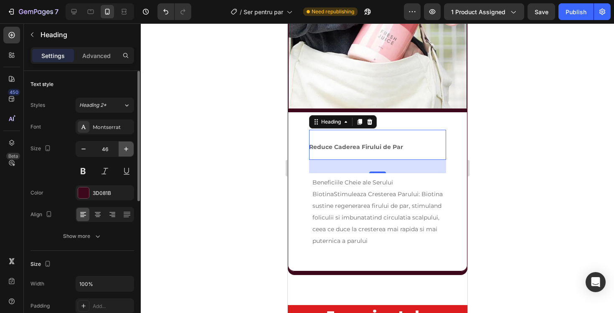
click at [126, 146] on icon "button" at bounding box center [126, 149] width 8 height 8
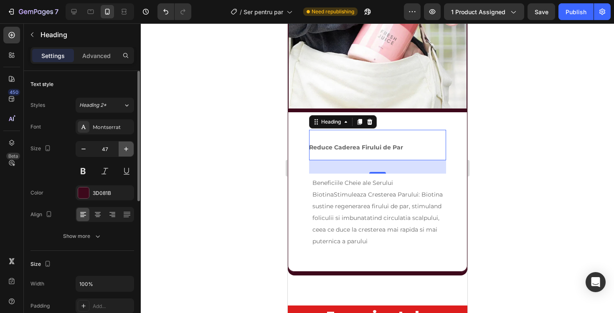
click at [126, 146] on icon "button" at bounding box center [126, 149] width 8 height 8
type input "48"
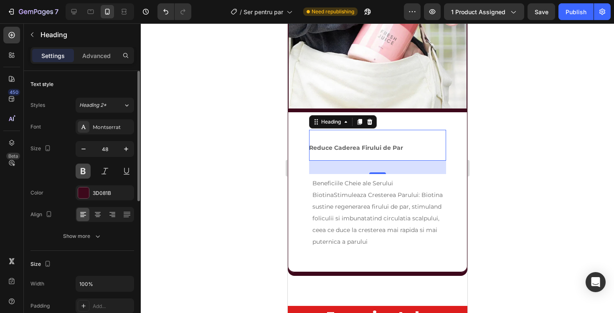
click at [86, 169] on button at bounding box center [83, 171] width 15 height 15
click at [349, 150] on span "Reduce Caderea Firului de Par" at bounding box center [356, 148] width 94 height 8
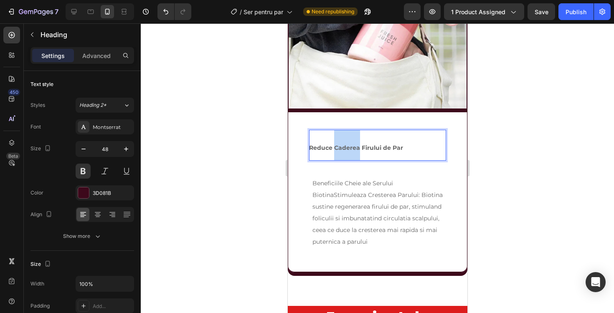
click at [349, 150] on span "Reduce Caderea Firului de Par" at bounding box center [356, 148] width 94 height 8
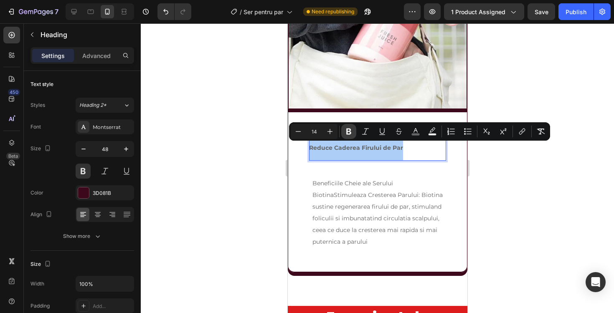
click at [349, 132] on icon "Editor contextual toolbar" at bounding box center [348, 132] width 5 height 6
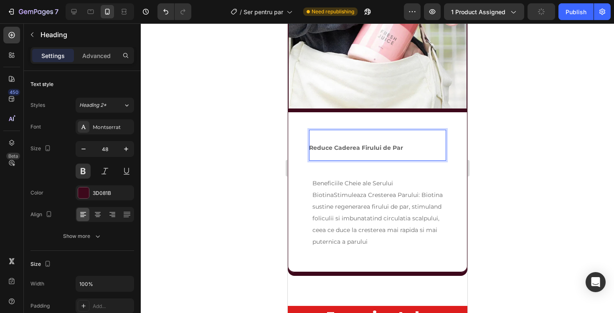
click at [350, 150] on strong "Reduce Caderea Firului de Par" at bounding box center [356, 148] width 94 height 8
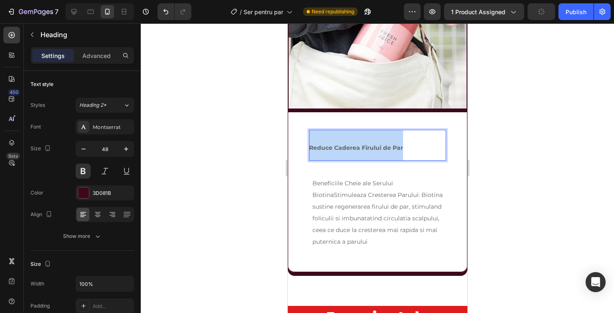
click at [350, 150] on strong "Reduce Caderea Firului de Par" at bounding box center [356, 148] width 94 height 8
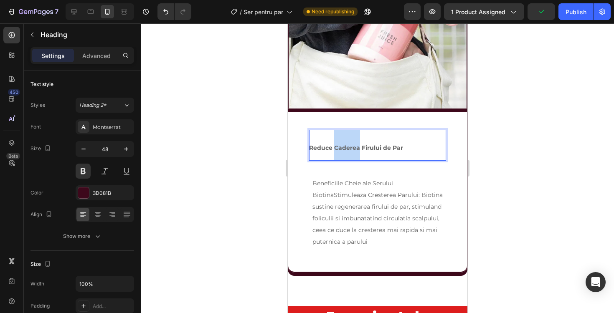
click at [350, 150] on strong "Reduce Caderea Firului de Par" at bounding box center [356, 148] width 94 height 8
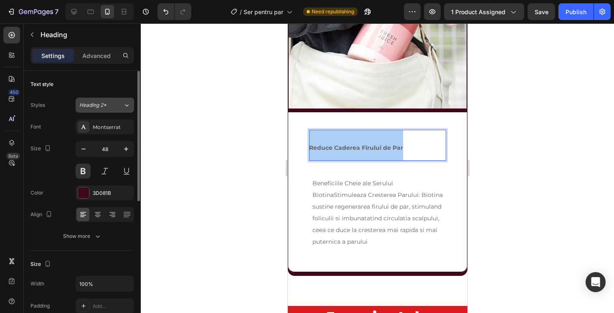
click at [121, 107] on div "Heading 2*" at bounding box center [101, 106] width 44 height 8
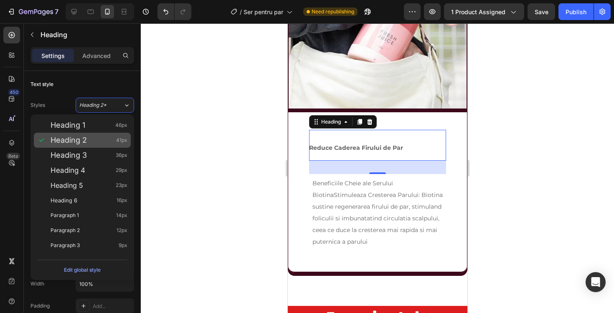
click at [98, 139] on div "Heading 2 41px" at bounding box center [89, 140] width 77 height 8
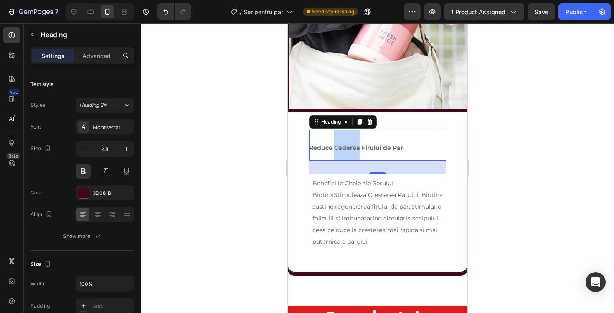
click at [355, 148] on strong "Reduce Caderea Firului de Par" at bounding box center [356, 148] width 94 height 8
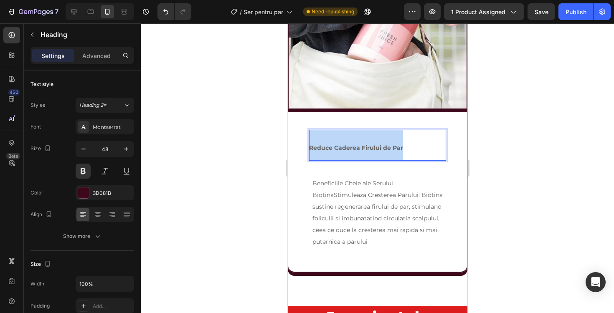
click at [355, 148] on strong "Reduce Caderea Firului de Par" at bounding box center [356, 148] width 94 height 8
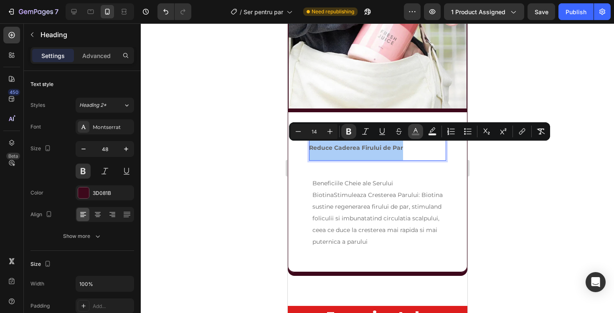
click at [419, 130] on icon "Editor contextual toolbar" at bounding box center [416, 131] width 8 height 8
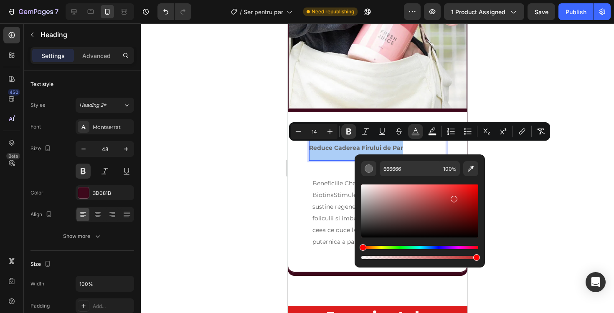
click at [453, 198] on div "Editor contextual toolbar" at bounding box center [419, 211] width 117 height 53
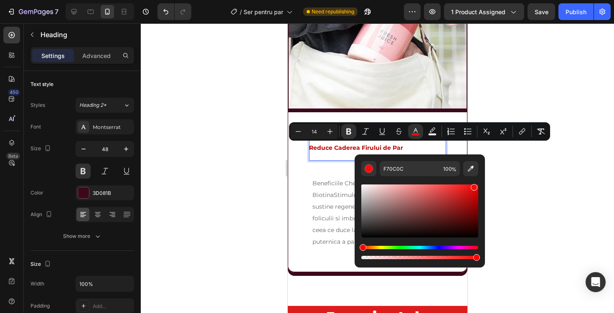
drag, startPoint x: 453, startPoint y: 198, endPoint x: 473, endPoint y: 186, distance: 23.6
click at [473, 186] on div "Editor contextual toolbar" at bounding box center [474, 187] width 7 height 7
type input "6D3333"
drag, startPoint x: 468, startPoint y: 191, endPoint x: 423, endPoint y: 215, distance: 50.3
click at [423, 215] on div "Editor contextual toolbar" at bounding box center [419, 211] width 117 height 53
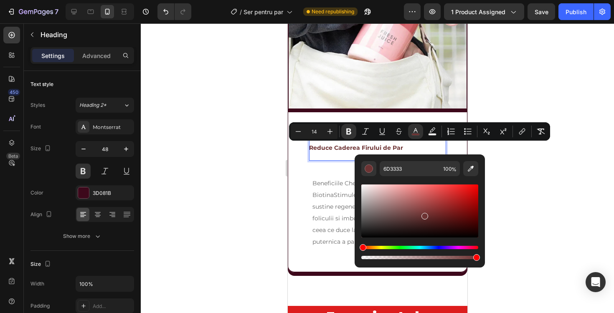
click at [538, 188] on div at bounding box center [377, 168] width 473 height 290
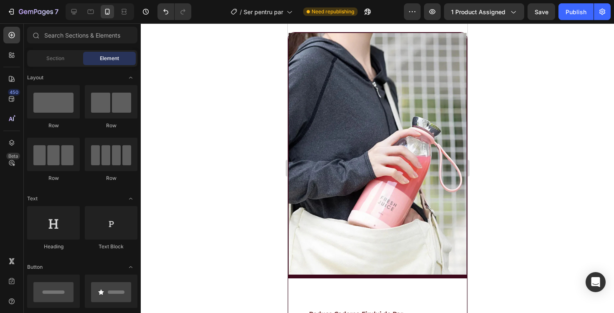
scroll to position [1130, 0]
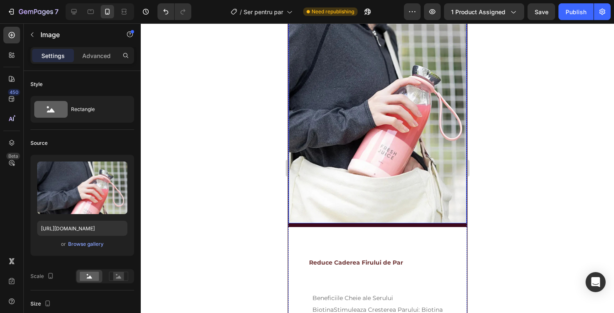
click at [373, 196] on img at bounding box center [377, 103] width 178 height 242
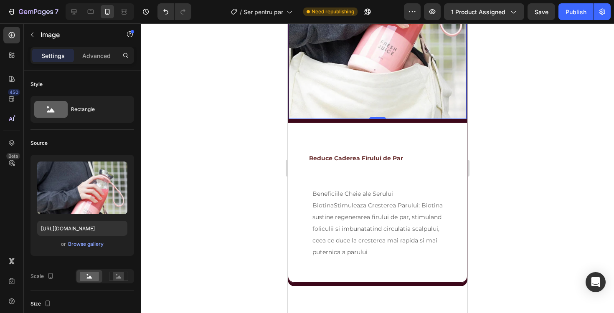
scroll to position [1237, 0]
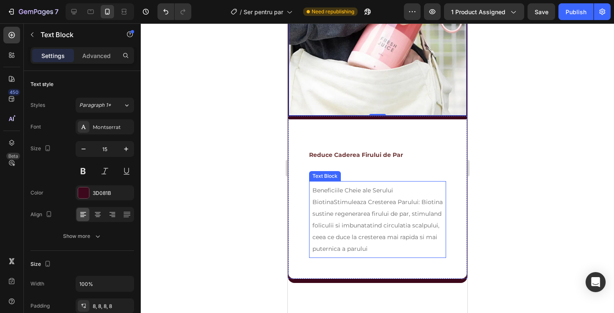
click at [349, 204] on span "Beneficiile Cheie ale Serului BiotinaStimuleaza Cresterea Parului: Biotina sust…" at bounding box center [377, 220] width 130 height 66
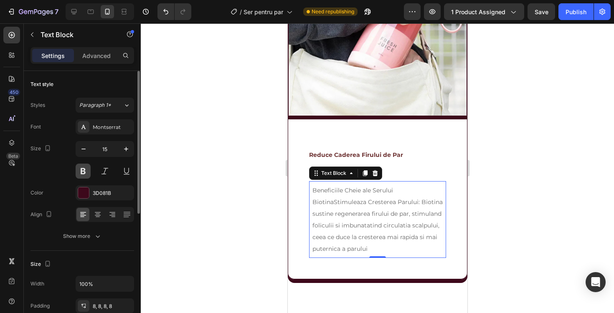
click at [80, 175] on button at bounding box center [83, 171] width 15 height 15
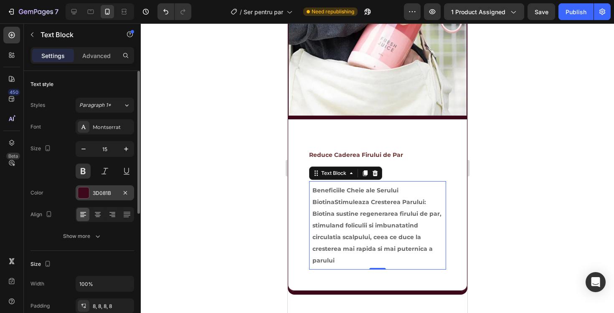
click at [82, 195] on div at bounding box center [83, 193] width 11 height 11
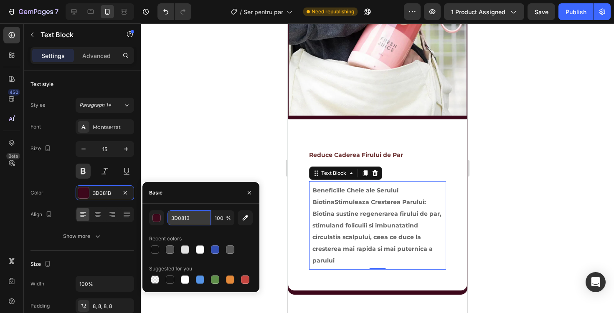
click at [183, 219] on input "3D081B" at bounding box center [189, 218] width 43 height 15
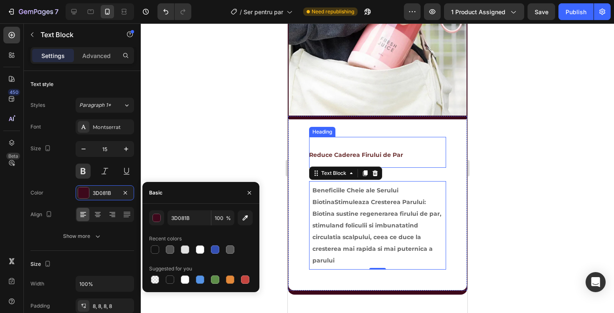
click at [337, 157] on strong "Reduce Caderea Firului de Par" at bounding box center [356, 155] width 94 height 8
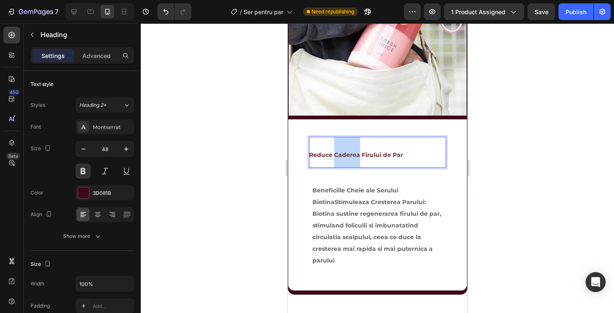
click at [338, 156] on strong "Reduce Caderea Firului de Par" at bounding box center [356, 155] width 94 height 8
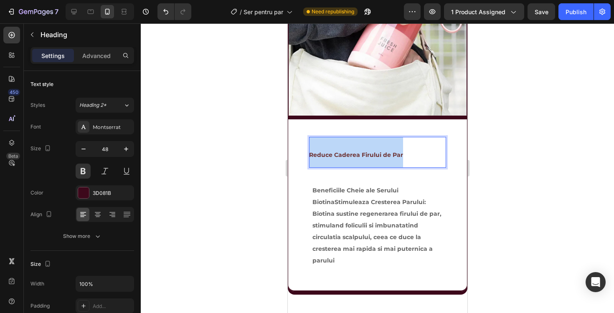
click at [338, 156] on strong "Reduce Caderea Firului de Par" at bounding box center [356, 155] width 94 height 8
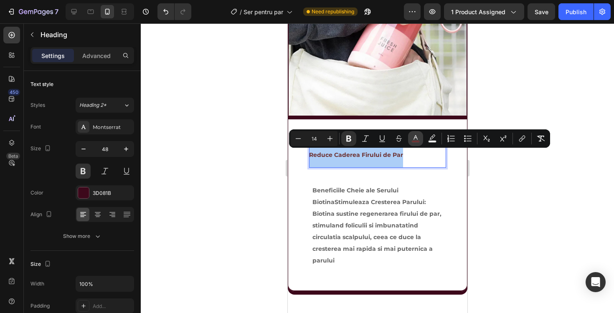
click at [415, 138] on icon "Editor contextual toolbar" at bounding box center [416, 139] width 8 height 8
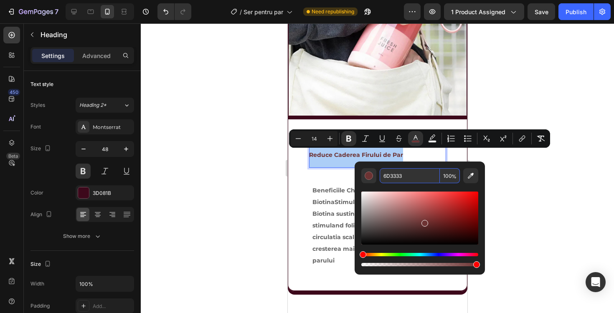
click at [412, 171] on input "6D3333" at bounding box center [410, 175] width 60 height 15
paste input "3D081B"
type input "3D081B"
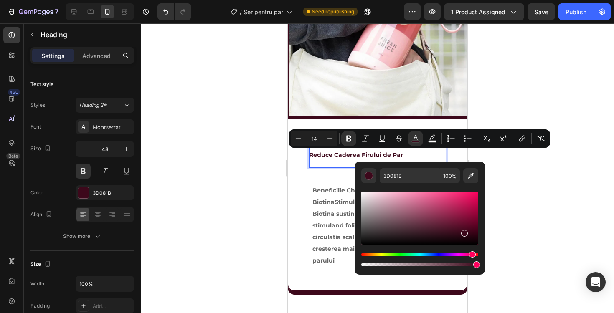
click at [523, 182] on div at bounding box center [377, 168] width 473 height 290
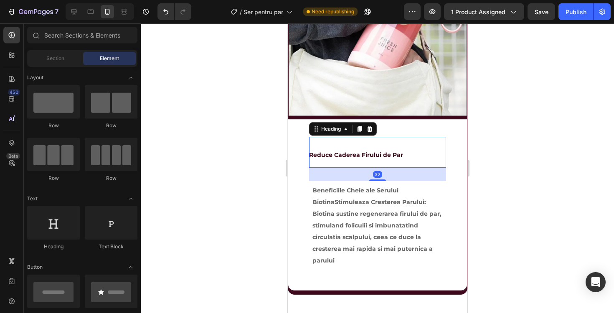
click at [333, 161] on p "⁠⁠⁠⁠⁠⁠⁠ Reduce Caderea Firului de Par" at bounding box center [377, 152] width 137 height 31
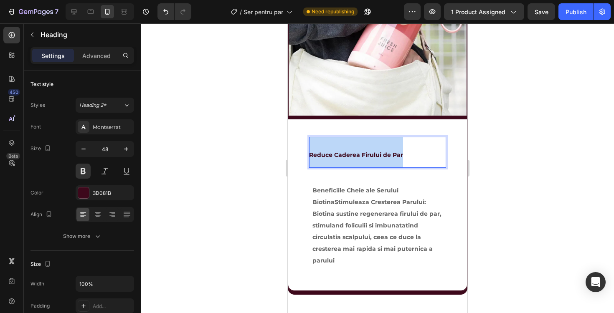
click at [333, 161] on p "Reduce Caderea Firului de Par" at bounding box center [377, 152] width 137 height 31
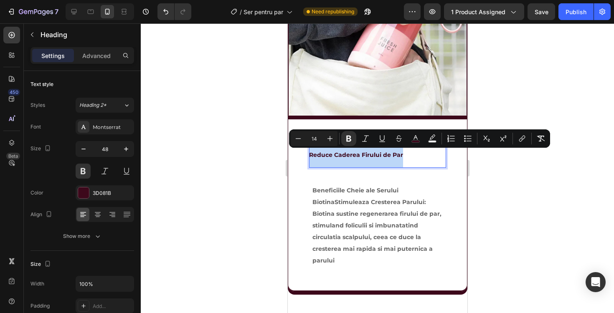
click at [333, 161] on p "Reduce Caderea Firului de Par" at bounding box center [377, 152] width 137 height 31
click at [332, 139] on icon "Editor contextual toolbar" at bounding box center [330, 139] width 8 height 8
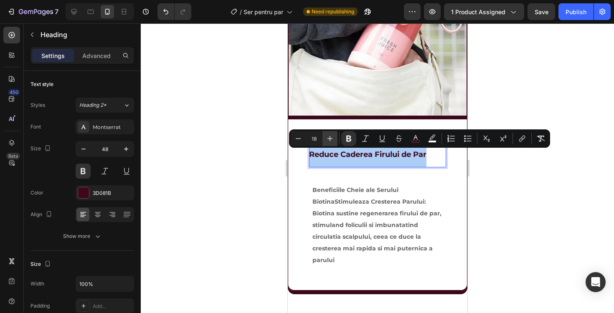
click at [332, 139] on icon "Editor contextual toolbar" at bounding box center [330, 139] width 8 height 8
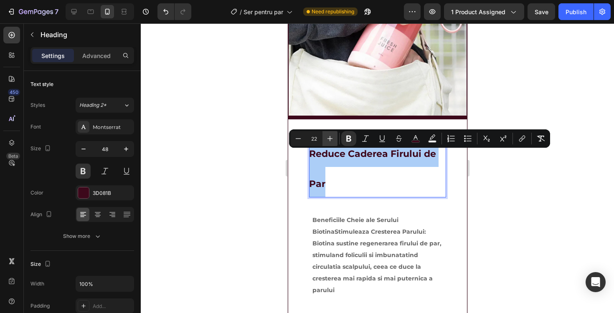
click at [332, 139] on icon "Editor contextual toolbar" at bounding box center [330, 139] width 8 height 8
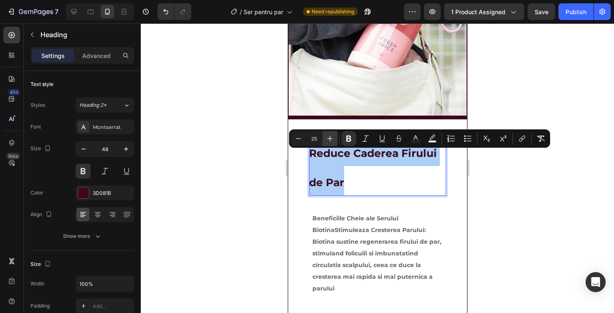
click at [332, 139] on icon "Editor contextual toolbar" at bounding box center [330, 139] width 8 height 8
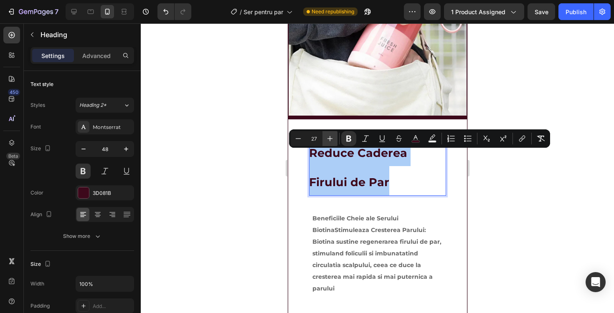
click at [332, 139] on icon "Editor contextual toolbar" at bounding box center [330, 139] width 8 height 8
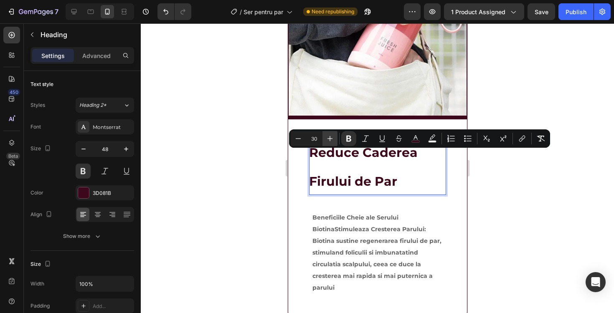
click at [332, 139] on icon "Editor contextual toolbar" at bounding box center [330, 139] width 8 height 8
click at [332, 140] on icon "Editor contextual toolbar" at bounding box center [330, 139] width 8 height 8
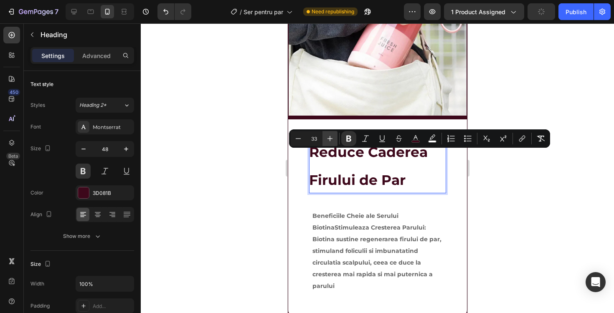
click at [332, 140] on icon "Editor contextual toolbar" at bounding box center [330, 139] width 8 height 8
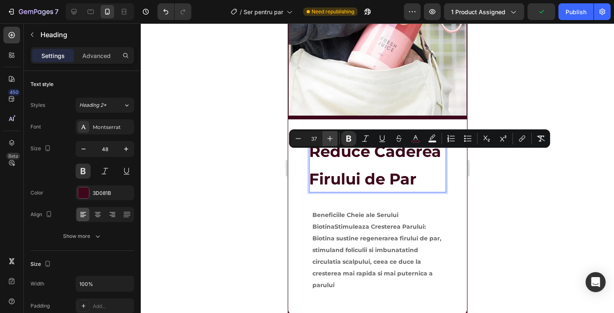
type input "38"
click at [274, 205] on div at bounding box center [377, 168] width 473 height 290
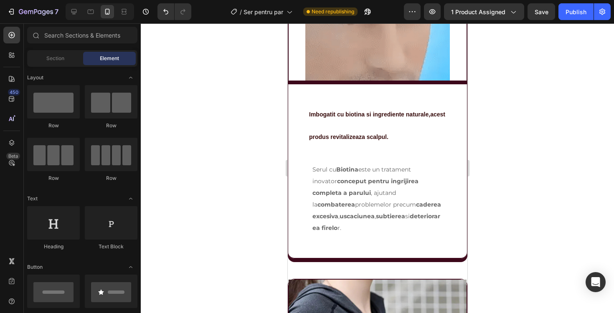
scroll to position [806, 0]
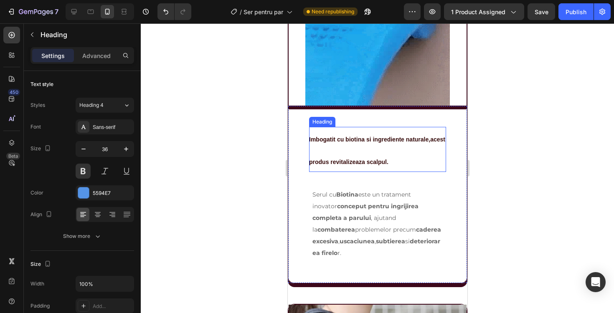
click at [361, 168] on h2 "Imbogatit cu biotina si ingrediente naturale,acest produs revitalizeaza scalpul." at bounding box center [377, 149] width 137 height 45
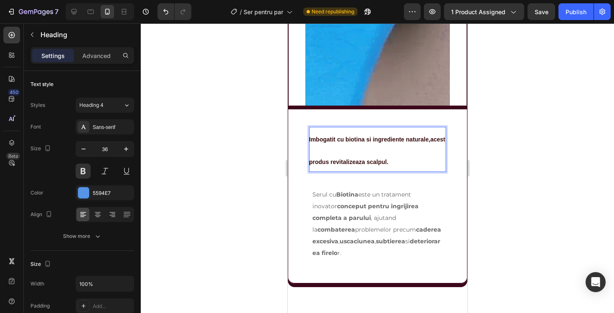
click at [366, 156] on h2 "Imbogatit cu biotina si ingrediente naturale,acest produs revitalizeaza scalpul." at bounding box center [377, 149] width 137 height 45
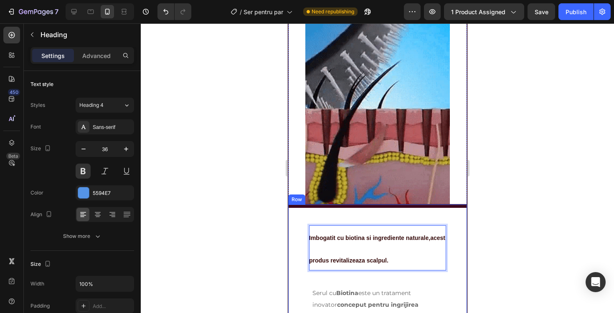
scroll to position [805, 0]
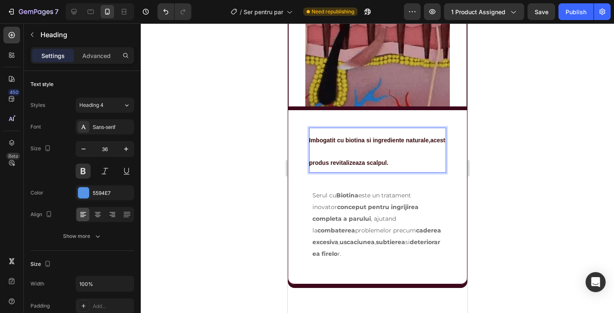
click at [346, 140] on strong "Imbogatit cu biotina si ingrediente naturale,acest produs revitalizeaza scalpul." at bounding box center [377, 151] width 136 height 29
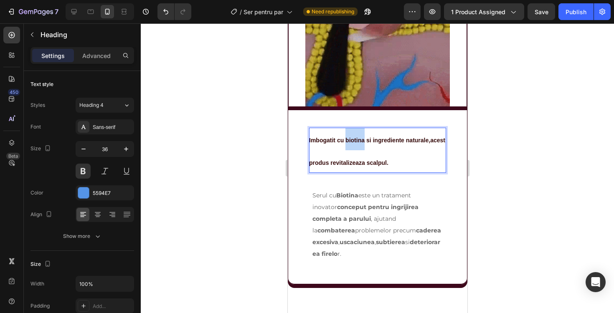
click at [346, 140] on strong "Imbogatit cu biotina si ingrediente naturale,acest produs revitalizeaza scalpul." at bounding box center [377, 151] width 136 height 29
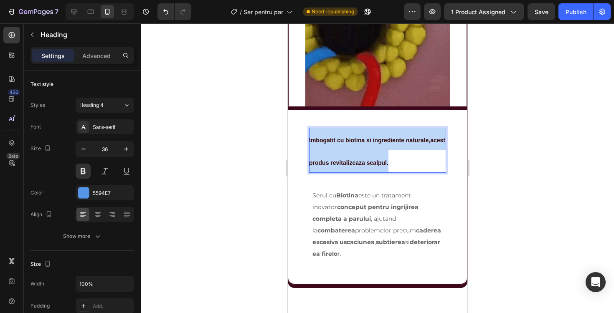
click at [346, 140] on strong "Imbogatit cu biotina si ingrediente naturale,acest produs revitalizeaza scalpul." at bounding box center [377, 151] width 136 height 29
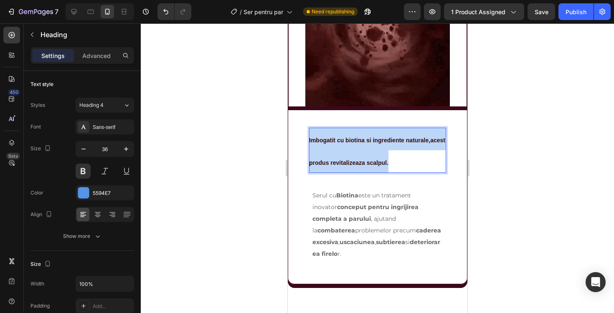
click at [346, 140] on strong "Imbogatit cu biotina si ingrediente naturale,acest produs revitalizeaza scalpul." at bounding box center [377, 151] width 136 height 29
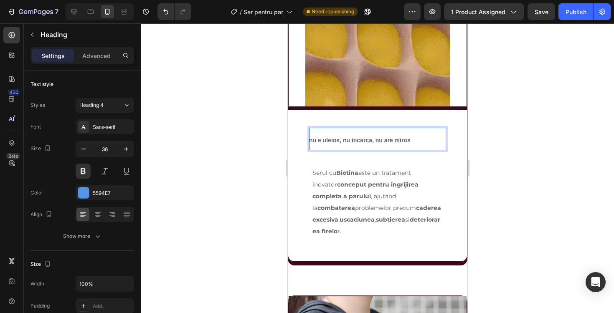
click at [333, 136] on p "nu e uleios, nu incarca, nu are miros" at bounding box center [377, 139] width 137 height 23
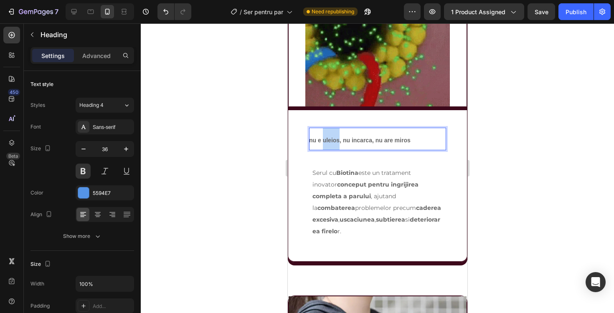
click at [333, 136] on p "nu e uleios, nu incarca, nu are miros" at bounding box center [377, 139] width 137 height 23
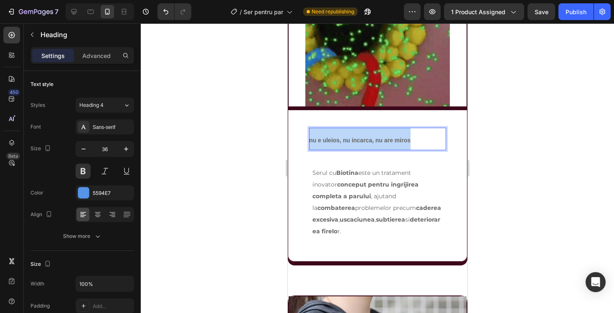
click at [333, 136] on p "nu e uleios, nu incarca, nu are miros" at bounding box center [377, 139] width 137 height 23
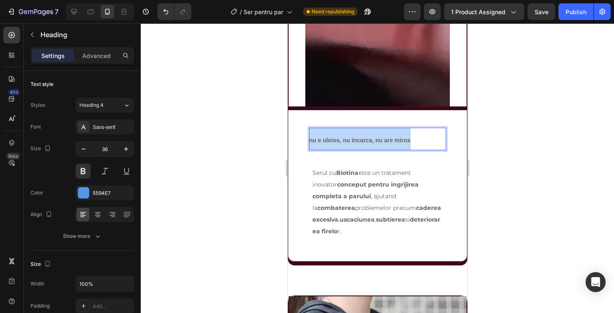
click at [333, 136] on p "nu e uleios, nu incarca, nu are miros" at bounding box center [377, 139] width 137 height 23
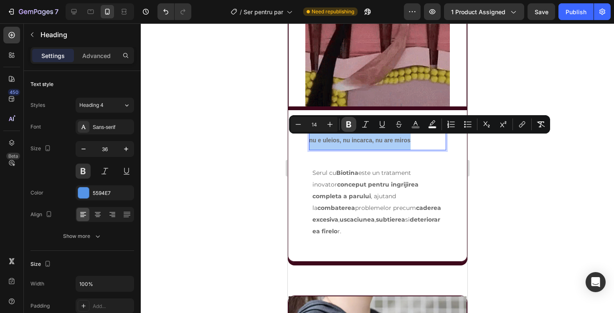
click at [349, 123] on icon "Editor contextual toolbar" at bounding box center [349, 124] width 8 height 8
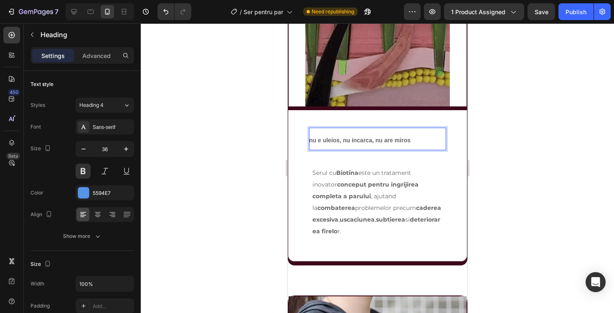
click at [338, 134] on p "nu e uleios, nu incarca, nu are miros" at bounding box center [377, 139] width 137 height 23
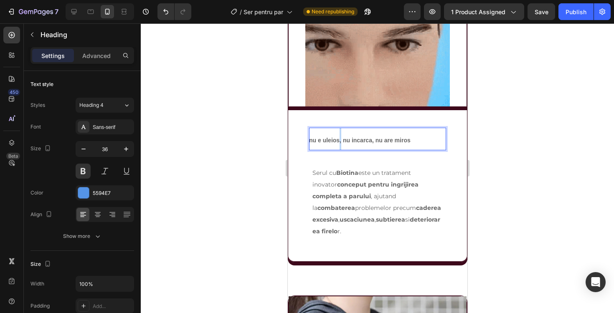
click at [338, 134] on p "nu e uleios, nu incarca, nu are miros" at bounding box center [377, 139] width 137 height 23
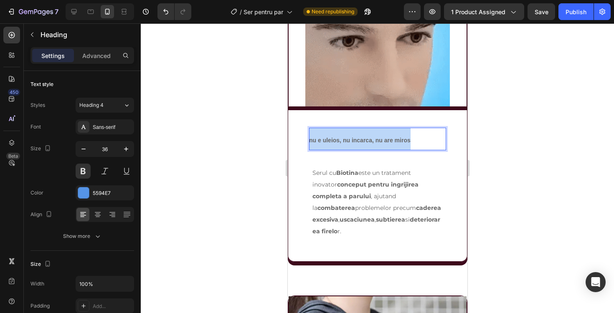
click at [338, 134] on p "nu e uleios, nu incarca, nu are miros" at bounding box center [377, 139] width 137 height 23
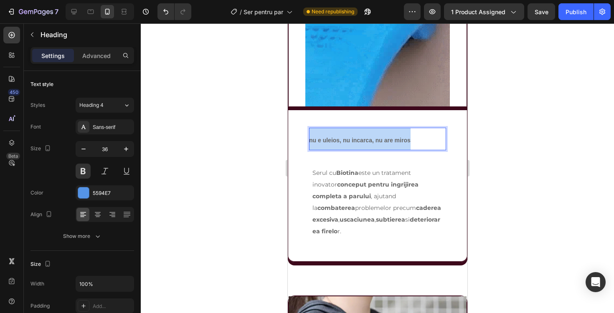
click at [336, 138] on strong "nu e uleios, nu incarca, nu are miros" at bounding box center [360, 140] width 102 height 7
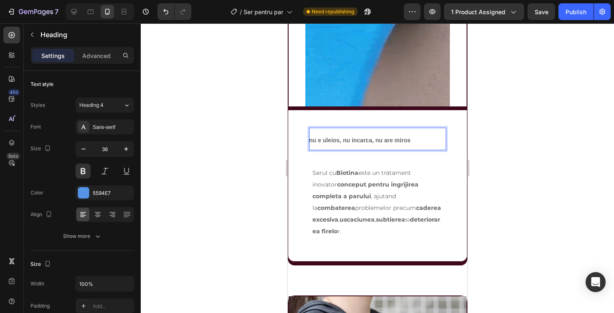
click at [336, 138] on strong "nu e uleios, nu incarca, nu are miros" at bounding box center [360, 140] width 102 height 7
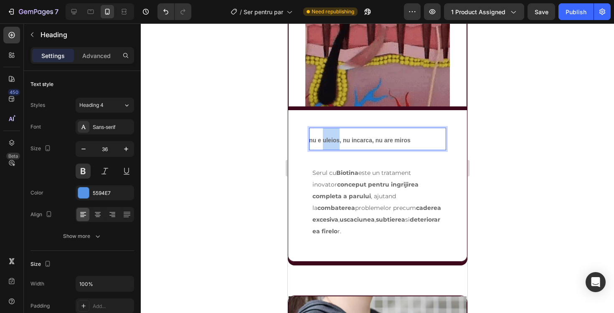
click at [336, 138] on strong "nu e uleios, nu incarca, nu are miros" at bounding box center [360, 140] width 102 height 7
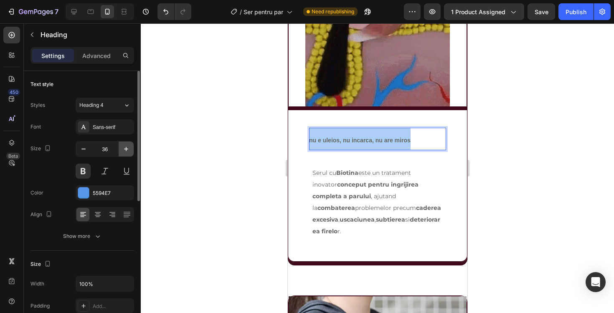
click at [121, 154] on button "button" at bounding box center [126, 149] width 15 height 15
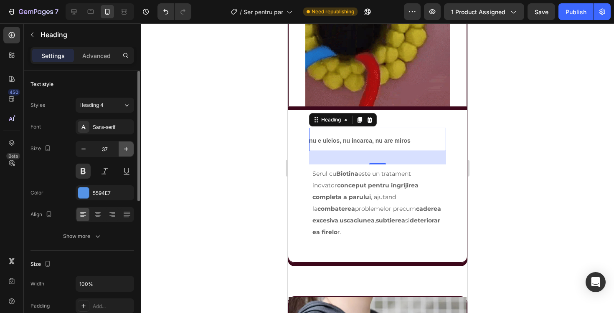
click at [121, 154] on button "button" at bounding box center [126, 149] width 15 height 15
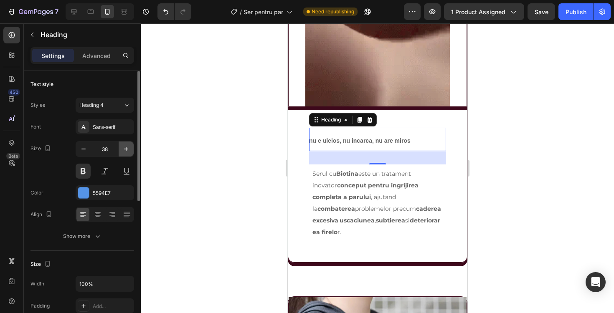
click at [121, 154] on button "button" at bounding box center [126, 149] width 15 height 15
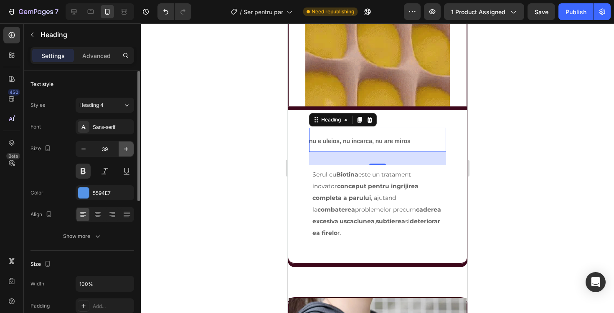
click at [121, 154] on button "button" at bounding box center [126, 149] width 15 height 15
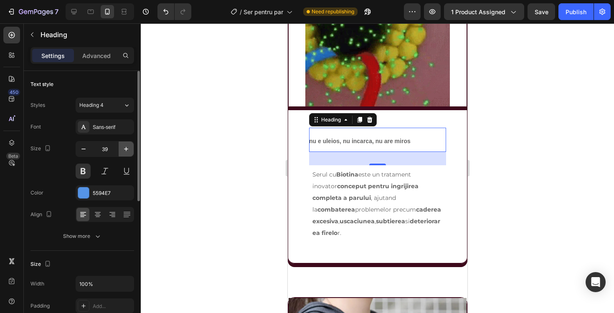
click at [121, 154] on button "button" at bounding box center [126, 149] width 15 height 15
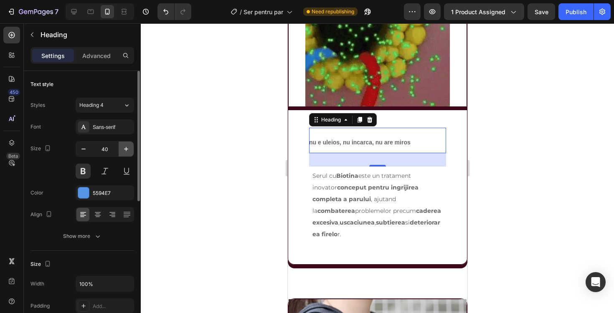
click at [121, 154] on button "button" at bounding box center [126, 149] width 15 height 15
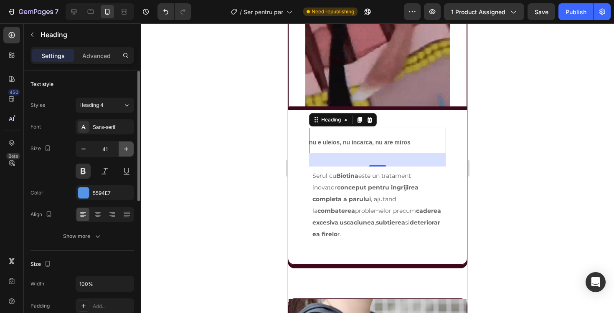
click at [121, 154] on button "button" at bounding box center [126, 149] width 15 height 15
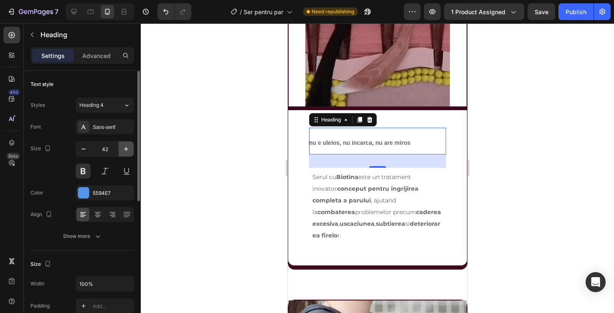
click at [121, 154] on button "button" at bounding box center [126, 149] width 15 height 15
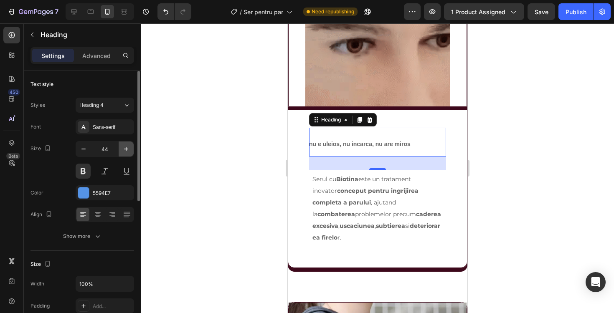
click at [121, 154] on button "button" at bounding box center [126, 149] width 15 height 15
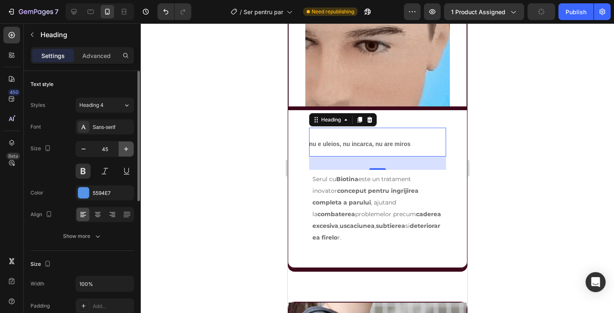
click at [121, 154] on button "button" at bounding box center [126, 149] width 15 height 15
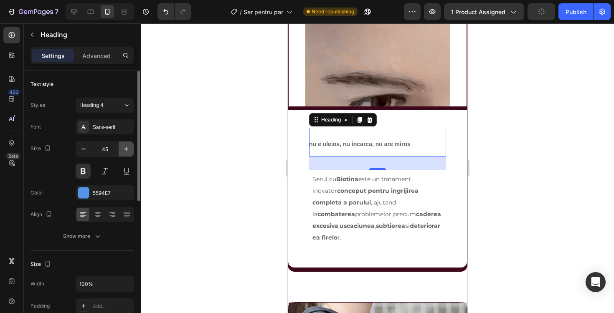
click at [121, 154] on button "button" at bounding box center [126, 149] width 15 height 15
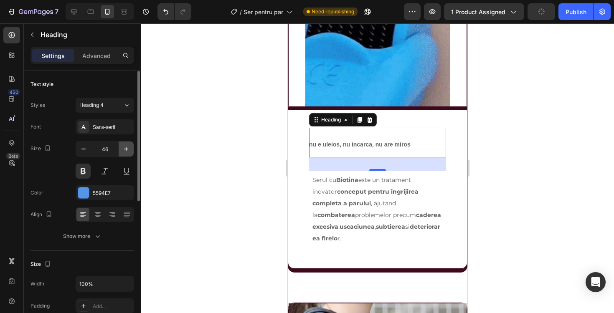
click at [121, 154] on button "button" at bounding box center [126, 149] width 15 height 15
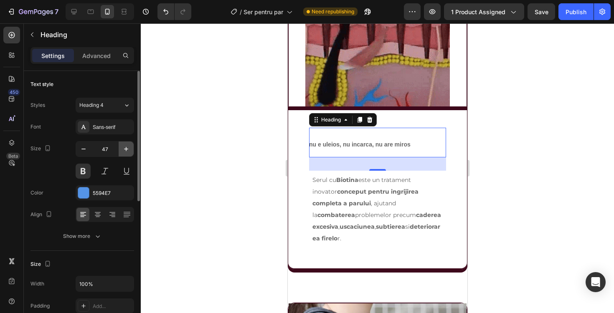
click at [121, 154] on button "button" at bounding box center [126, 149] width 15 height 15
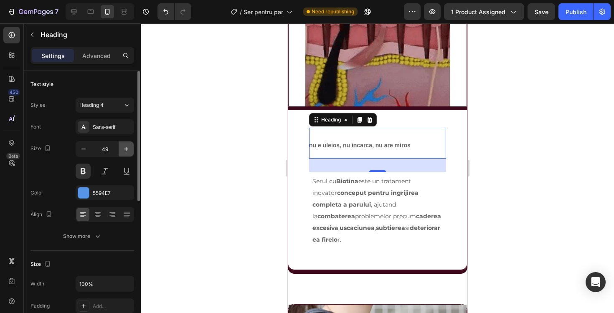
click at [121, 154] on button "button" at bounding box center [126, 149] width 15 height 15
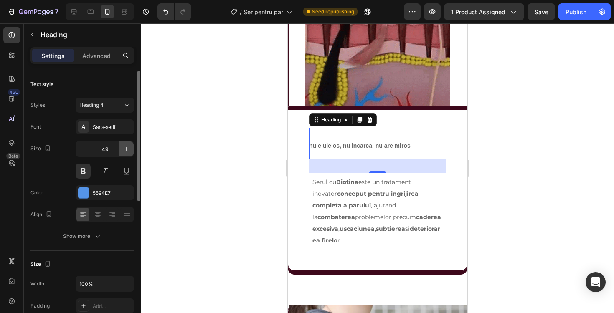
click at [121, 154] on button "button" at bounding box center [126, 149] width 15 height 15
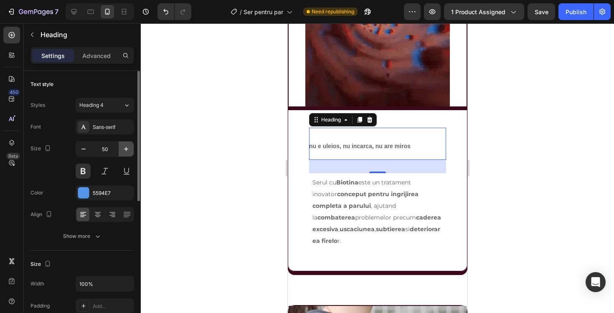
click at [121, 154] on button "button" at bounding box center [126, 149] width 15 height 15
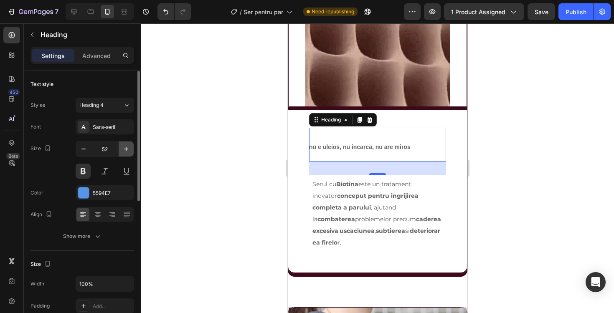
click at [121, 154] on button "button" at bounding box center [126, 149] width 15 height 15
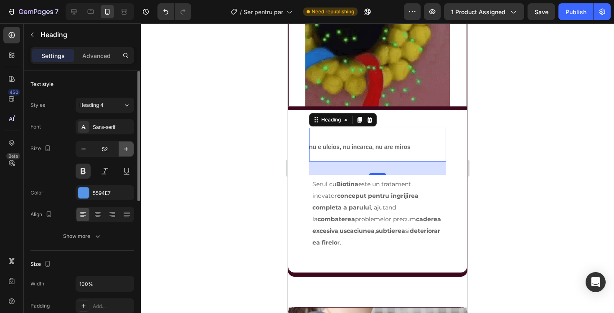
click at [121, 154] on button "button" at bounding box center [126, 149] width 15 height 15
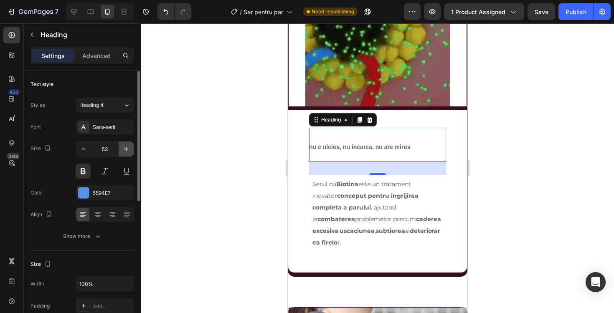
click at [121, 154] on button "button" at bounding box center [126, 149] width 15 height 15
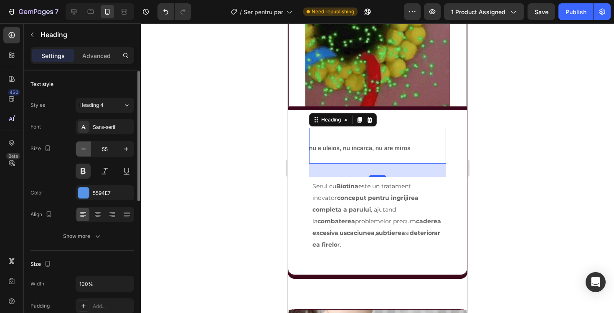
click at [86, 152] on icon "button" at bounding box center [83, 149] width 8 height 8
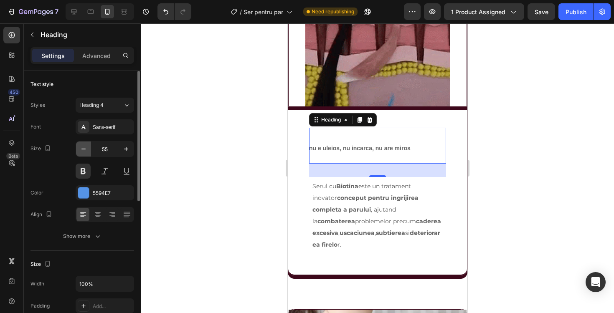
click at [86, 152] on icon "button" at bounding box center [83, 149] width 8 height 8
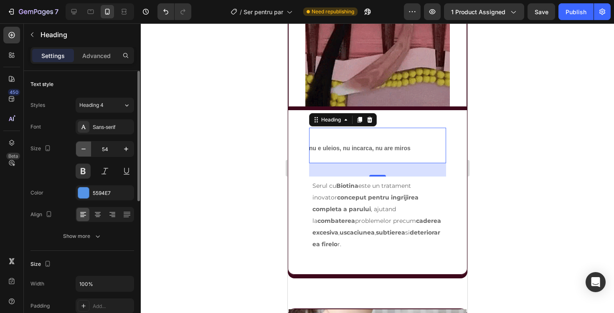
click at [86, 152] on icon "button" at bounding box center [83, 149] width 8 height 8
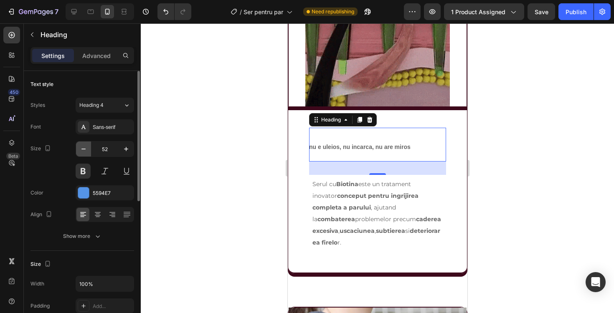
click at [86, 152] on icon "button" at bounding box center [83, 149] width 8 height 8
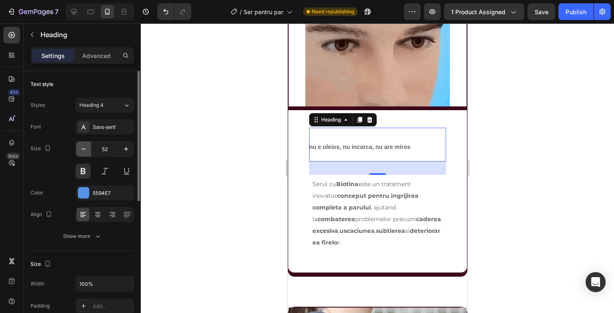
type input "51"
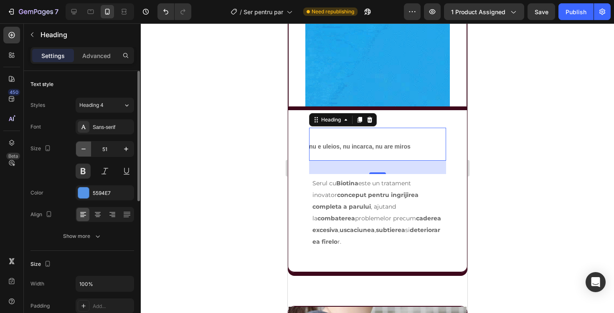
click at [86, 152] on icon "button" at bounding box center [83, 149] width 8 height 8
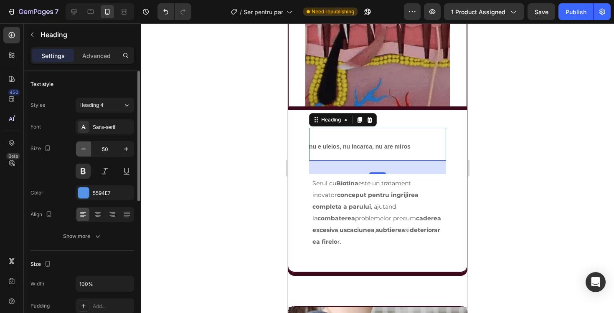
click at [86, 152] on icon "button" at bounding box center [83, 149] width 8 height 8
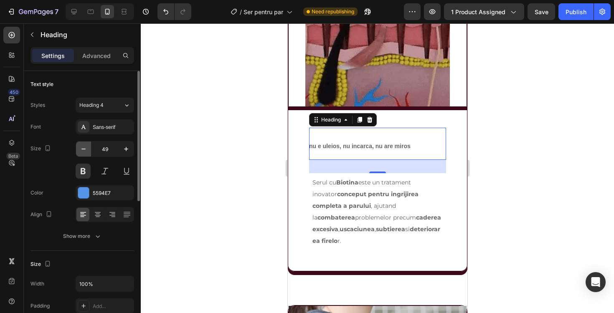
click at [86, 152] on icon "button" at bounding box center [83, 149] width 8 height 8
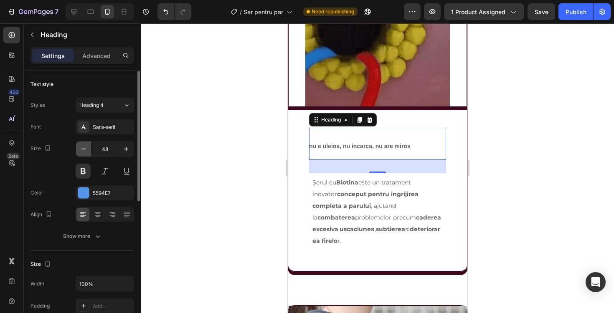
click at [86, 152] on icon "button" at bounding box center [83, 149] width 8 height 8
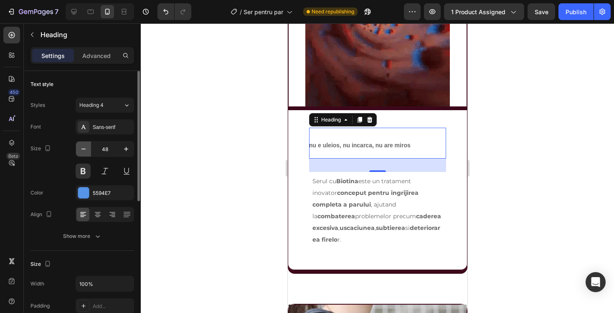
click at [86, 152] on icon "button" at bounding box center [83, 149] width 8 height 8
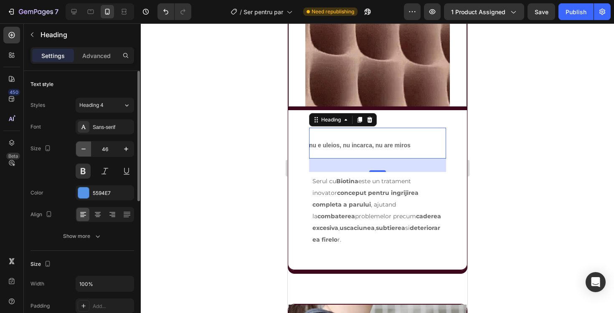
click at [86, 152] on icon "button" at bounding box center [83, 149] width 8 height 8
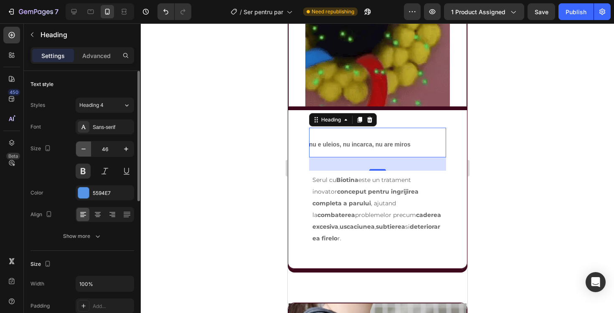
click at [86, 152] on icon "button" at bounding box center [83, 149] width 8 height 8
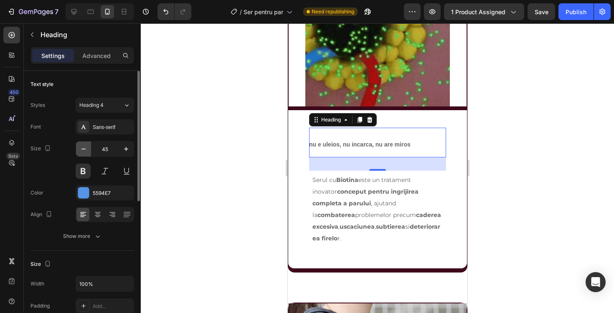
click at [86, 152] on icon "button" at bounding box center [83, 149] width 8 height 8
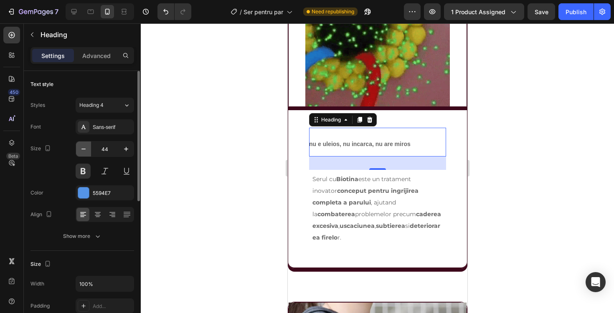
click at [86, 152] on icon "button" at bounding box center [83, 149] width 8 height 8
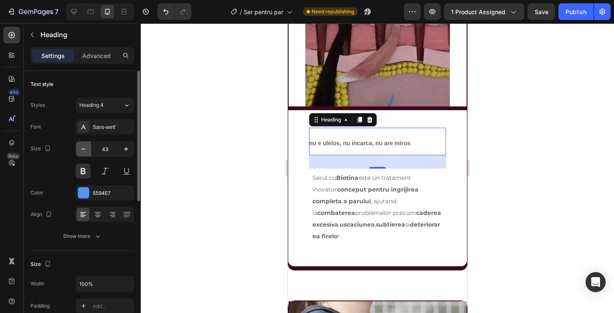
click at [86, 152] on icon "button" at bounding box center [83, 149] width 8 height 8
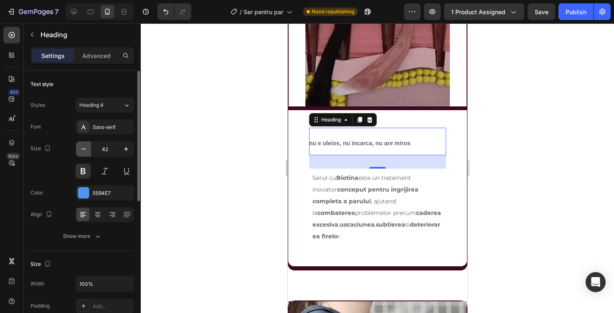
click at [86, 152] on icon "button" at bounding box center [83, 149] width 8 height 8
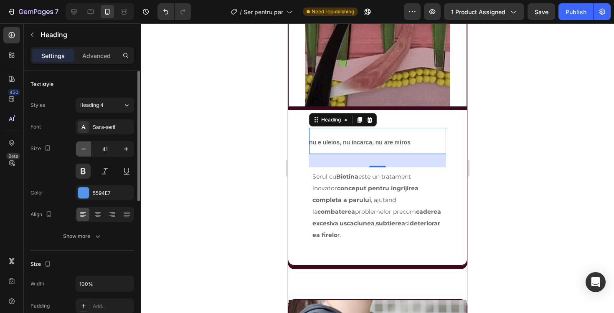
click at [86, 152] on icon "button" at bounding box center [83, 149] width 8 height 8
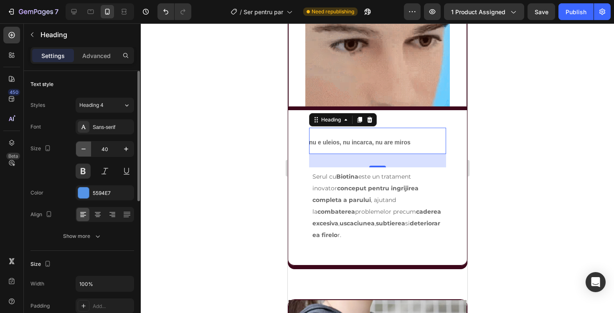
click at [86, 152] on icon "button" at bounding box center [83, 149] width 8 height 8
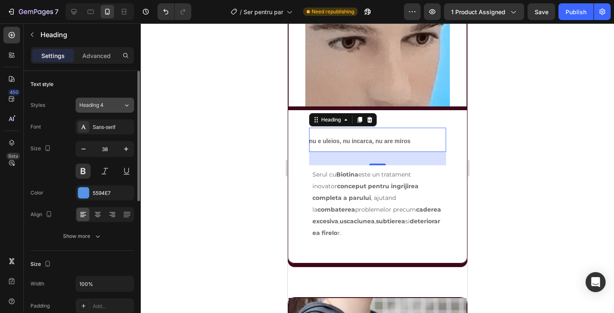
click at [113, 98] on button "Heading 4" at bounding box center [105, 105] width 59 height 15
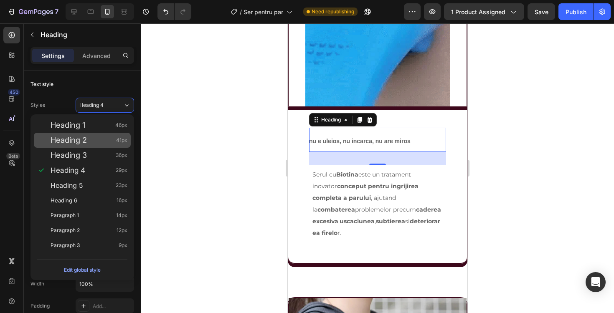
click at [103, 138] on div "Heading 2 41px" at bounding box center [89, 140] width 77 height 8
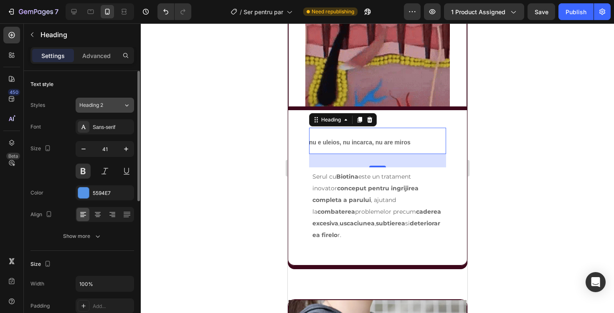
click at [118, 111] on button "Heading 2" at bounding box center [105, 105] width 59 height 15
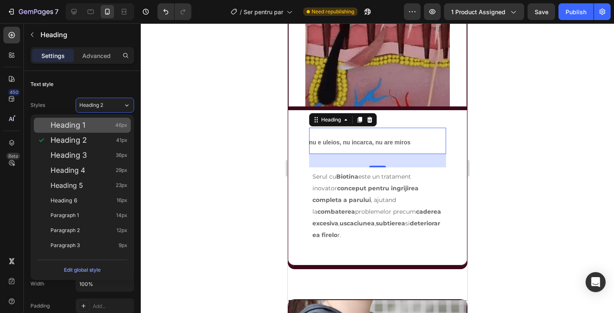
click at [102, 126] on div "Heading 1 46px" at bounding box center [89, 125] width 77 height 8
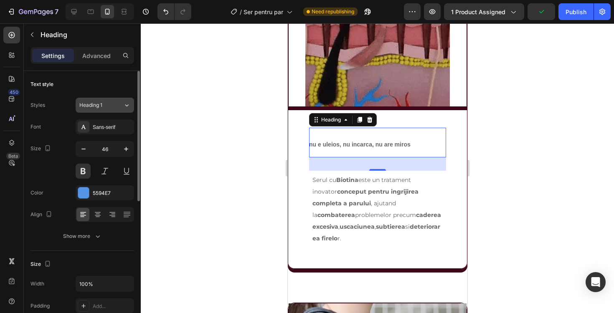
click at [114, 109] on button "Heading 1" at bounding box center [105, 105] width 59 height 15
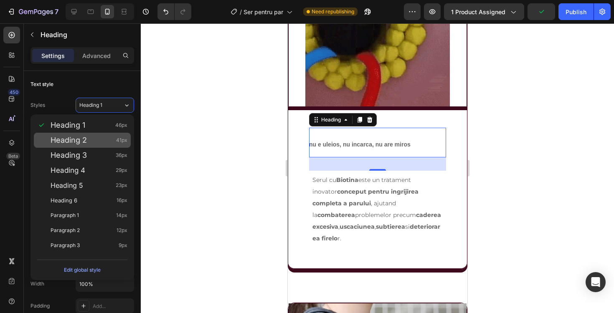
click at [102, 137] on div "Heading 2 41px" at bounding box center [89, 140] width 77 height 8
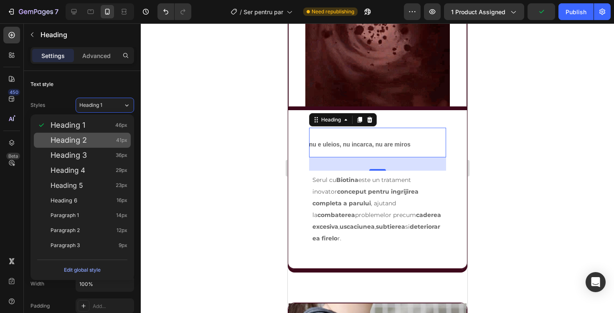
type input "41"
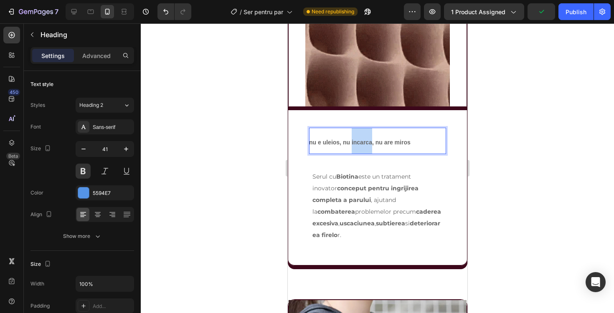
click at [358, 147] on p "nu e uleios, nu incarca, nu are miros" at bounding box center [377, 141] width 137 height 26
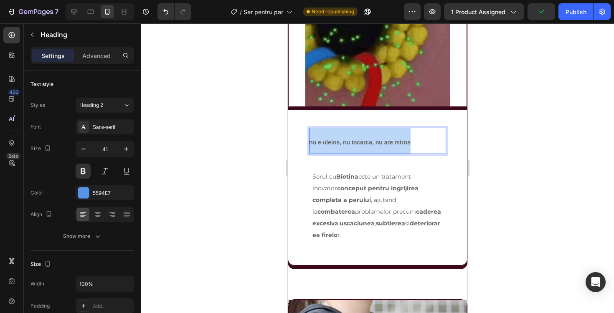
click at [358, 147] on p "nu e uleios, nu incarca, nu are miros" at bounding box center [377, 141] width 137 height 26
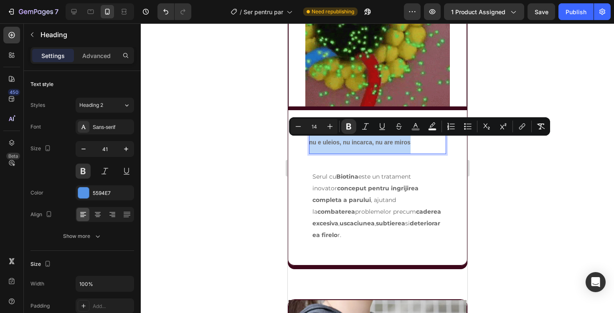
click at [332, 142] on strong "nu e uleios, nu incarca, nu are miros" at bounding box center [360, 142] width 102 height 7
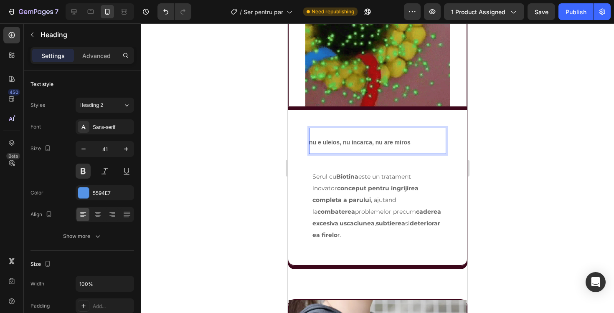
click at [311, 143] on strong "nu e uleios, nu incarca, nu are miros" at bounding box center [360, 142] width 102 height 7
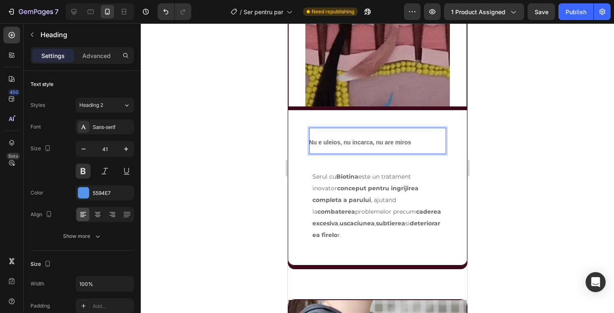
click at [370, 145] on strong "Nu e uleios, nu incarca, nu are miros" at bounding box center [360, 142] width 102 height 7
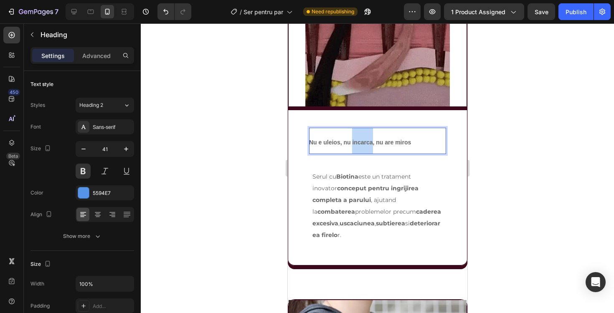
click at [370, 145] on strong "Nu e uleios, nu incarca, nu are miros" at bounding box center [360, 142] width 102 height 7
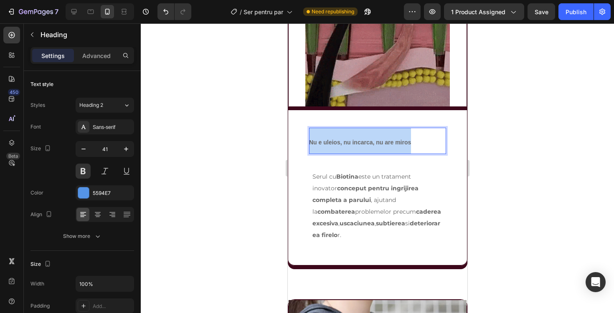
click at [370, 145] on strong "Nu e uleios, nu incarca, nu are miros" at bounding box center [360, 142] width 102 height 7
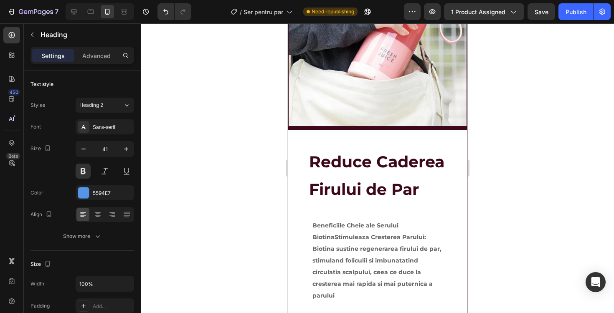
scroll to position [1224, 0]
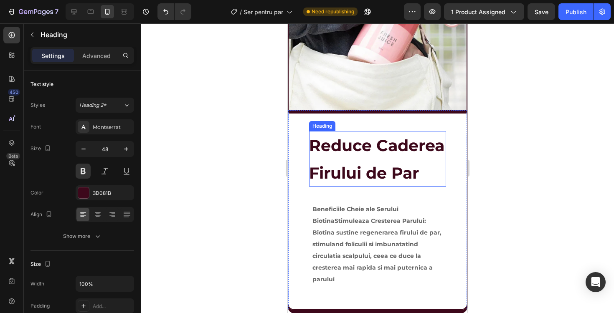
click at [368, 171] on strong "Reduce Caderea Firului de Par" at bounding box center [376, 159] width 135 height 47
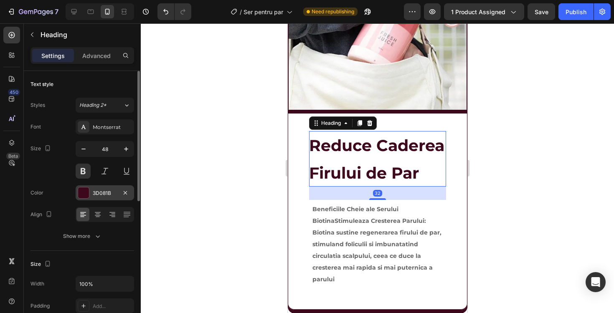
click at [110, 188] on div "3D081B" at bounding box center [105, 193] width 59 height 15
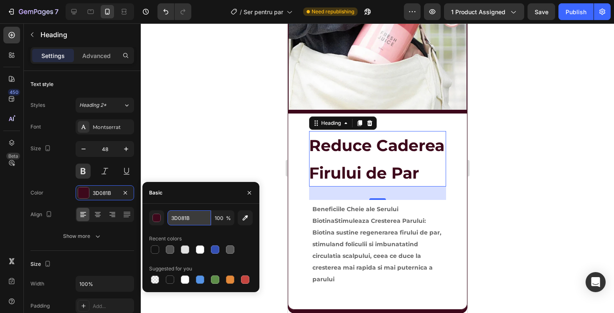
click at [191, 223] on input "3D081B" at bounding box center [189, 218] width 43 height 15
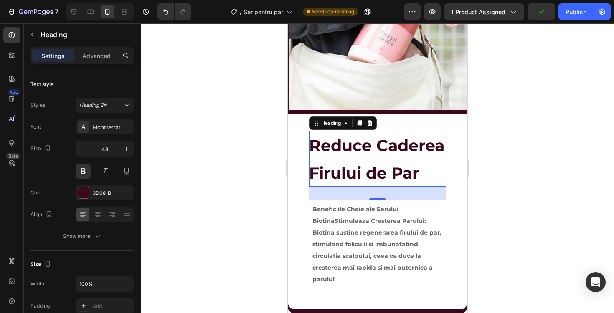
click at [277, 127] on div at bounding box center [377, 168] width 473 height 290
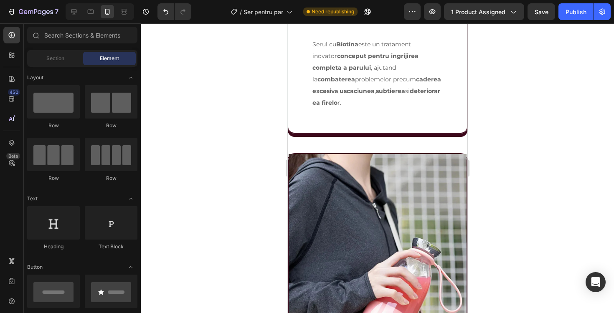
scroll to position [798, 0]
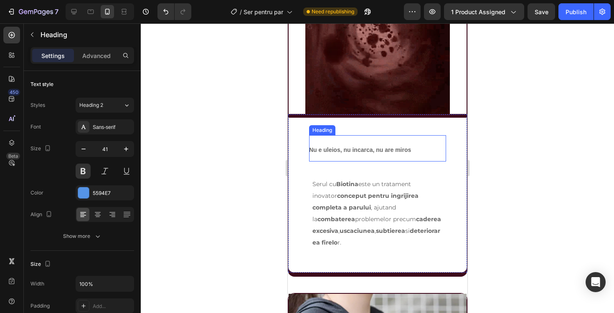
click at [362, 157] on h2 "Nu e uleios, nu incarca, nu are miros" at bounding box center [377, 148] width 137 height 26
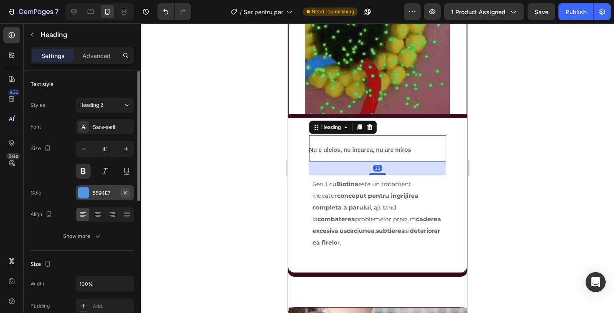
click at [127, 192] on icon "button" at bounding box center [125, 193] width 7 height 7
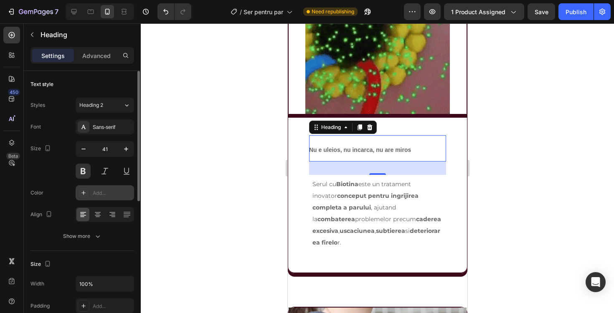
click at [115, 192] on div "Add..." at bounding box center [112, 194] width 39 height 8
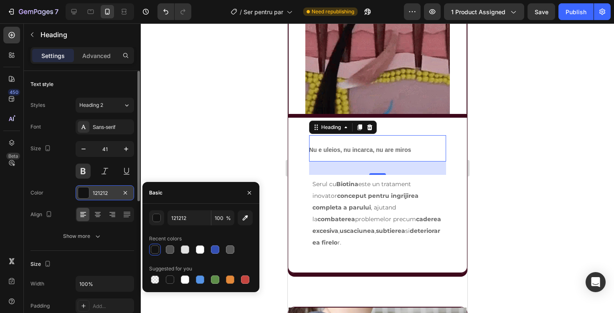
click at [170, 190] on div "Basic" at bounding box center [201, 193] width 117 height 22
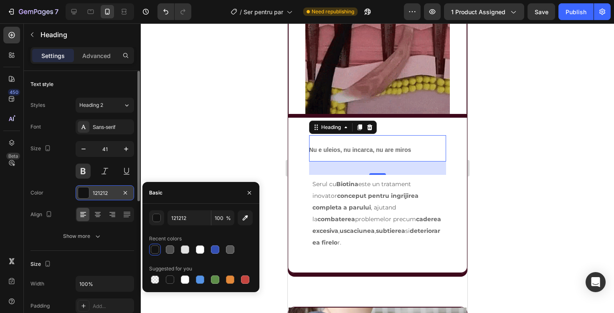
click at [183, 196] on div "Basic" at bounding box center [201, 193] width 117 height 22
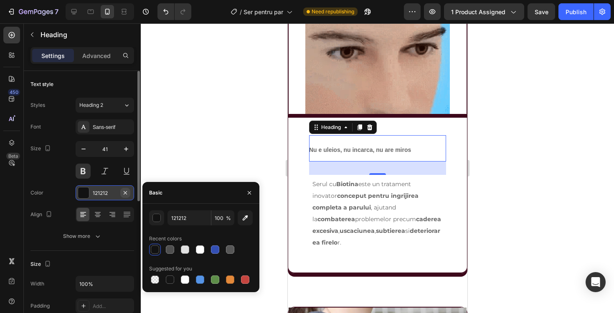
click at [129, 190] on button "button" at bounding box center [125, 193] width 10 height 10
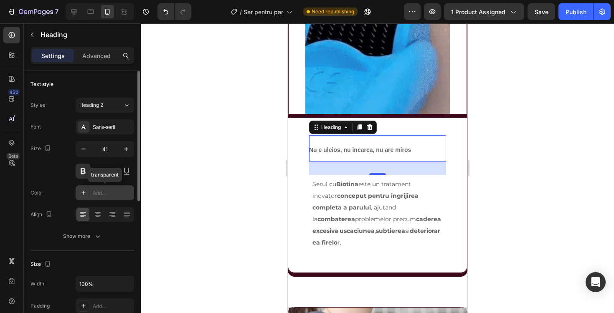
click at [99, 193] on div "Add..." at bounding box center [112, 194] width 39 height 8
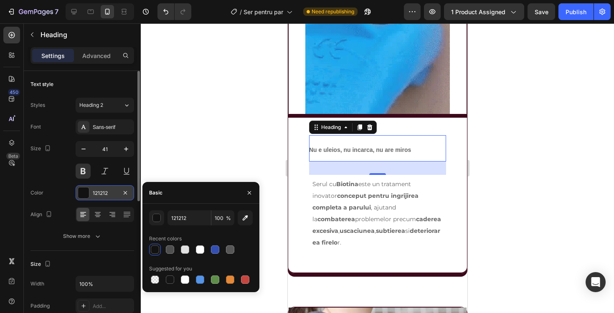
click at [188, 190] on div "Basic" at bounding box center [201, 193] width 117 height 22
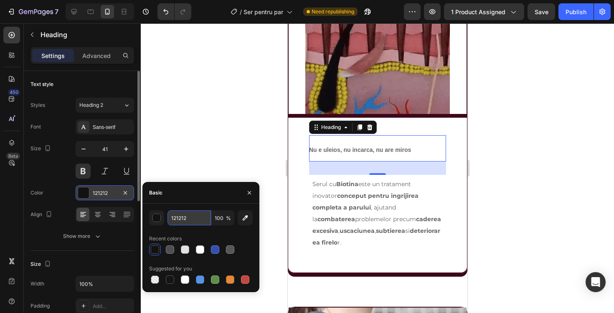
click at [177, 216] on input "121212" at bounding box center [189, 218] width 43 height 15
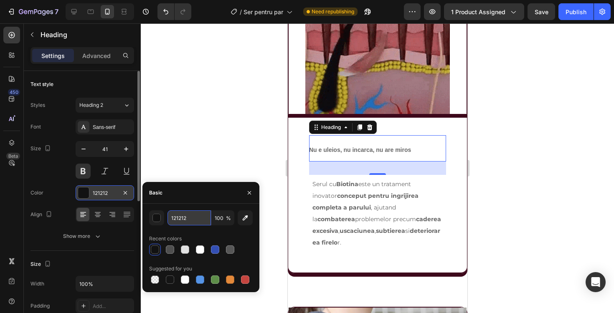
paste input "3D081B"
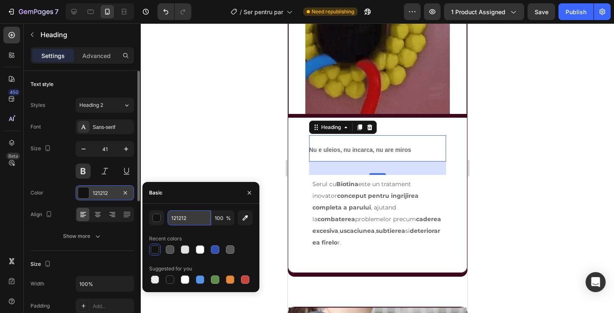
type input "3D081B"
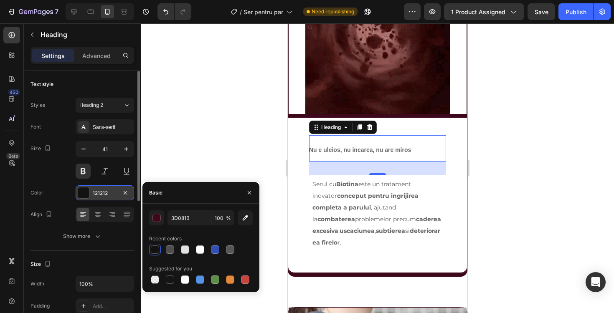
click at [210, 140] on div at bounding box center [377, 168] width 473 height 290
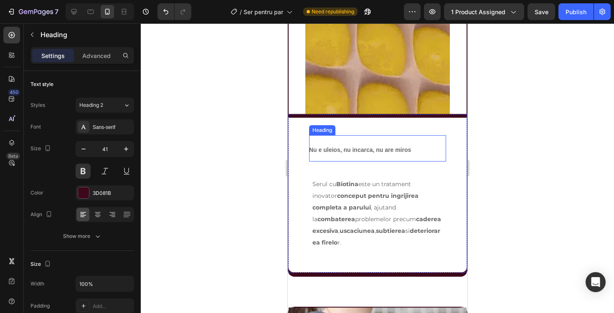
click at [392, 153] on strong "Nu e uleios, nu incarca, nu are miros" at bounding box center [360, 150] width 102 height 7
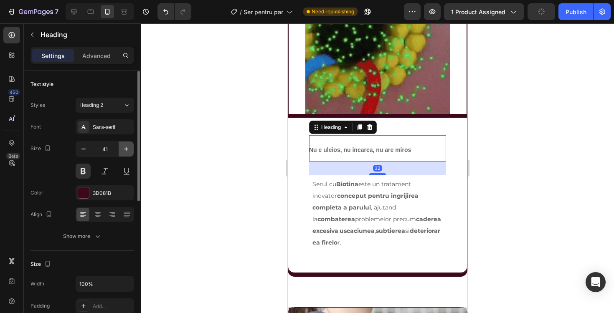
click at [128, 151] on icon "button" at bounding box center [126, 149] width 8 height 8
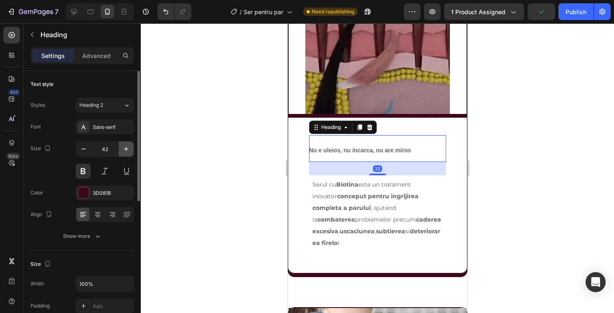
click at [128, 151] on icon "button" at bounding box center [126, 149] width 8 height 8
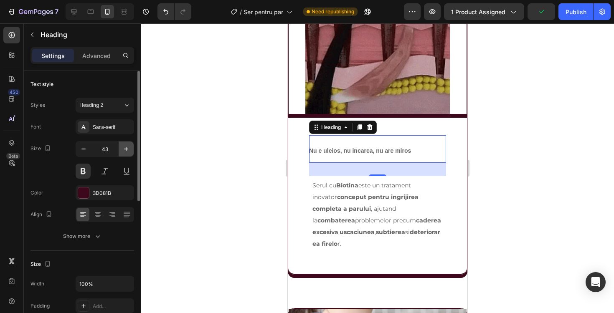
click at [128, 151] on icon "button" at bounding box center [126, 149] width 8 height 8
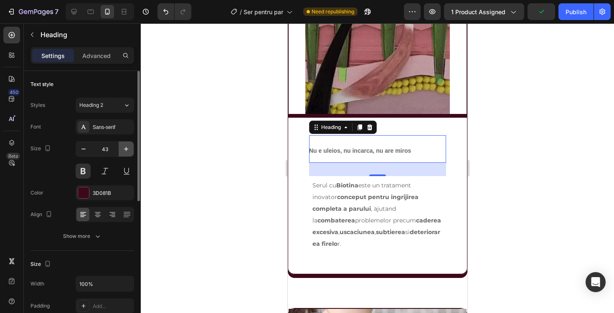
click at [128, 151] on icon "button" at bounding box center [126, 149] width 8 height 8
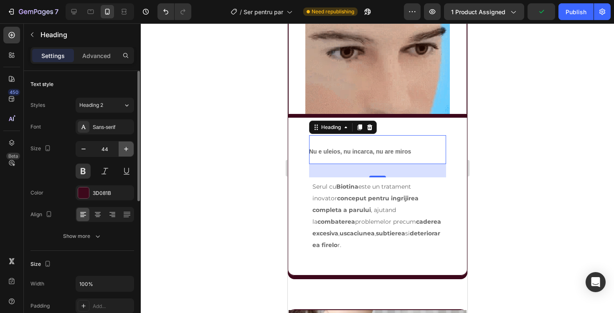
type input "45"
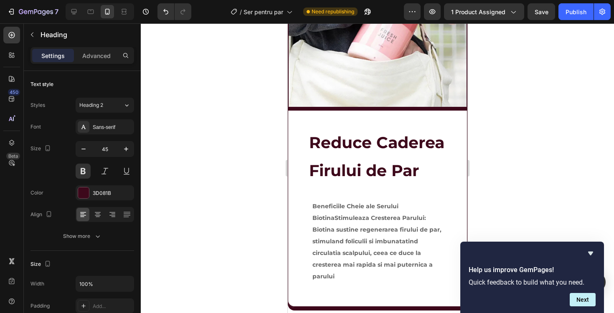
scroll to position [1103, 0]
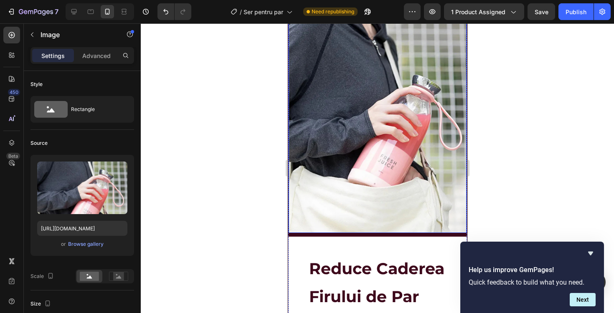
click at [387, 155] on img at bounding box center [377, 112] width 178 height 242
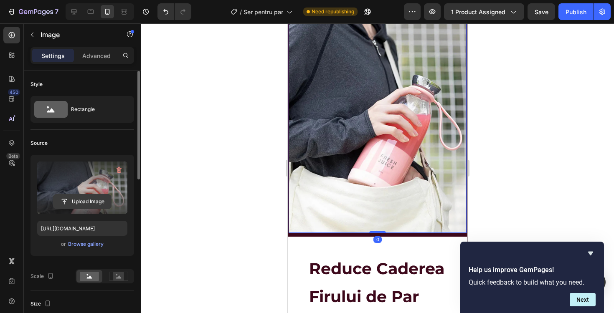
click at [76, 206] on input "file" at bounding box center [82, 202] width 58 height 14
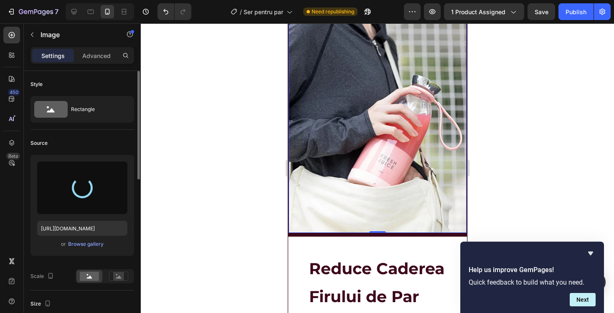
type input "https://cdn.shopify.com/s/files/1/0942/9096/8950/files/gempages_585269645284475…"
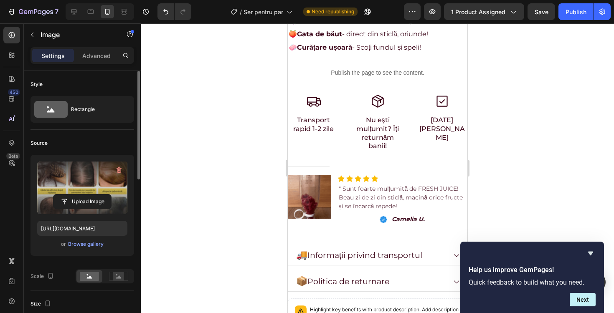
scroll to position [389, 0]
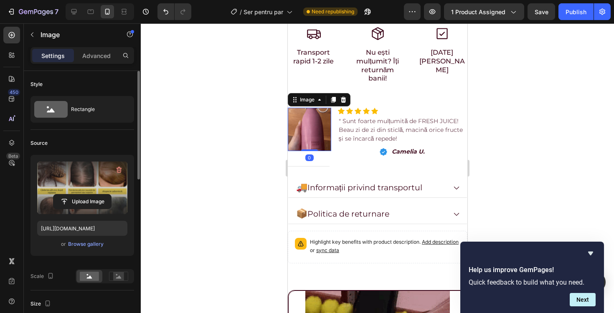
click at [310, 123] on img at bounding box center [309, 129] width 43 height 43
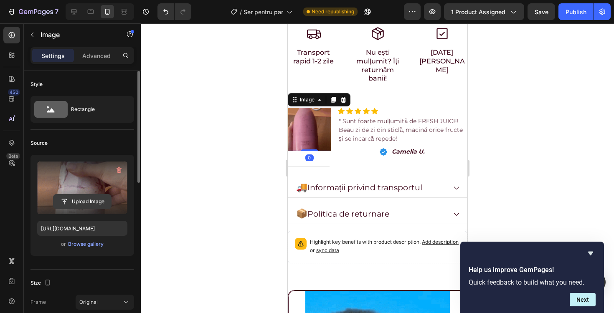
click at [79, 201] on input "file" at bounding box center [82, 202] width 58 height 14
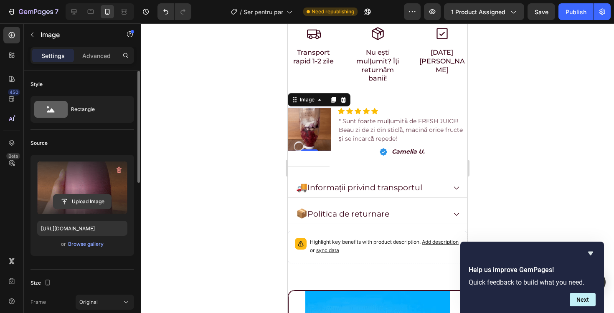
type input "C:\fakepath\A1d6aaf5264c34f6da58746db4f22760dD.jpg_.avif"
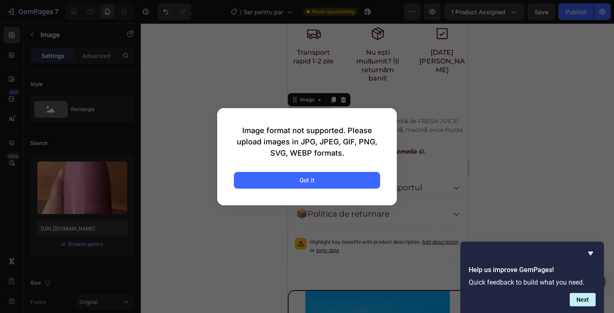
click at [281, 171] on div "Image format not supported. Please upload images in JPG, JPEG, GIF, PNG, SVG, W…" at bounding box center [307, 156] width 180 height 97
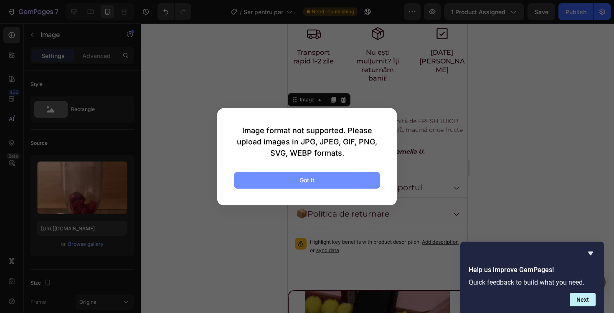
click at [280, 177] on button "Got it" at bounding box center [307, 180] width 146 height 17
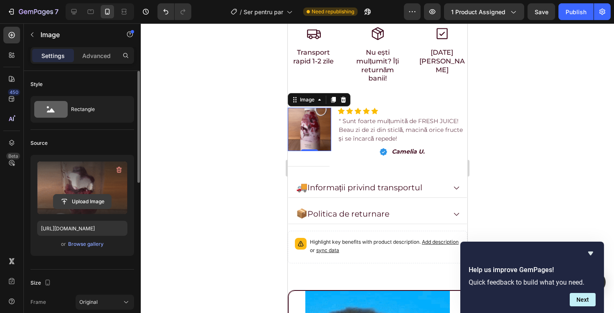
click at [77, 206] on input "file" at bounding box center [82, 202] width 58 height 14
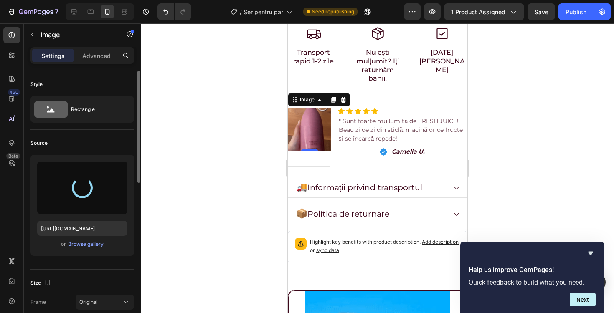
type input "[URL][DOMAIN_NAME]"
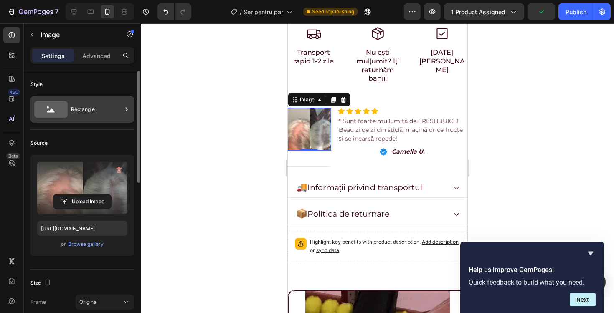
click at [103, 117] on div "Rectangle" at bounding box center [96, 109] width 51 height 19
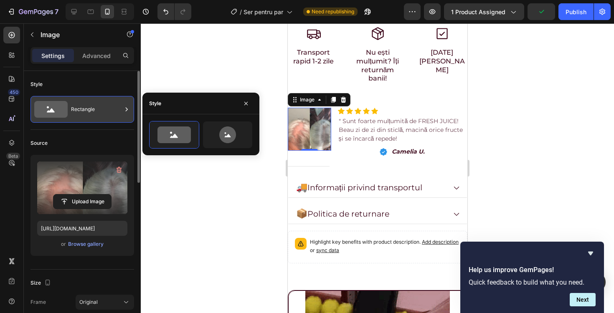
click at [103, 117] on div "Rectangle" at bounding box center [96, 109] width 51 height 19
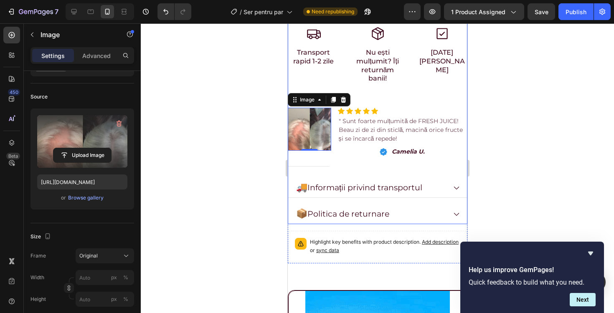
scroll to position [376, 0]
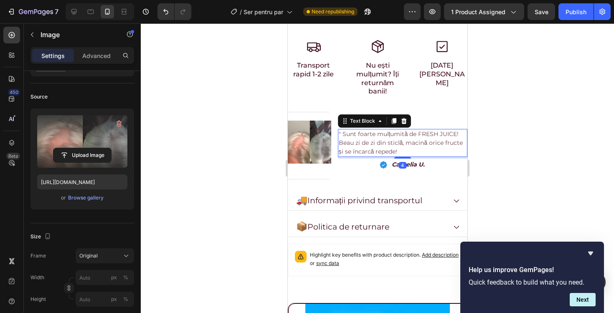
click at [365, 139] on p "Beau zi de zi din sticlă, macină orice fructe și se încarcă repede!" at bounding box center [403, 148] width 128 height 18
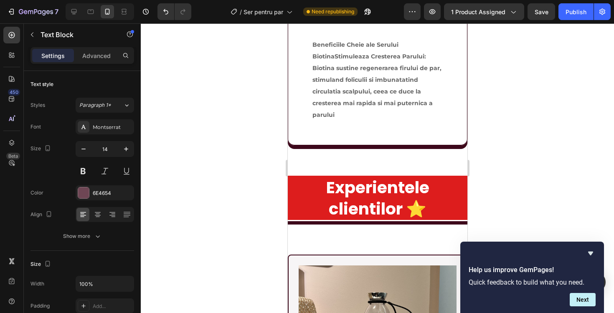
scroll to position [1436, 0]
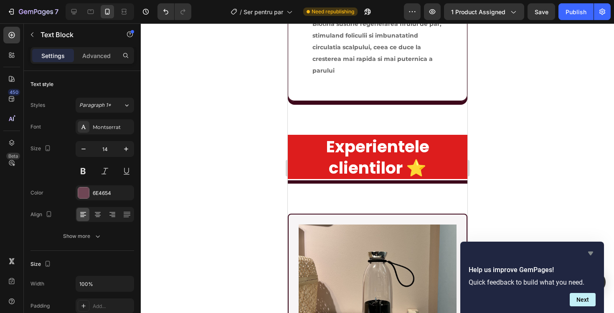
click at [596, 252] on icon "Hide survey" at bounding box center [591, 254] width 10 height 10
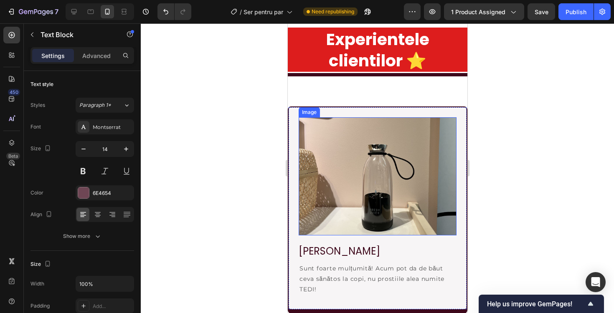
scroll to position [1439, 0]
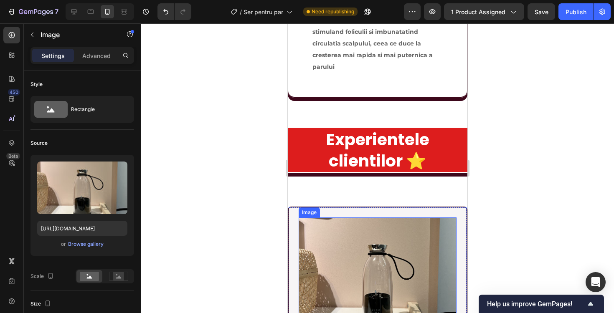
click at [387, 256] on img at bounding box center [377, 277] width 158 height 119
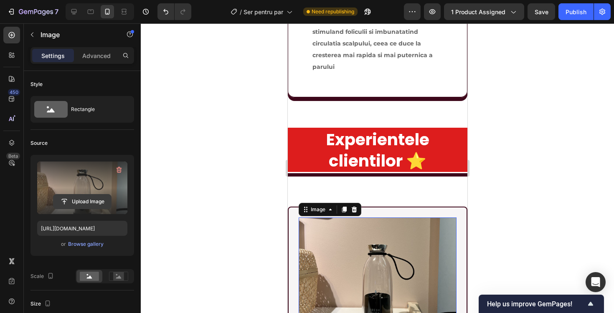
click at [89, 203] on input "file" at bounding box center [82, 202] width 58 height 14
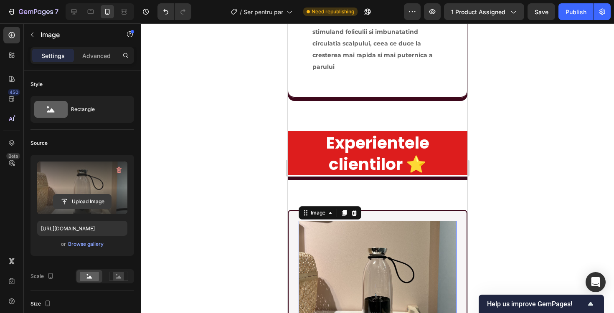
type input "C:\fakepath\A9850b7d3150f4a378b96445c21db1f03C.jpg_.avif"
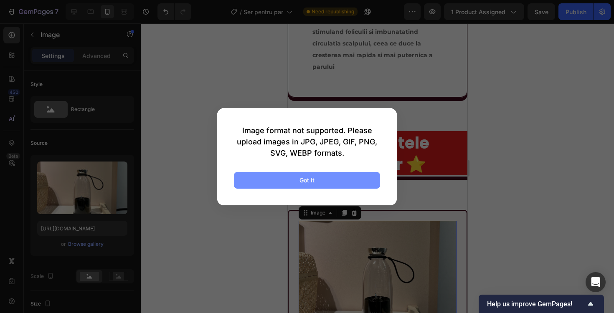
click at [311, 175] on button "Got it" at bounding box center [307, 180] width 146 height 17
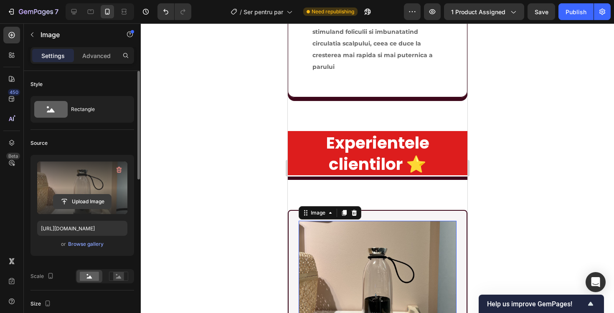
click at [97, 204] on input "file" at bounding box center [82, 202] width 58 height 14
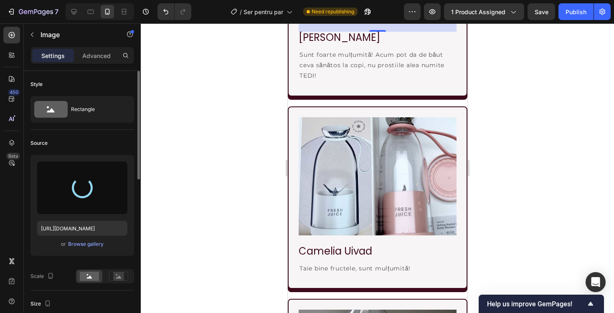
scroll to position [1758, 0]
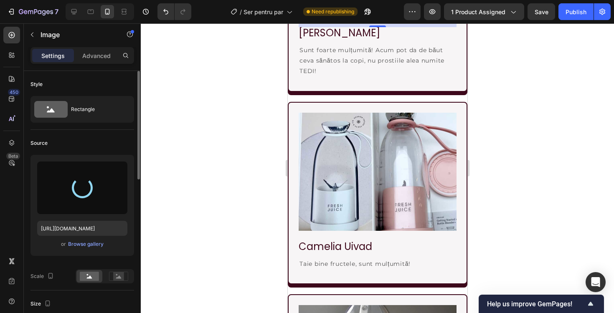
type input "[URL][DOMAIN_NAME]"
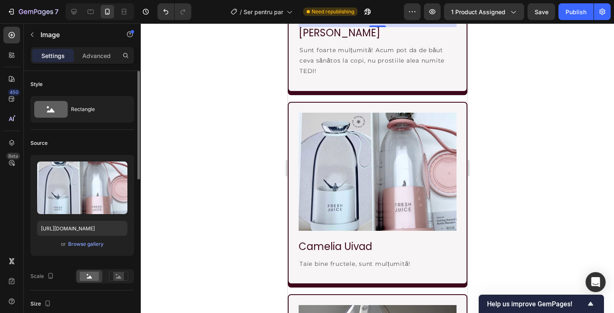
click at [321, 179] on img at bounding box center [377, 172] width 158 height 119
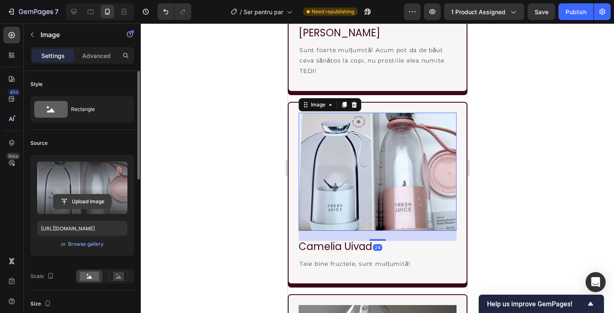
click at [90, 201] on input "file" at bounding box center [82, 202] width 58 height 14
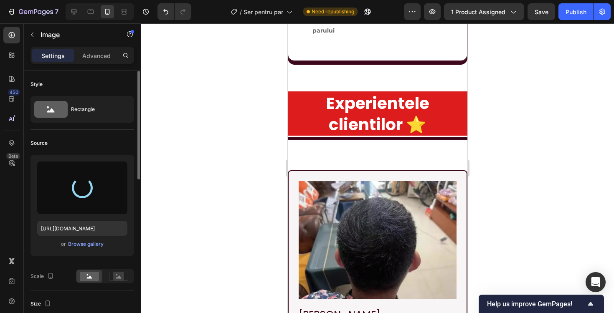
scroll to position [1592, 0]
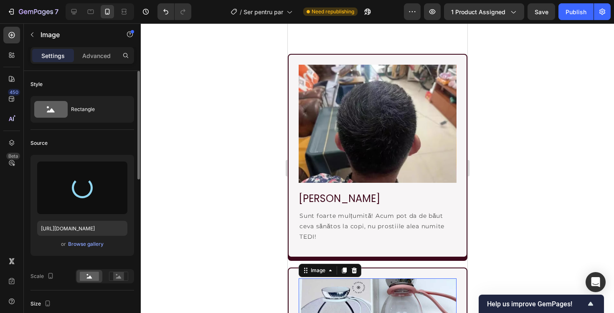
type input "[URL][DOMAIN_NAME]"
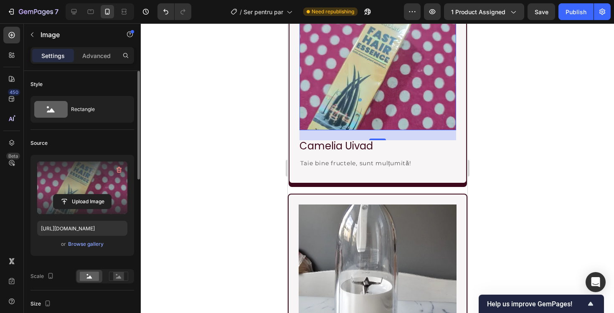
scroll to position [1969, 0]
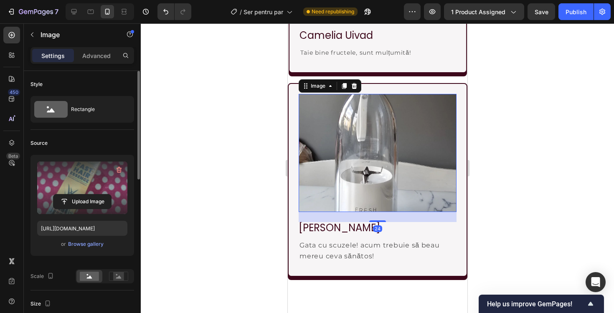
click at [346, 135] on img at bounding box center [377, 153] width 158 height 119
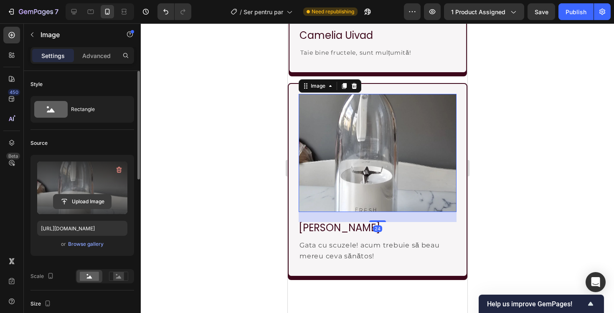
click at [71, 199] on input "file" at bounding box center [82, 202] width 58 height 14
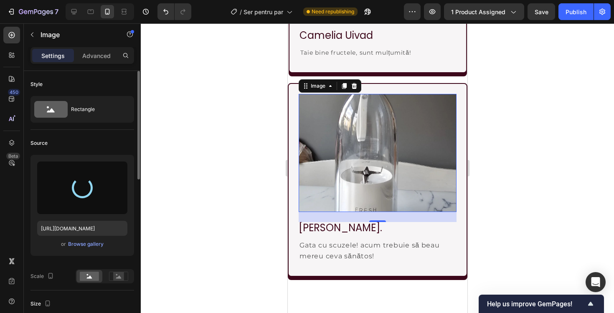
type input "[URL][DOMAIN_NAME]"
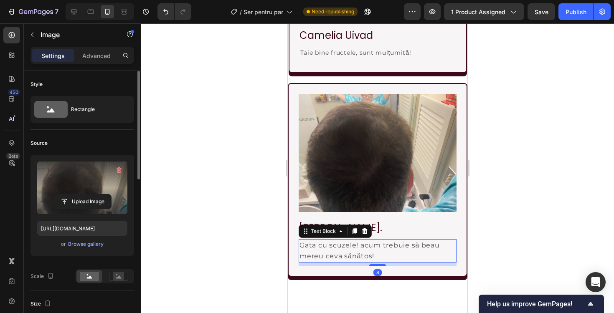
click at [334, 255] on span "Gata cu scuzele! acum trebuie să beau mereu ceva sănătos!" at bounding box center [369, 251] width 140 height 19
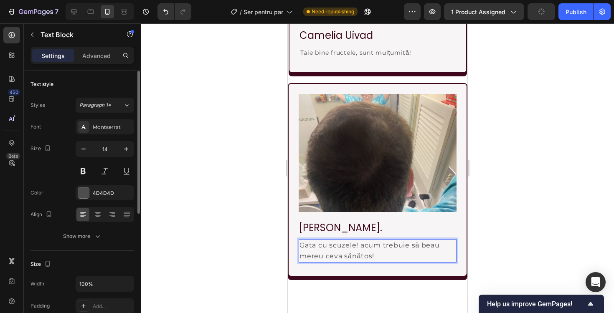
click at [339, 250] on p "Gata cu scuzele! acum trebuie să beau mereu ceva sănătos!" at bounding box center [374, 251] width 150 height 22
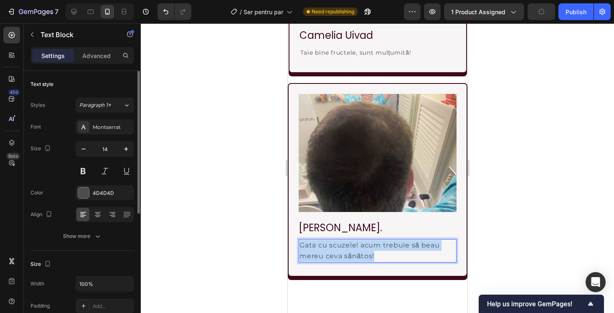
click at [339, 250] on p "Gata cu scuzele! acum trebuie să beau mereu ceva sănătos!" at bounding box center [374, 251] width 150 height 22
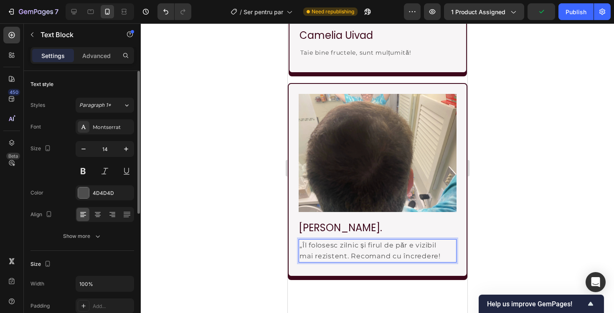
click at [300, 247] on span "„Îl folosesc zilnic și firul de păr e vizibil mai rezistent. Recomand cu încred…" at bounding box center [369, 251] width 141 height 19
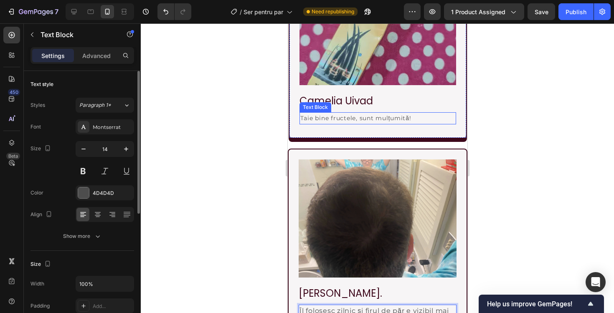
click at [361, 120] on p "Taie bine fructele, sunt mulțumită!" at bounding box center [374, 118] width 148 height 10
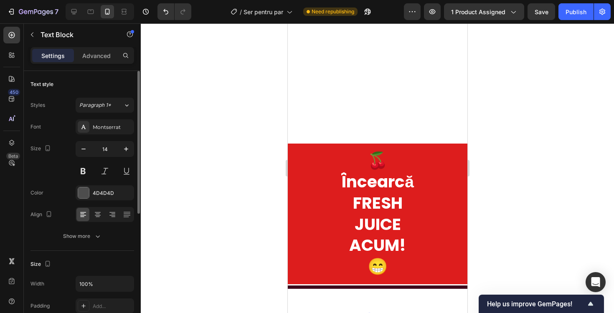
scroll to position [2308, 0]
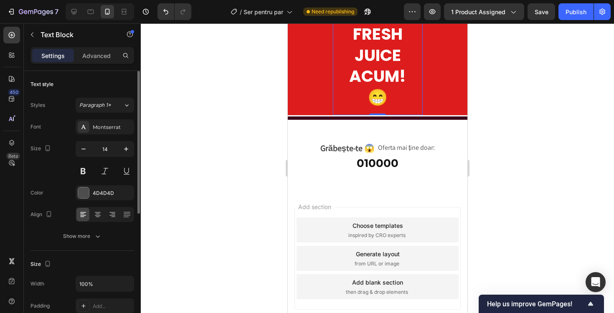
click at [385, 58] on strong "🍒 Încearcă FRESH JUICE ACUM! 😁" at bounding box center [377, 44] width 73 height 129
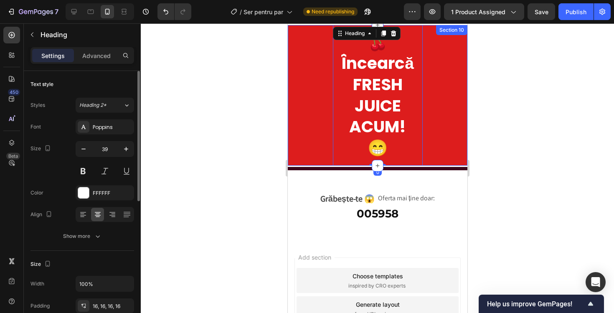
scroll to position [2253, 0]
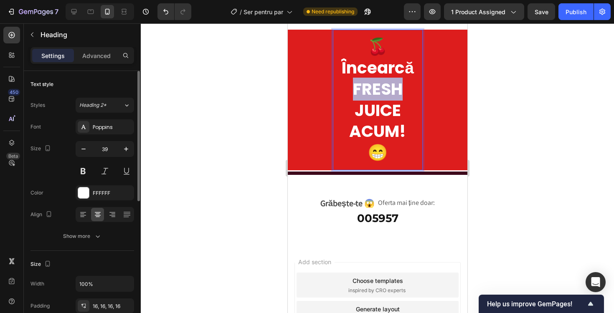
click at [372, 95] on strong "🍒 Încearcă FRESH JUICE ACUM! 😁" at bounding box center [377, 99] width 73 height 129
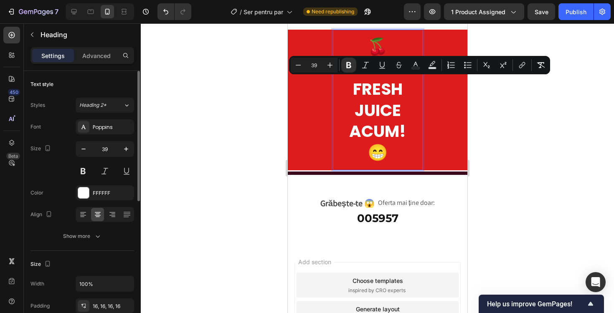
click at [400, 107] on strong "🍒 Încearcă FRESH JUICE ACUM! 😁" at bounding box center [377, 99] width 73 height 129
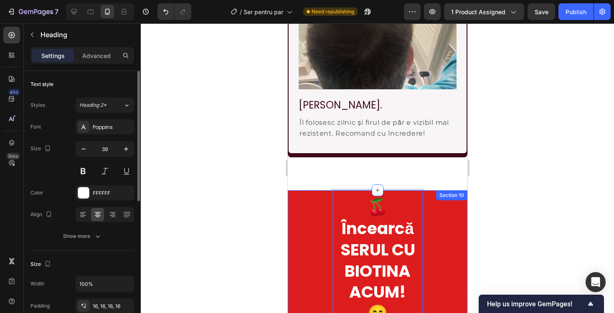
scroll to position [2250, 0]
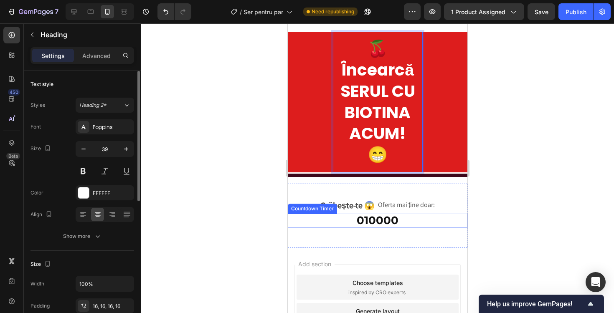
click at [374, 229] on div "Grăbește-te 😱 Text Block Oferta mai ține doar: Text Block Row 01 00 00 Countdow…" at bounding box center [378, 216] width 180 height 38
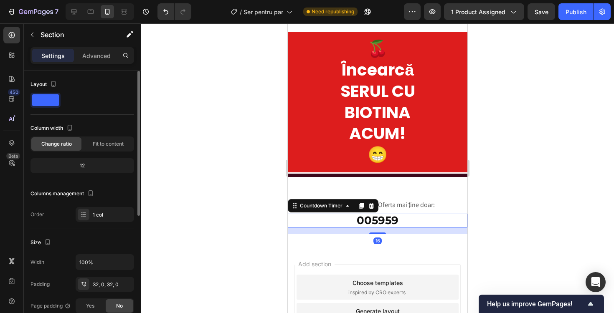
click at [374, 216] on div "59" at bounding box center [378, 221] width 13 height 14
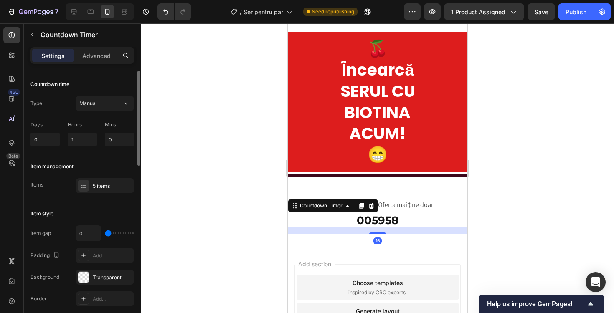
click at [369, 219] on div "00" at bounding box center [363, 221] width 15 height 14
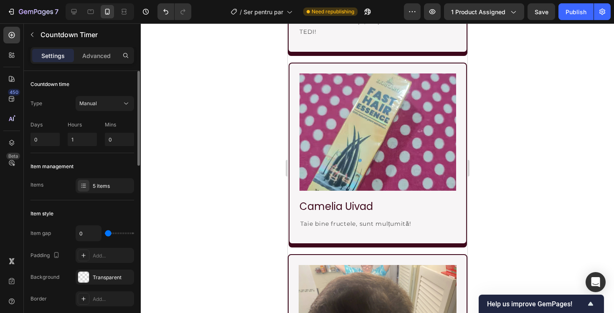
scroll to position [1792, 0]
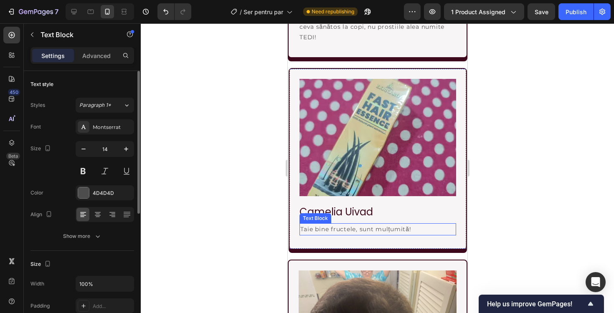
click at [360, 229] on p "Taie bine fructele, sunt mulțumită!" at bounding box center [374, 229] width 148 height 10
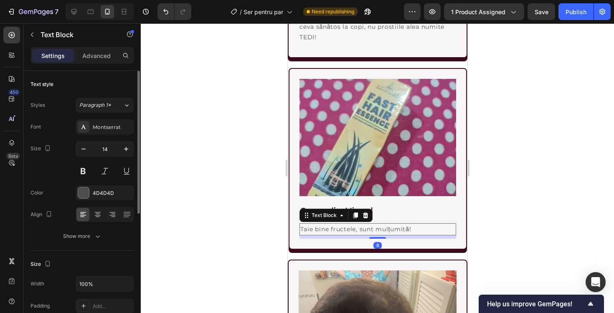
click at [360, 229] on p "Taie bine fructele, sunt mulțumită!" at bounding box center [374, 229] width 148 height 10
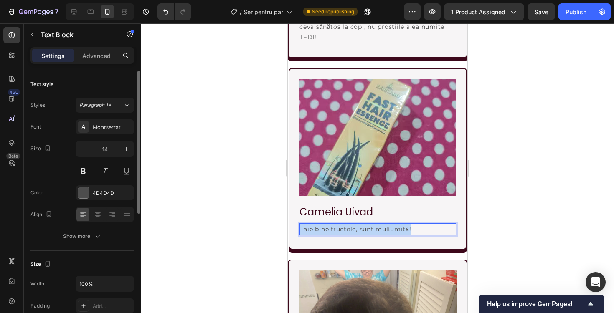
click at [360, 229] on p "Taie bine fructele, sunt mulțumită!" at bounding box center [374, 229] width 148 height 10
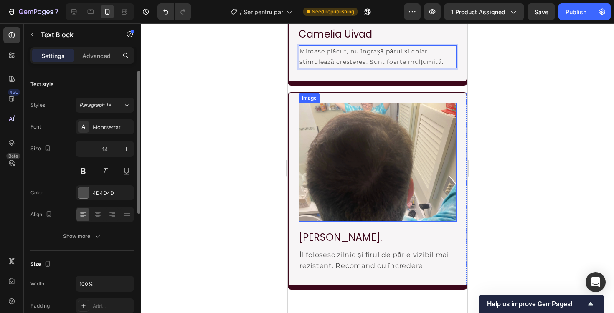
scroll to position [2000, 0]
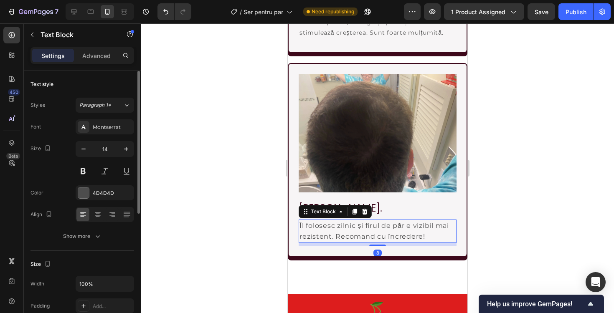
click at [354, 238] on span "Îl folosesc zilnic și firul de păr e vizibil mai rezistent. Recomand cu încrede…" at bounding box center [374, 231] width 150 height 19
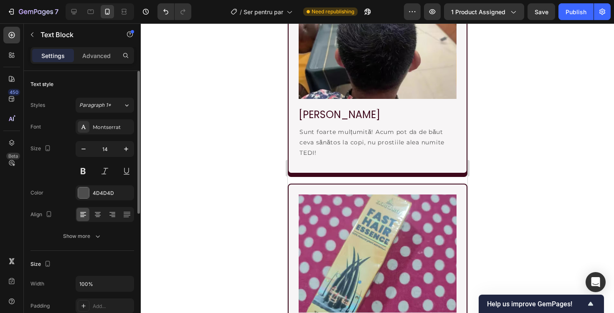
scroll to position [1644, 0]
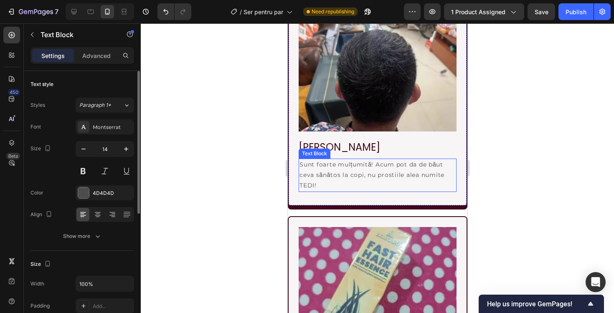
click at [360, 184] on p "Sunt foarte mulțumită! Acum pot da de băut ceva sănătos la copi, nu prostiile a…" at bounding box center [374, 176] width 150 height 32
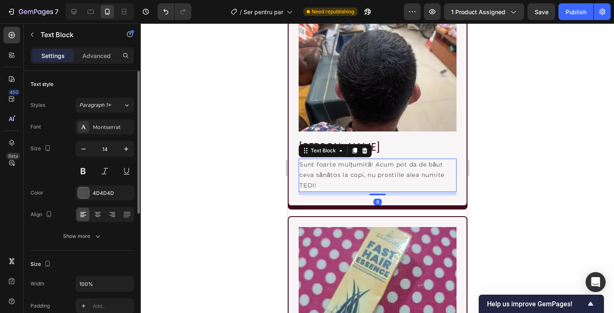
click at [360, 184] on p "Sunt foarte mulțumită! Acum pot da de băut ceva sănătos la copi, nu prostiile a…" at bounding box center [374, 176] width 150 height 32
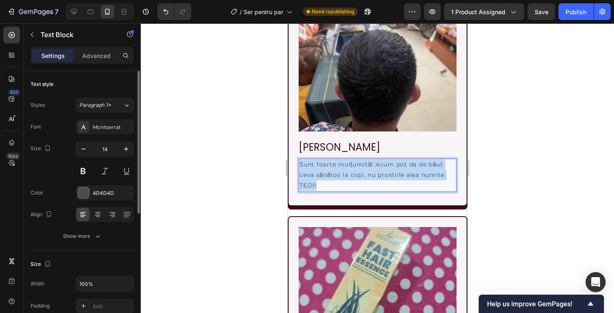
click at [360, 184] on p "Sunt foarte mulțumită! Acum pot da de băut ceva sănătos la copi, nu prostiile a…" at bounding box center [374, 176] width 150 height 32
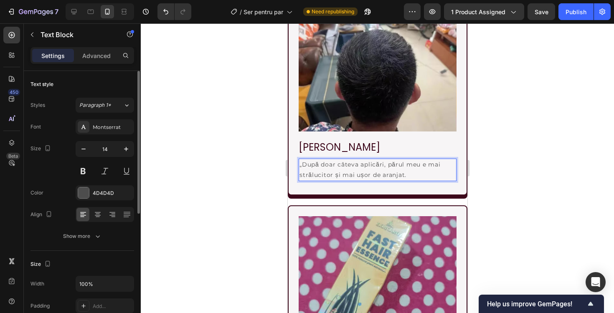
scroll to position [1622, 0]
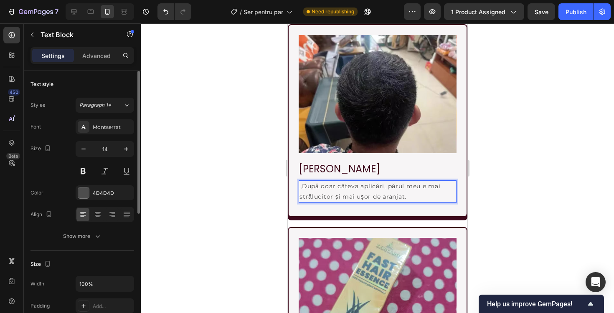
click at [303, 188] on p "„După doar câteva aplicări, părul meu e mai strălucitor și mai ușor de aranjat." at bounding box center [374, 191] width 150 height 21
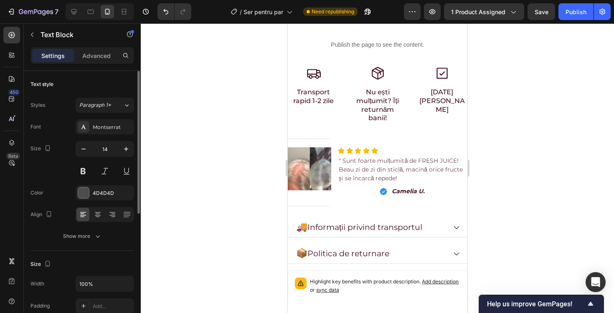
scroll to position [325, 0]
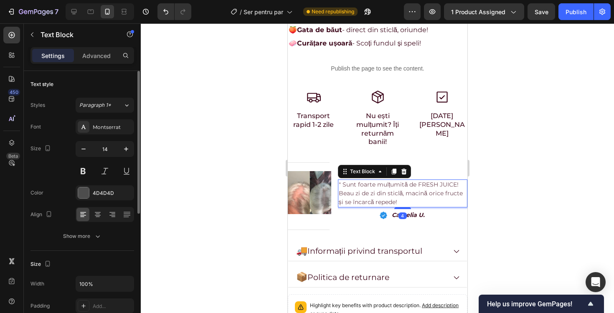
click at [369, 189] on p "Beau zi de zi din sticlă, macină orice fructe și se încarcă repede!" at bounding box center [403, 198] width 128 height 18
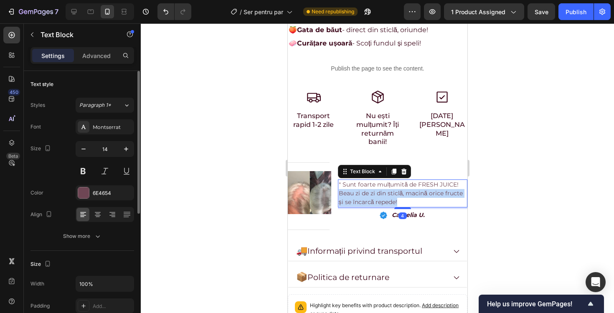
click at [369, 189] on p "Beau zi de zi din sticlă, macină orice fructe și se încarcă repede!" at bounding box center [403, 198] width 128 height 18
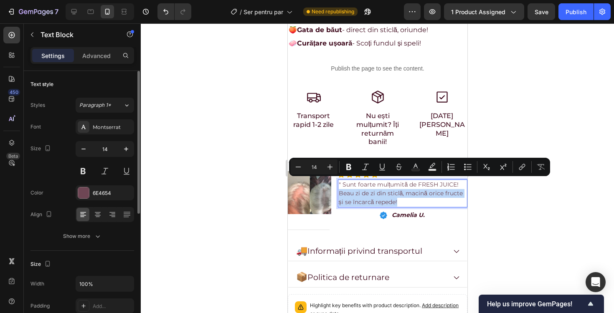
click at [369, 189] on p "Beau zi de zi din sticlă, macină orice fructe și se încarcă repede!" at bounding box center [403, 198] width 128 height 18
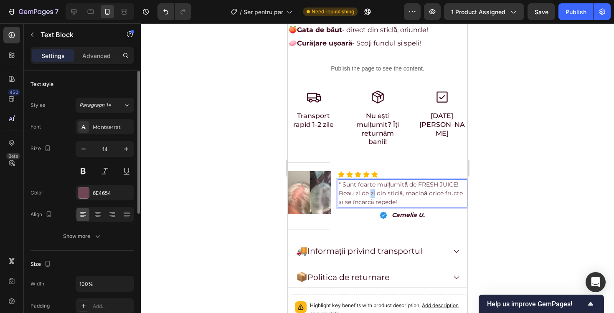
click at [369, 189] on p "Beau zi de zi din sticlă, macină orice fructe și se încarcă repede!" at bounding box center [403, 198] width 128 height 18
click at [581, 17] on button "Publish" at bounding box center [576, 11] width 35 height 17
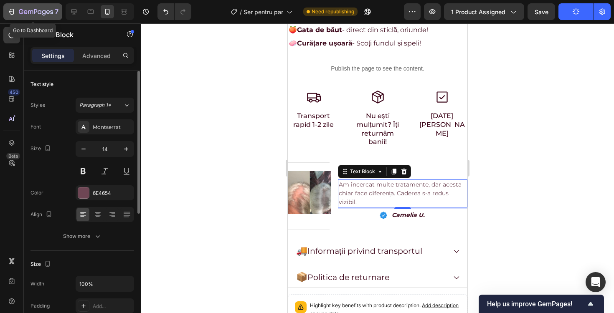
click at [559, 3] on button "Publish" at bounding box center [576, 11] width 35 height 17
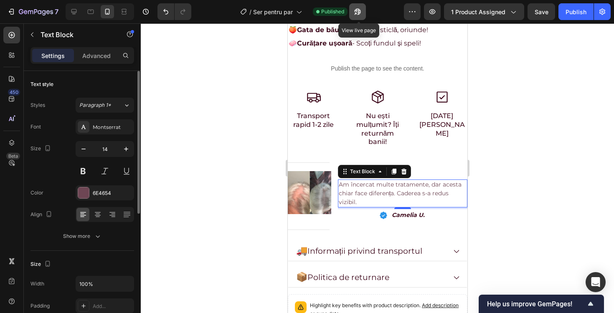
click at [357, 16] on button "button" at bounding box center [357, 11] width 17 height 17
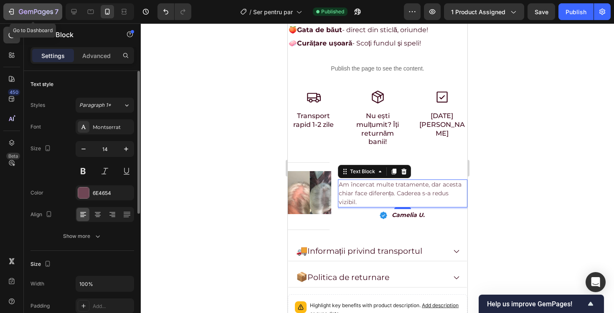
click at [31, 15] on icon "button" at bounding box center [36, 12] width 34 height 7
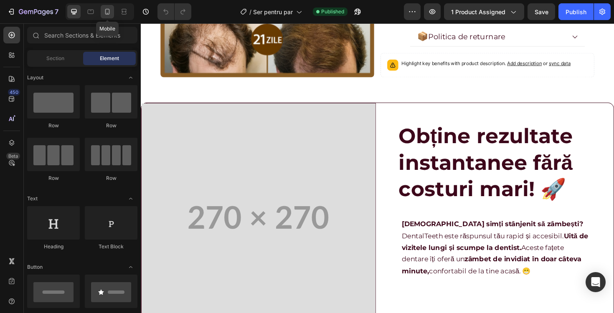
click at [107, 15] on icon at bounding box center [107, 12] width 8 height 8
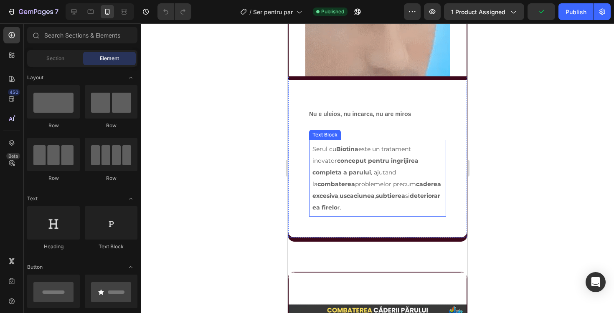
scroll to position [839, 0]
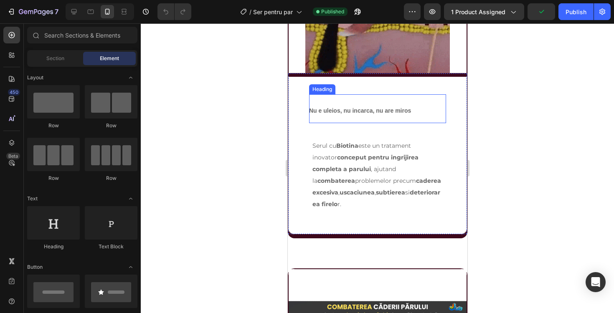
click at [347, 105] on h2 "Nu e uleios, nu incarca, nu are miros" at bounding box center [377, 108] width 137 height 29
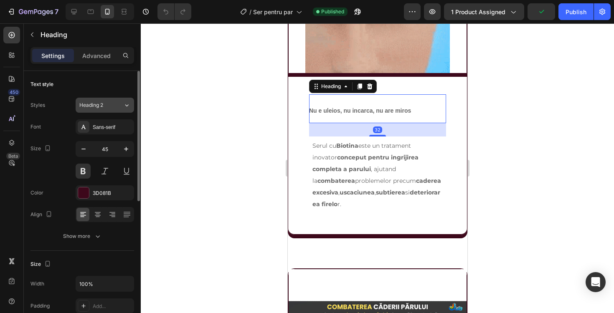
click at [110, 109] on button "Heading 2" at bounding box center [105, 105] width 59 height 15
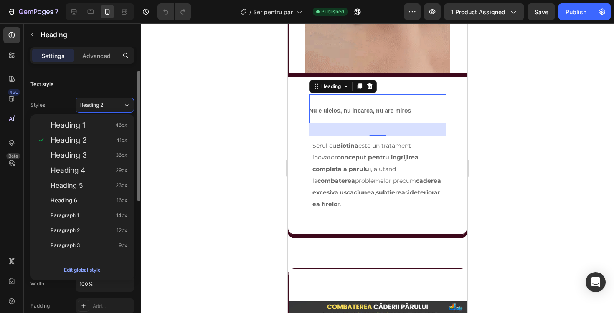
click at [116, 79] on div "Text style" at bounding box center [83, 84] width 104 height 13
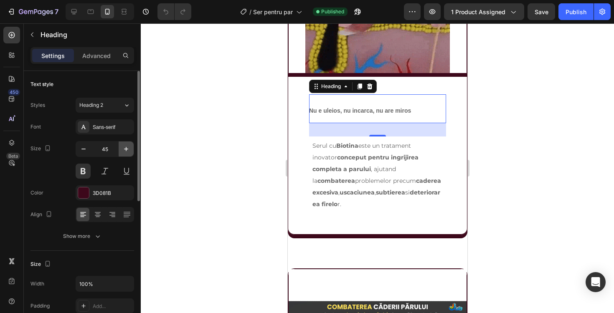
click at [125, 152] on icon "button" at bounding box center [126, 149] width 8 height 8
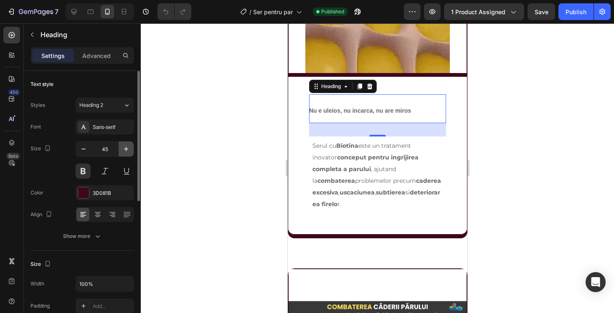
click at [125, 152] on icon "button" at bounding box center [126, 149] width 8 height 8
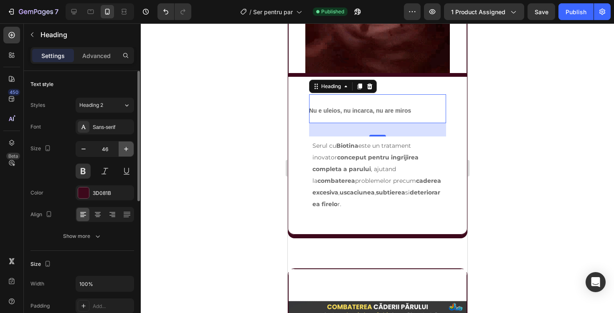
click at [125, 152] on icon "button" at bounding box center [126, 149] width 8 height 8
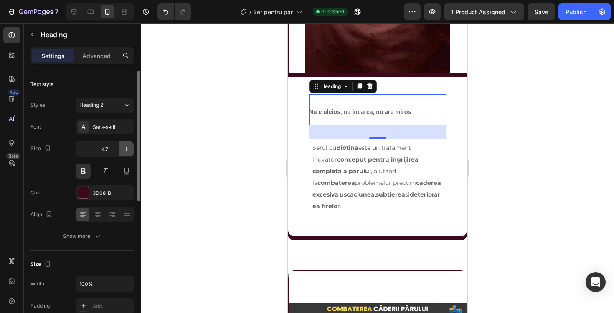
click at [125, 152] on icon "button" at bounding box center [126, 149] width 8 height 8
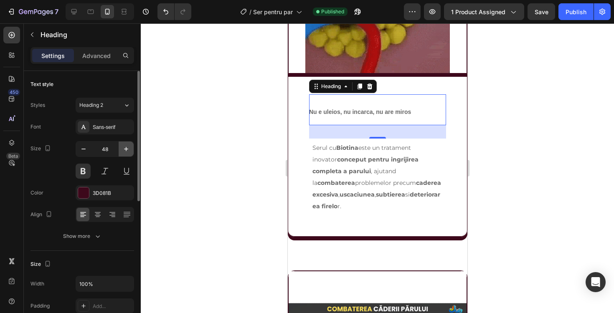
click at [125, 152] on icon "button" at bounding box center [126, 149] width 8 height 8
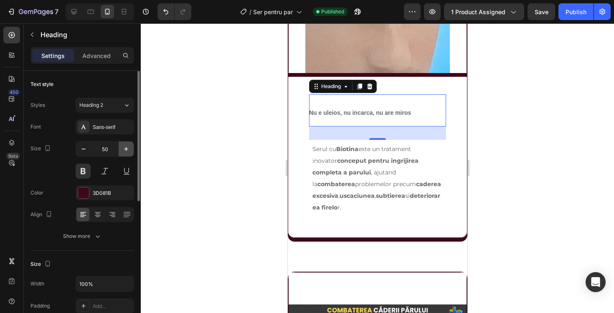
click at [125, 152] on icon "button" at bounding box center [126, 149] width 8 height 8
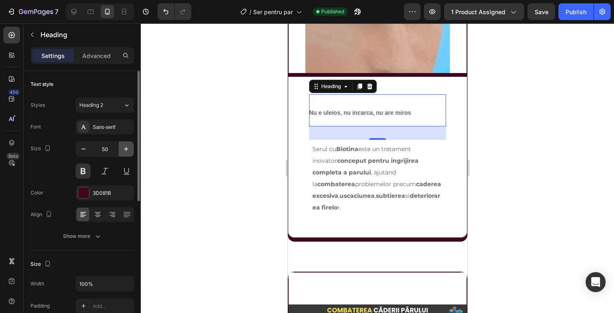
click at [125, 152] on icon "button" at bounding box center [126, 149] width 8 height 8
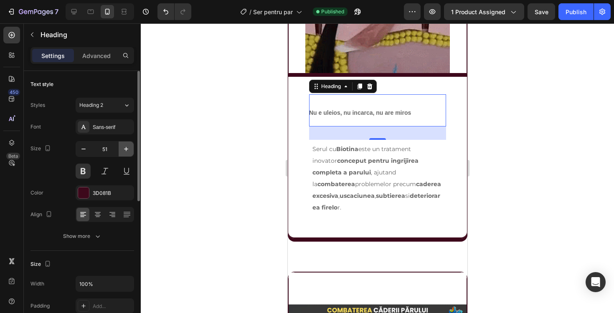
click at [125, 152] on icon "button" at bounding box center [126, 149] width 8 height 8
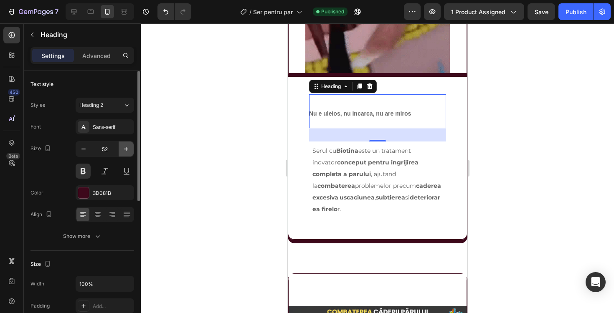
click at [125, 152] on icon "button" at bounding box center [126, 149] width 8 height 8
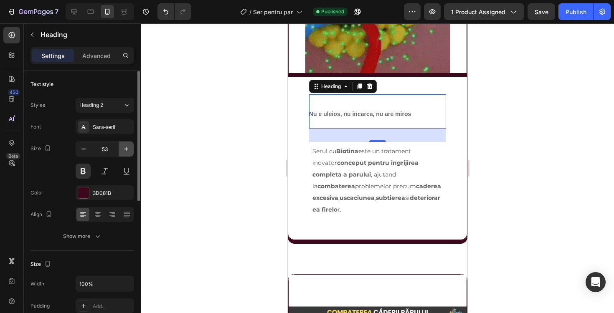
click at [125, 152] on icon "button" at bounding box center [126, 149] width 8 height 8
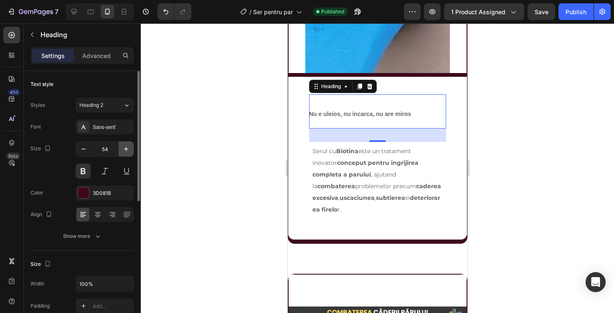
click at [125, 152] on icon "button" at bounding box center [126, 149] width 8 height 8
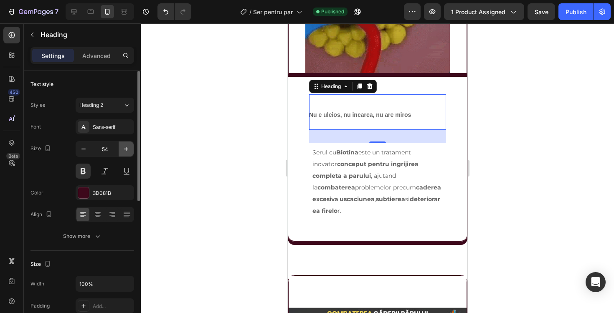
click at [125, 152] on icon "button" at bounding box center [126, 149] width 8 height 8
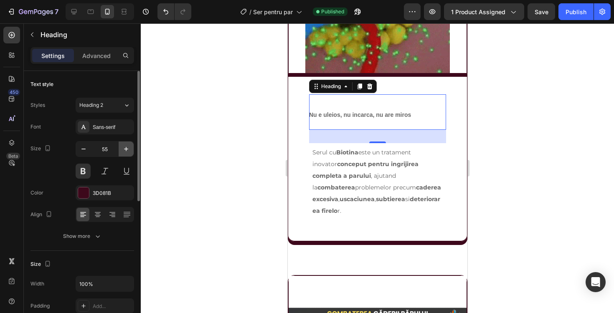
click at [125, 152] on icon "button" at bounding box center [126, 149] width 8 height 8
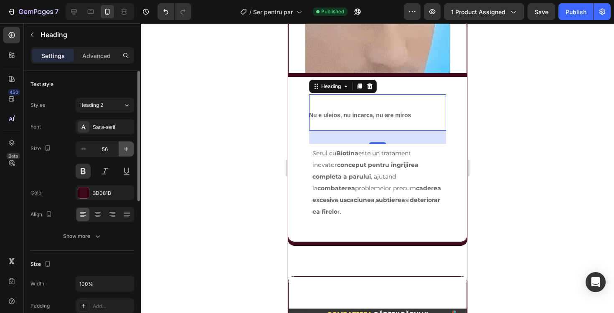
click at [125, 152] on icon "button" at bounding box center [126, 149] width 8 height 8
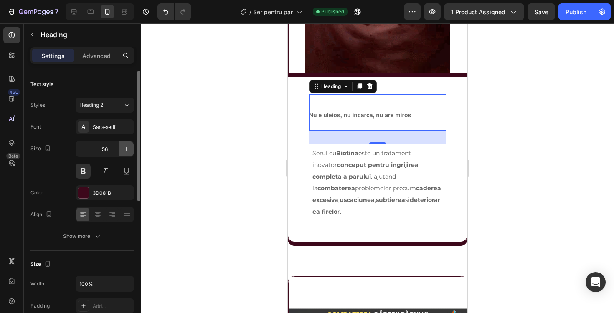
type input "57"
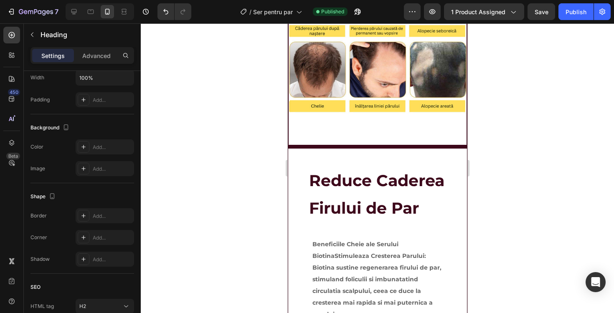
scroll to position [1206, 0]
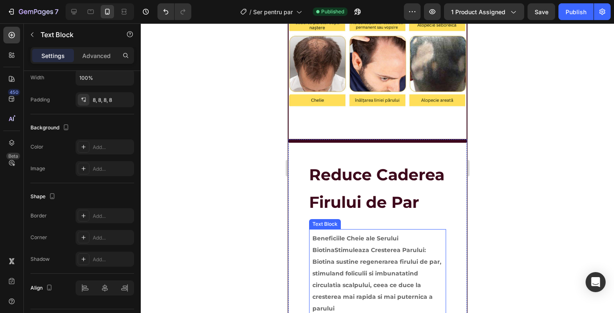
click at [332, 231] on div "Beneficiile Cheie ale Serului BiotinaStimuleaza Cresterea Parului: Biotina sust…" at bounding box center [377, 273] width 137 height 89
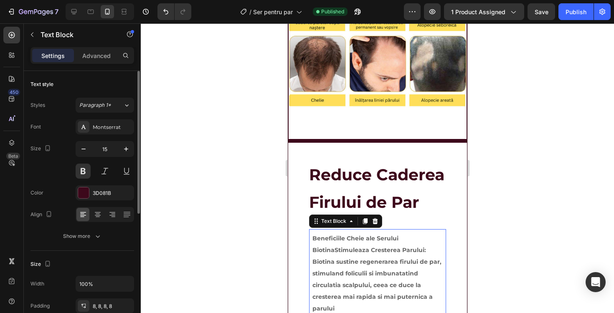
click at [408, 232] on div "Beneficiile Cheie ale Serului BiotinaStimuleaza Cresterea Parului: Biotina sust…" at bounding box center [377, 273] width 137 height 89
click at [406, 234] on p "Beneficiile Cheie ale Serului BiotinaStimuleaza Cresterea Parului: Biotina sust…" at bounding box center [377, 274] width 130 height 82
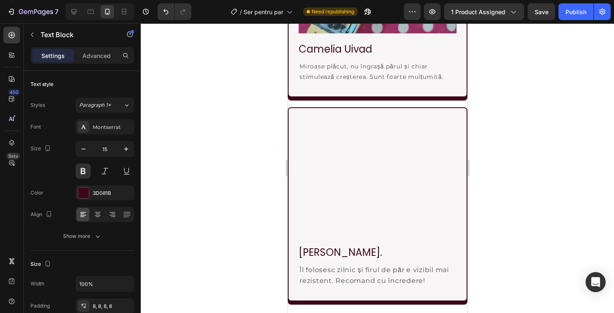
scroll to position [2027, 0]
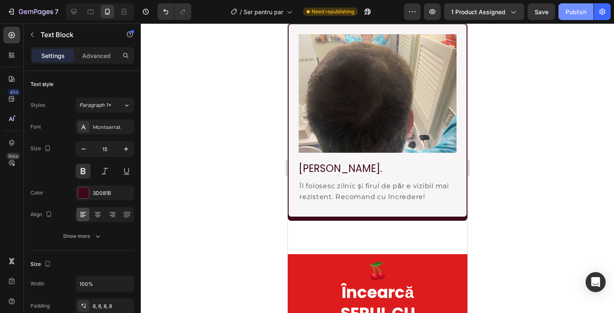
click at [569, 15] on div "Publish" at bounding box center [576, 12] width 21 height 9
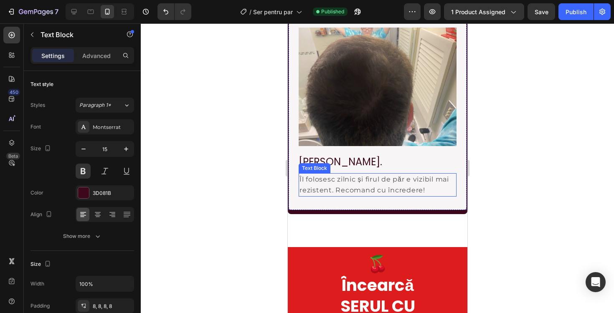
scroll to position [2027, 0]
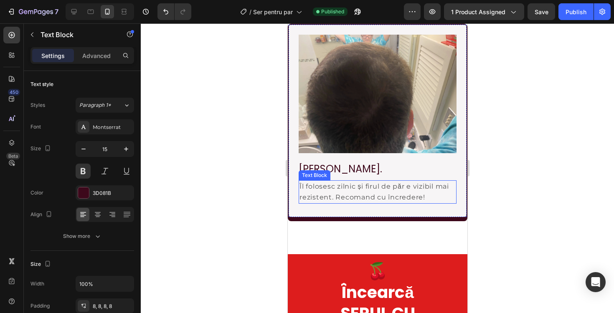
click at [381, 126] on img at bounding box center [377, 94] width 158 height 119
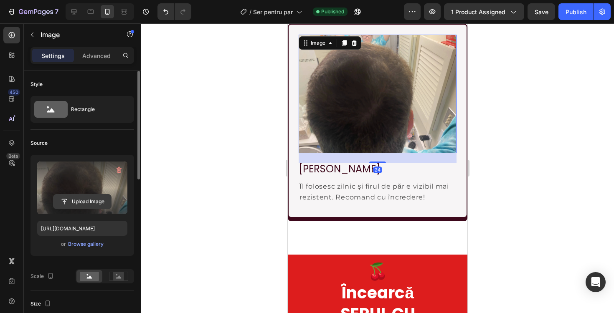
click at [87, 205] on input "file" at bounding box center [82, 202] width 58 height 14
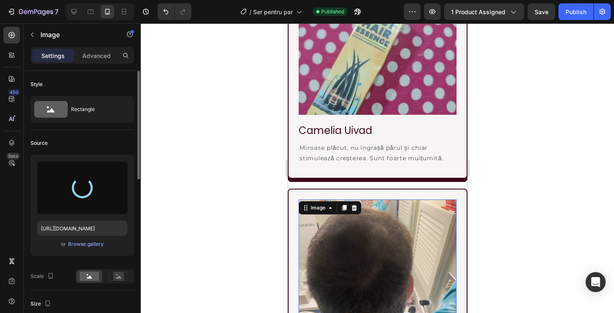
scroll to position [1853, 0]
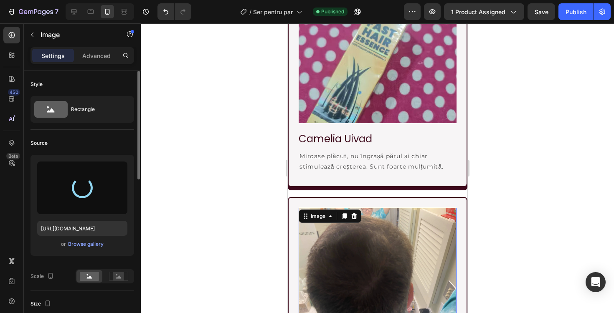
type input "[URL][DOMAIN_NAME]"
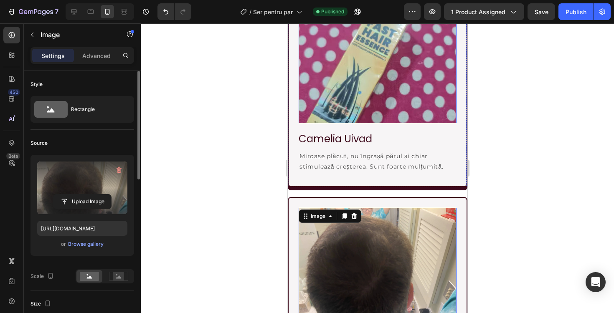
click at [360, 90] on img at bounding box center [377, 64] width 158 height 119
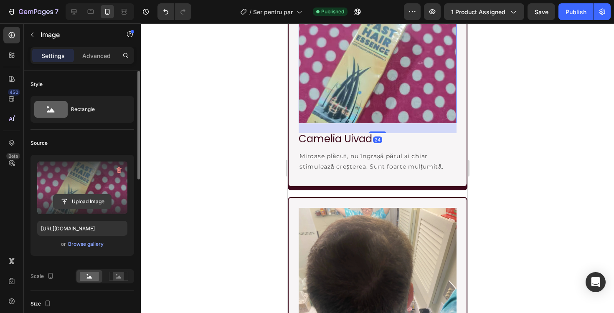
click at [95, 200] on input "file" at bounding box center [82, 202] width 58 height 14
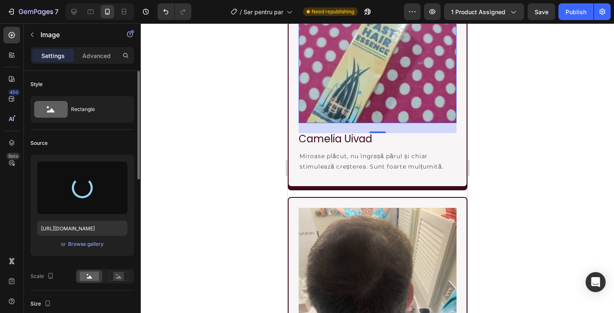
type input "[URL][DOMAIN_NAME]"
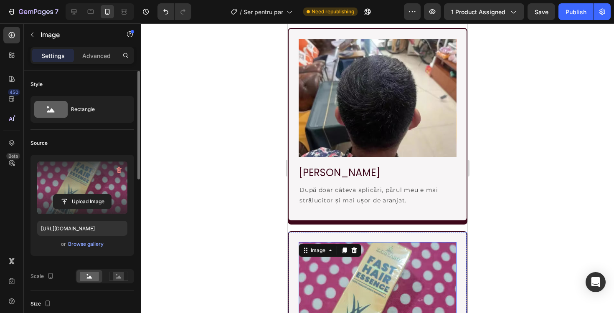
scroll to position [1612, 0]
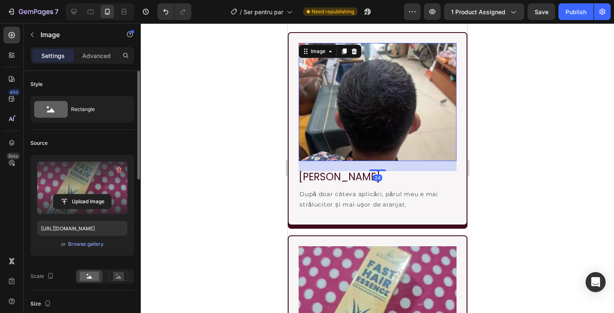
click at [339, 138] on img at bounding box center [377, 102] width 158 height 119
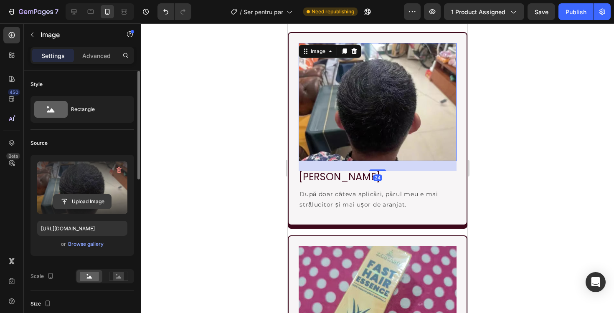
click at [94, 204] on input "file" at bounding box center [82, 202] width 58 height 14
click at [65, 204] on input "file" at bounding box center [82, 202] width 58 height 14
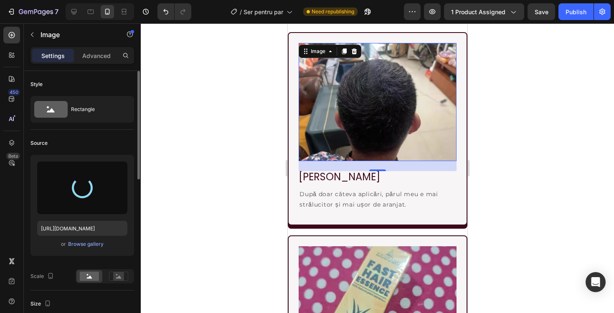
type input "[URL][DOMAIN_NAME]"
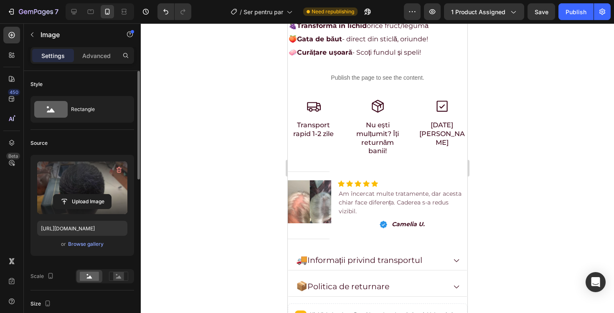
scroll to position [210, 0]
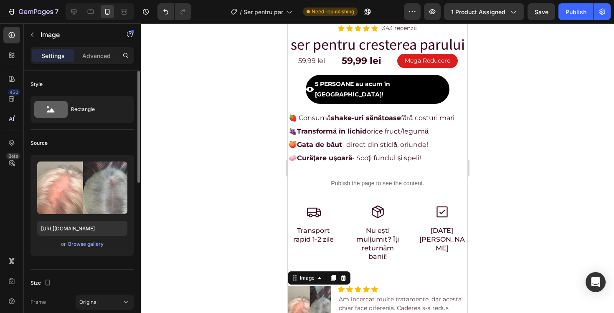
click at [297, 290] on img at bounding box center [309, 307] width 43 height 43
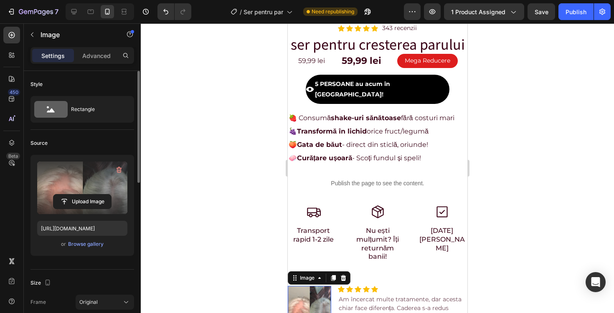
click at [91, 192] on label at bounding box center [82, 188] width 90 height 53
click at [91, 195] on input "file" at bounding box center [82, 202] width 58 height 14
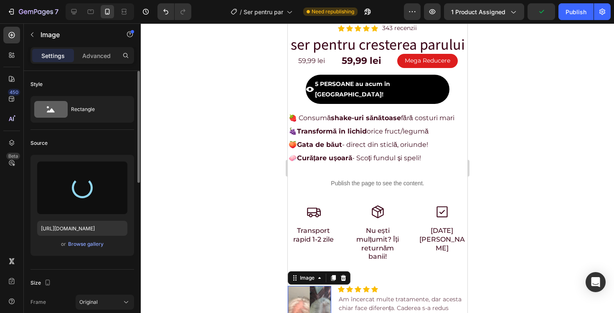
type input "[URL][DOMAIN_NAME]"
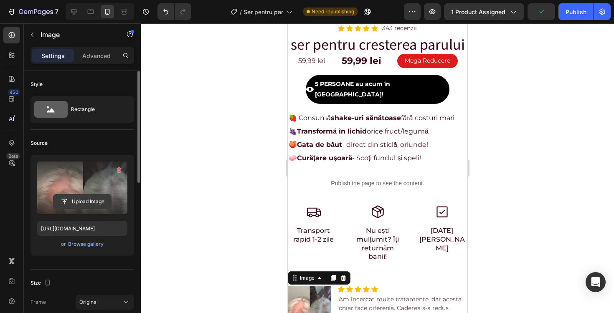
click at [66, 198] on input "file" at bounding box center [82, 202] width 58 height 14
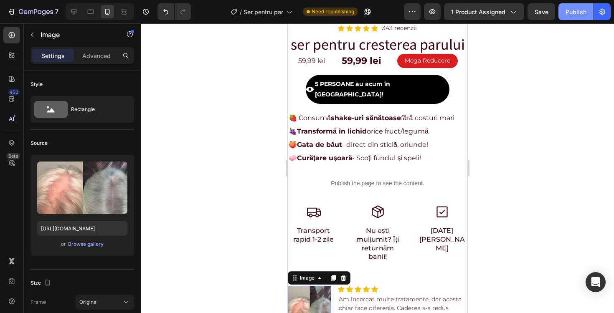
click at [575, 12] on div "Publish" at bounding box center [576, 12] width 21 height 9
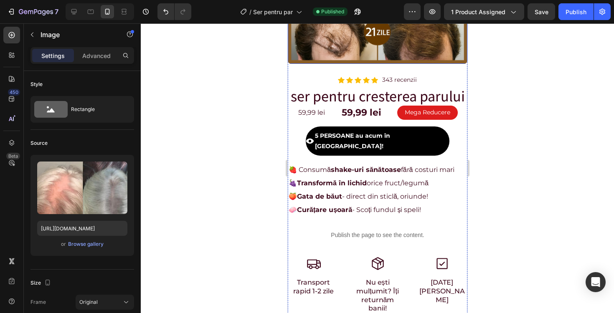
scroll to position [201, 0]
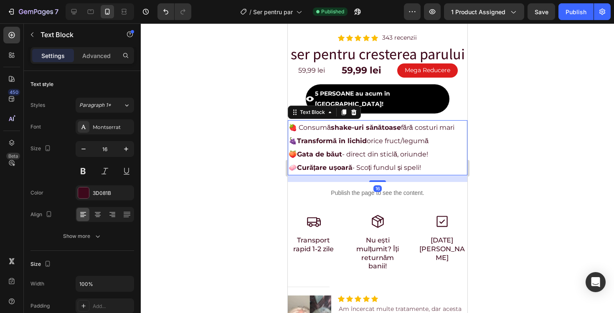
click at [303, 121] on p "🍓 Consumă shake-uri sănătoase fără costuri mari 🍇 Transformă în lichid orice fr…" at bounding box center [377, 141] width 178 height 40
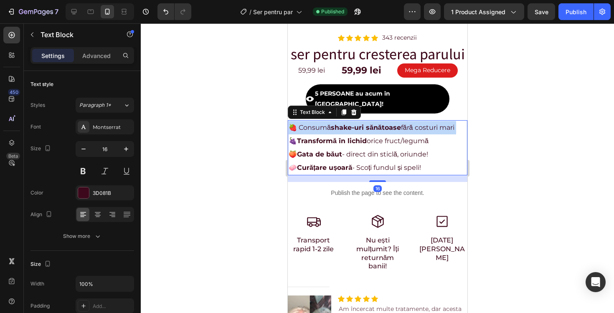
click at [303, 121] on p "🍓 Consumă shake-uri sănătoase fără costuri mari 🍇 Transformă în lichid orice fr…" at bounding box center [377, 141] width 178 height 40
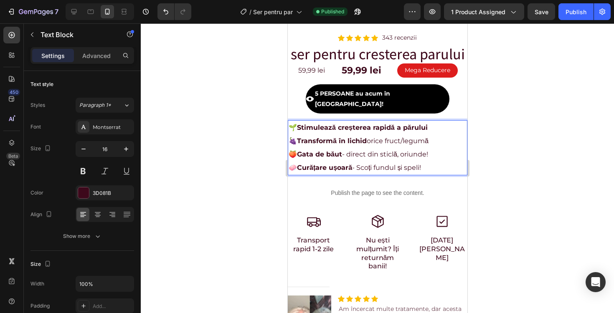
click at [298, 137] on strong "Transformă în lichid" at bounding box center [332, 141] width 70 height 8
click at [301, 150] on strong "Gata de băut" at bounding box center [319, 154] width 45 height 8
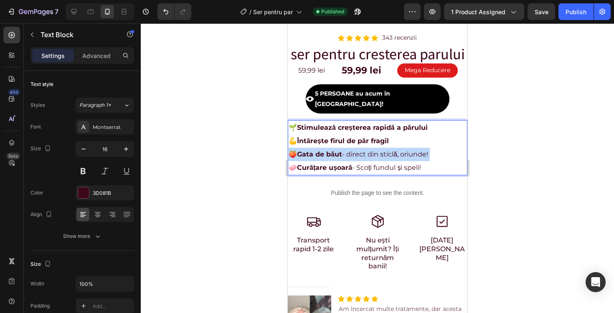
click at [301, 150] on strong "Gata de băut" at bounding box center [319, 154] width 45 height 8
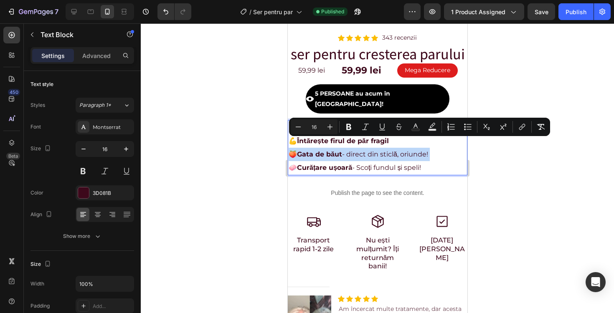
click at [301, 150] on strong "Gata de băut" at bounding box center [319, 154] width 45 height 8
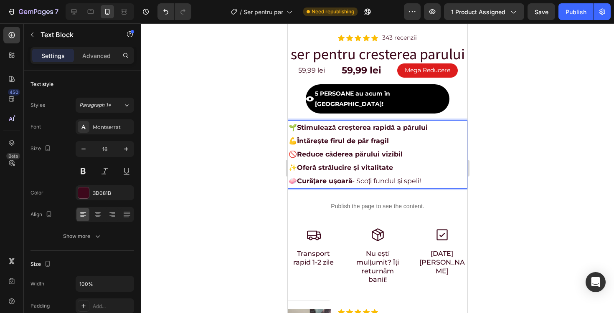
click at [316, 177] on strong "Curățare ușoară" at bounding box center [324, 181] width 55 height 8
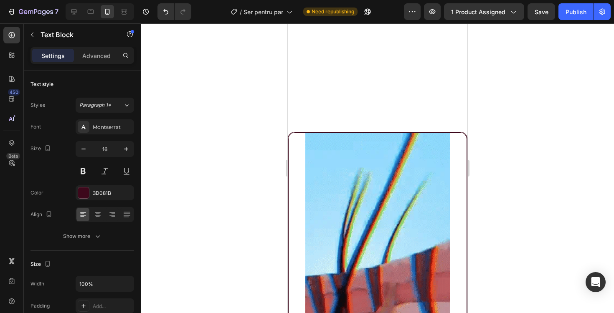
scroll to position [785, 0]
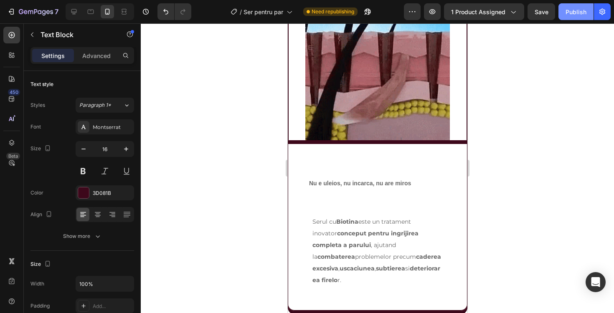
click at [587, 7] on button "Publish" at bounding box center [576, 11] width 35 height 17
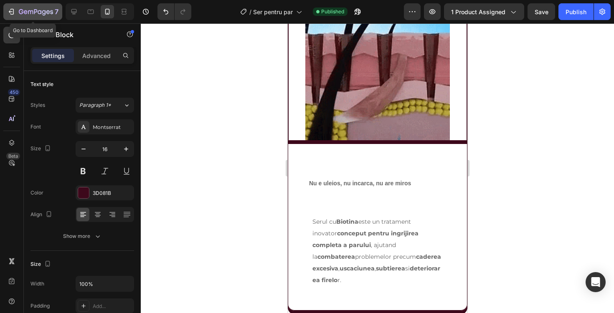
click at [34, 12] on icon "button" at bounding box center [35, 11] width 3 height 5
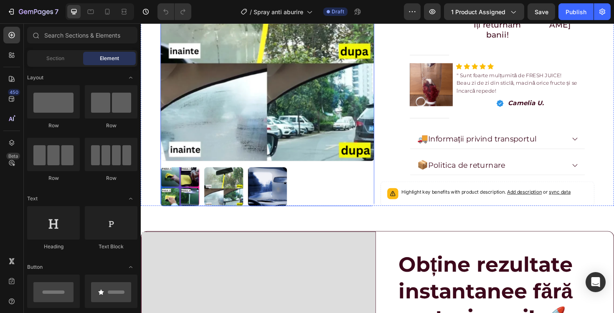
scroll to position [285, 0]
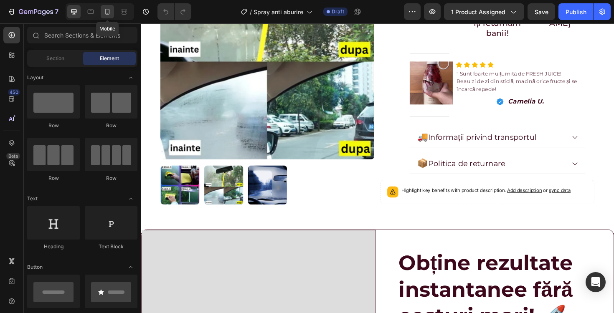
click at [107, 16] on div at bounding box center [107, 11] width 13 height 13
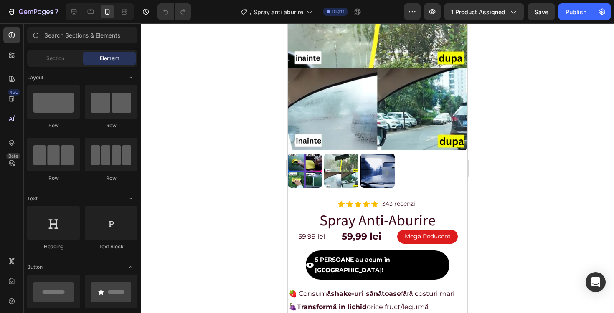
scroll to position [70, 0]
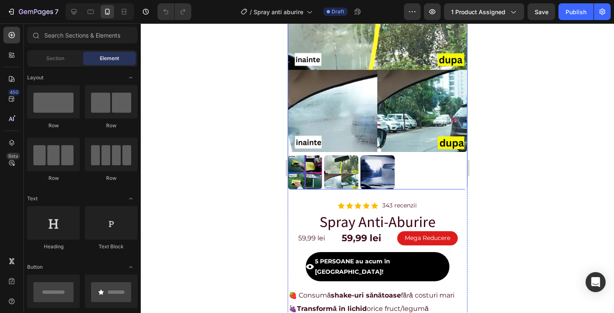
click at [348, 176] on img at bounding box center [341, 172] width 34 height 34
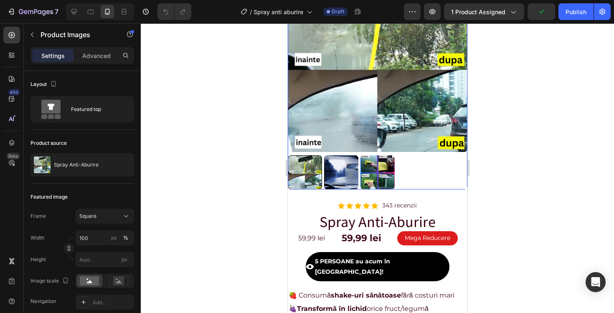
click at [348, 176] on img at bounding box center [341, 172] width 34 height 34
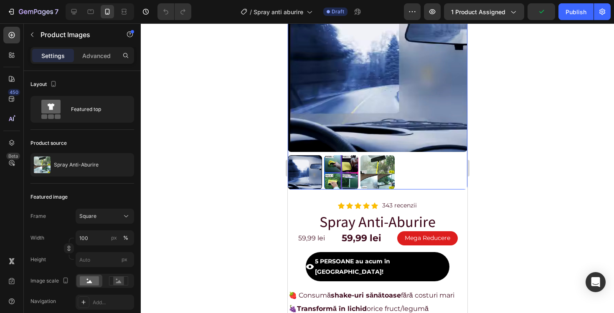
click at [348, 176] on img at bounding box center [341, 172] width 34 height 34
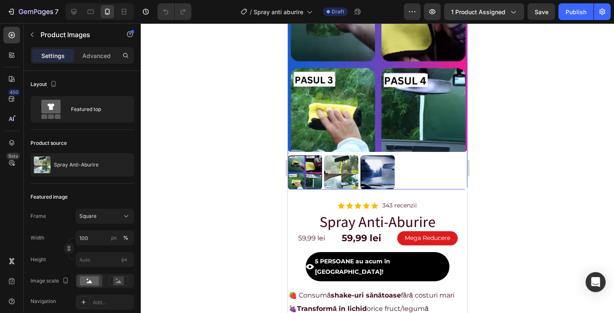
click at [344, 175] on img at bounding box center [341, 172] width 34 height 34
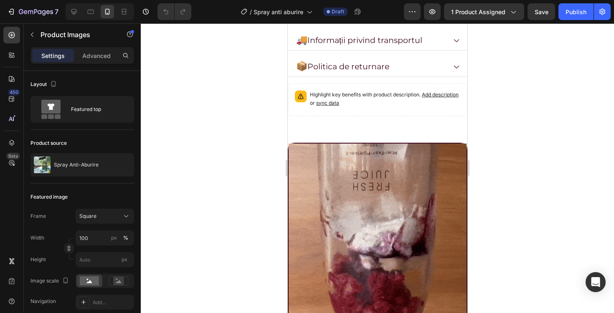
scroll to position [590, 0]
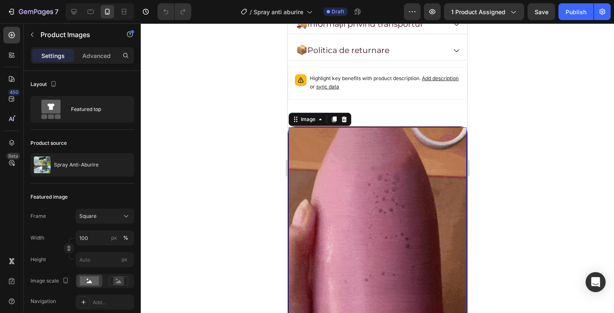
click at [344, 175] on img at bounding box center [377, 248] width 178 height 242
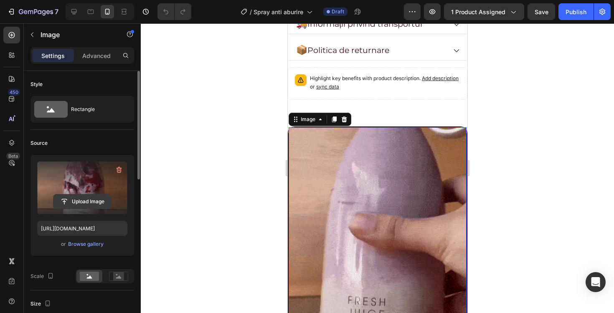
click at [67, 201] on input "file" at bounding box center [82, 202] width 58 height 14
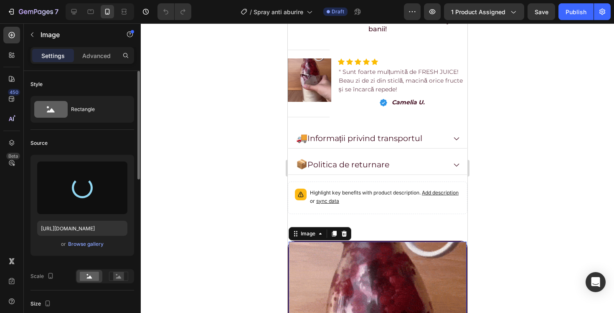
scroll to position [454, 0]
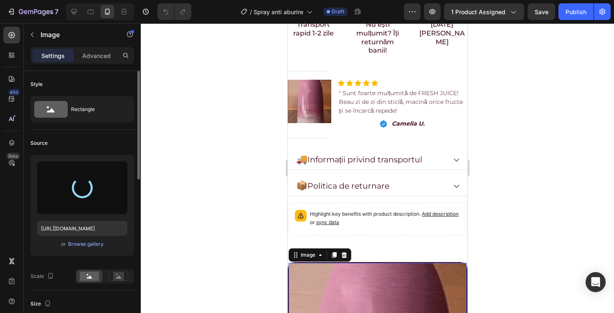
type input "https://cdn.shopify.com/s/files/1/0942/9096/8950/files/gempages_585269645284475…"
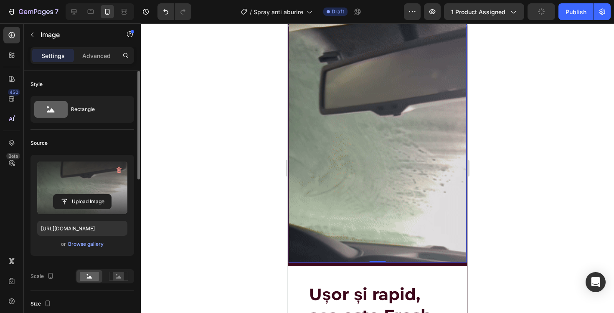
scroll to position [694, 0]
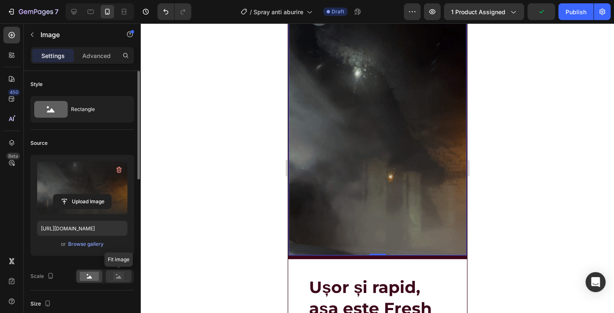
click at [118, 273] on rect at bounding box center [118, 276] width 11 height 8
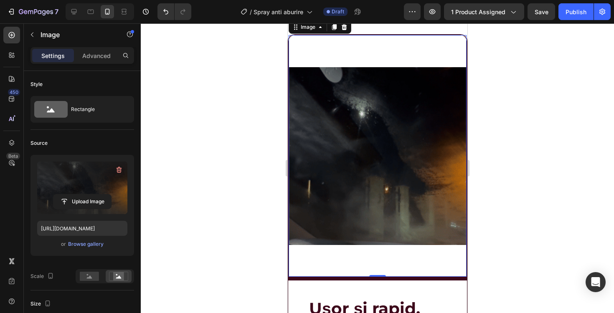
scroll to position [664, 0]
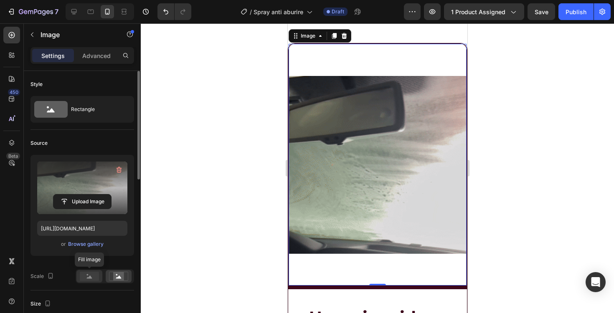
click at [93, 277] on rect at bounding box center [89, 276] width 19 height 9
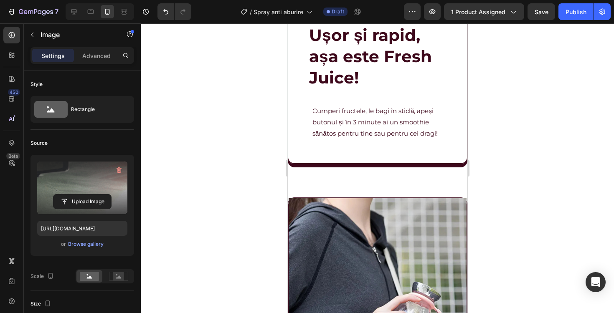
scroll to position [955, 0]
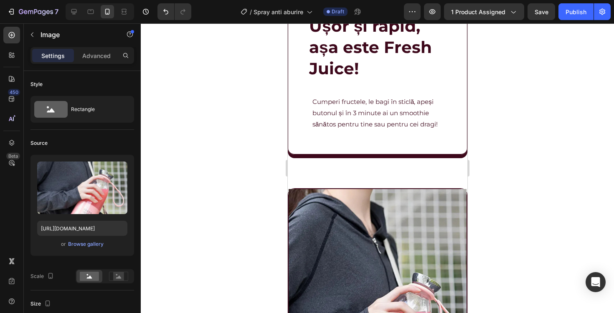
click at [360, 243] on img at bounding box center [377, 310] width 178 height 242
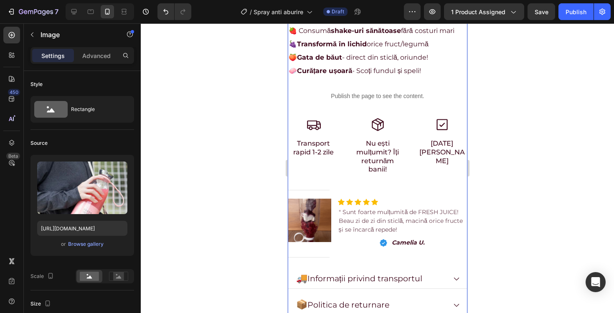
scroll to position [361, 0]
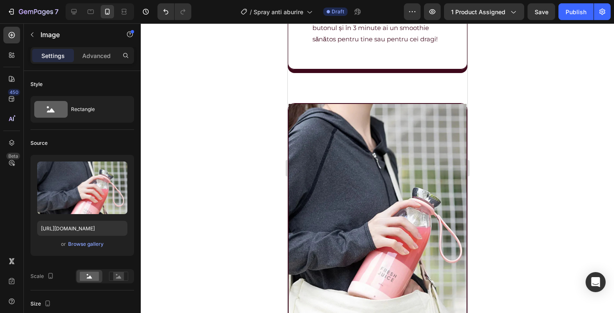
click at [353, 170] on img at bounding box center [377, 225] width 178 height 242
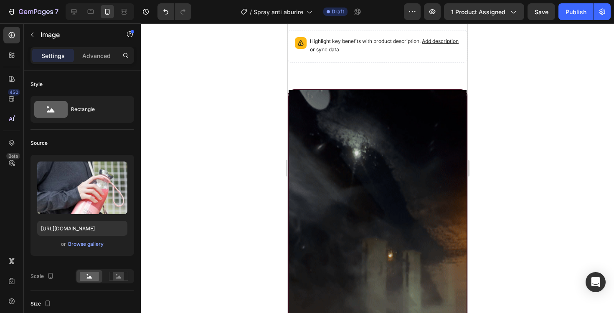
scroll to position [670, 0]
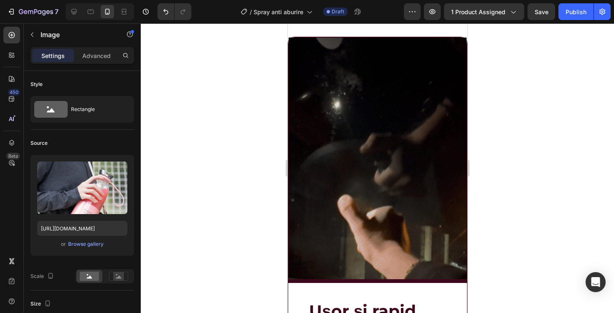
click at [384, 136] on img at bounding box center [377, 159] width 178 height 242
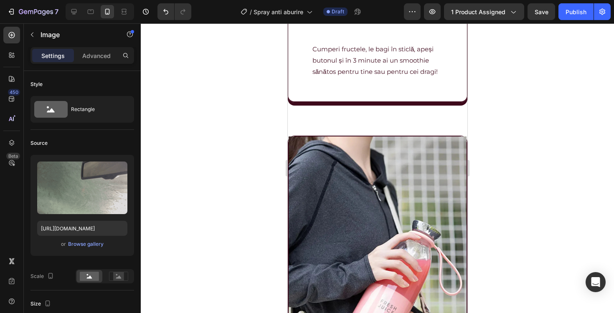
scroll to position [1055, 0]
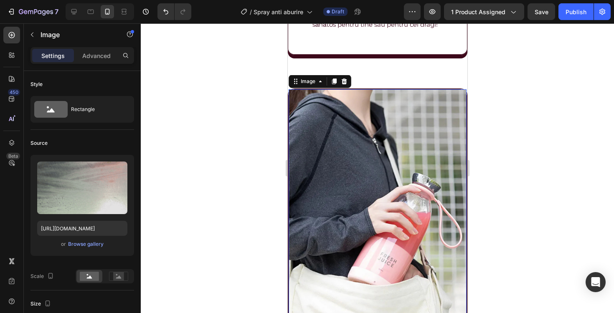
click at [360, 136] on img at bounding box center [377, 210] width 178 height 242
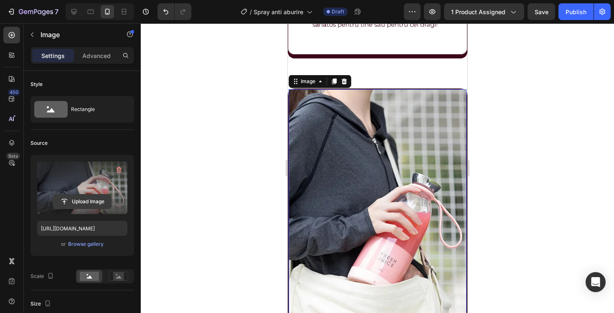
click at [76, 204] on input "file" at bounding box center [82, 202] width 58 height 14
type input "C:\fakepath\ecabc4d9-6444-4e23-989e-9b9b9402226e.avif"
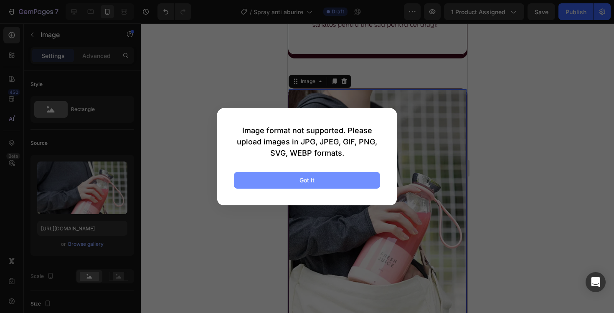
click at [327, 178] on button "Got it" at bounding box center [307, 180] width 146 height 17
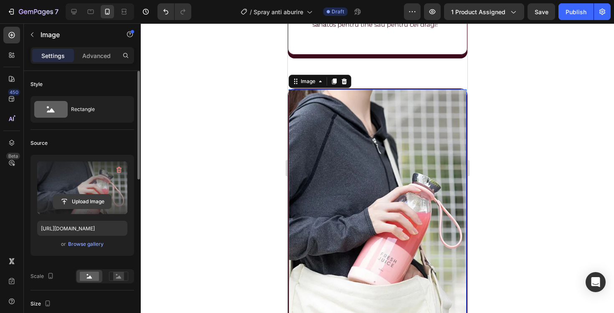
click at [68, 201] on input "file" at bounding box center [82, 202] width 58 height 14
click at [94, 201] on input "file" at bounding box center [82, 202] width 58 height 14
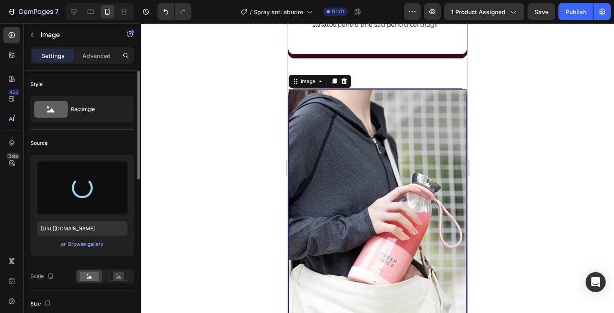
type input "https://cdn.shopify.com/s/files/1/0942/9096/8950/files/gempages_585269645284475…"
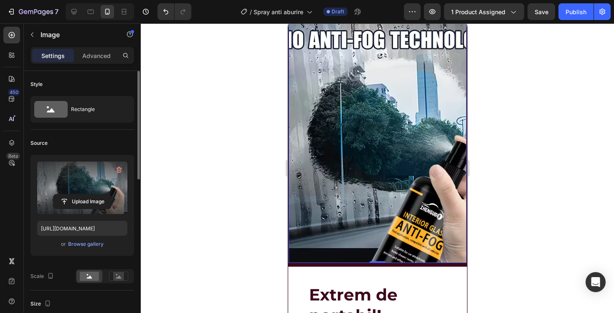
scroll to position [1132, 0]
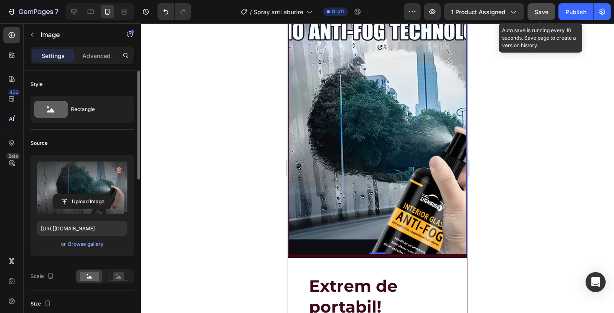
click at [544, 11] on span "Save" at bounding box center [542, 11] width 14 height 7
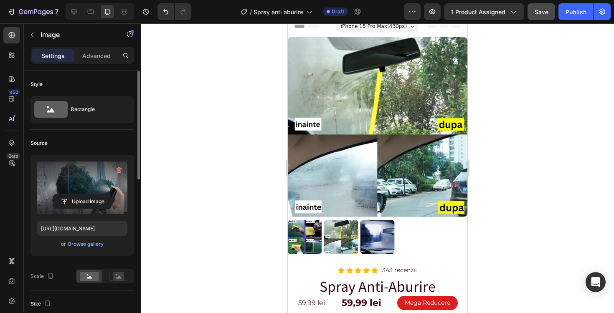
scroll to position [0, 0]
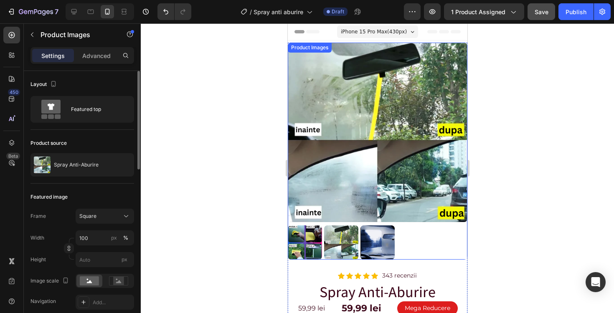
click at [300, 234] on img at bounding box center [305, 243] width 34 height 34
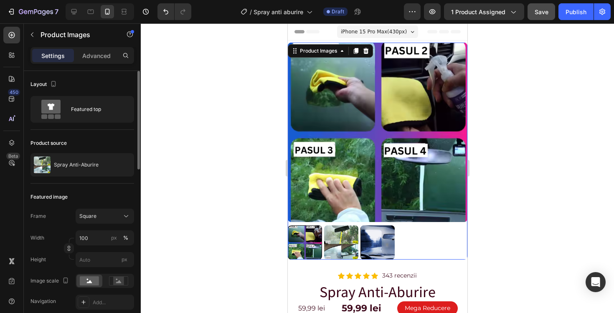
click at [336, 239] on img at bounding box center [341, 243] width 34 height 34
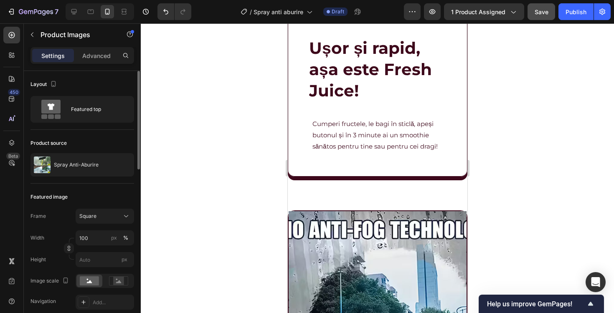
scroll to position [937, 0]
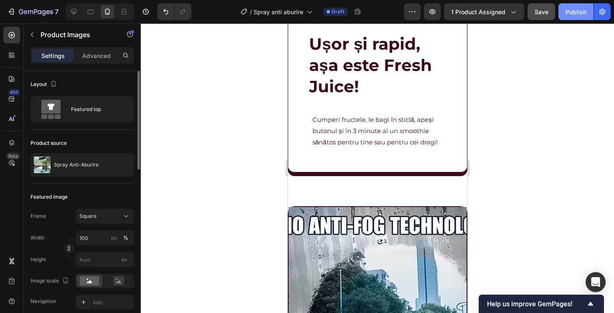
click at [568, 16] on button "Publish" at bounding box center [576, 11] width 35 height 17
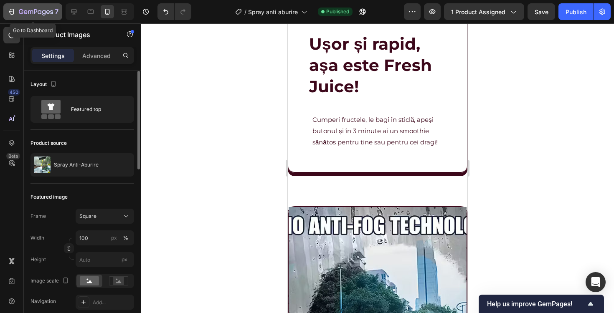
click at [18, 9] on div "7" at bounding box center [32, 12] width 51 height 10
